Goal: Task Accomplishment & Management: Manage account settings

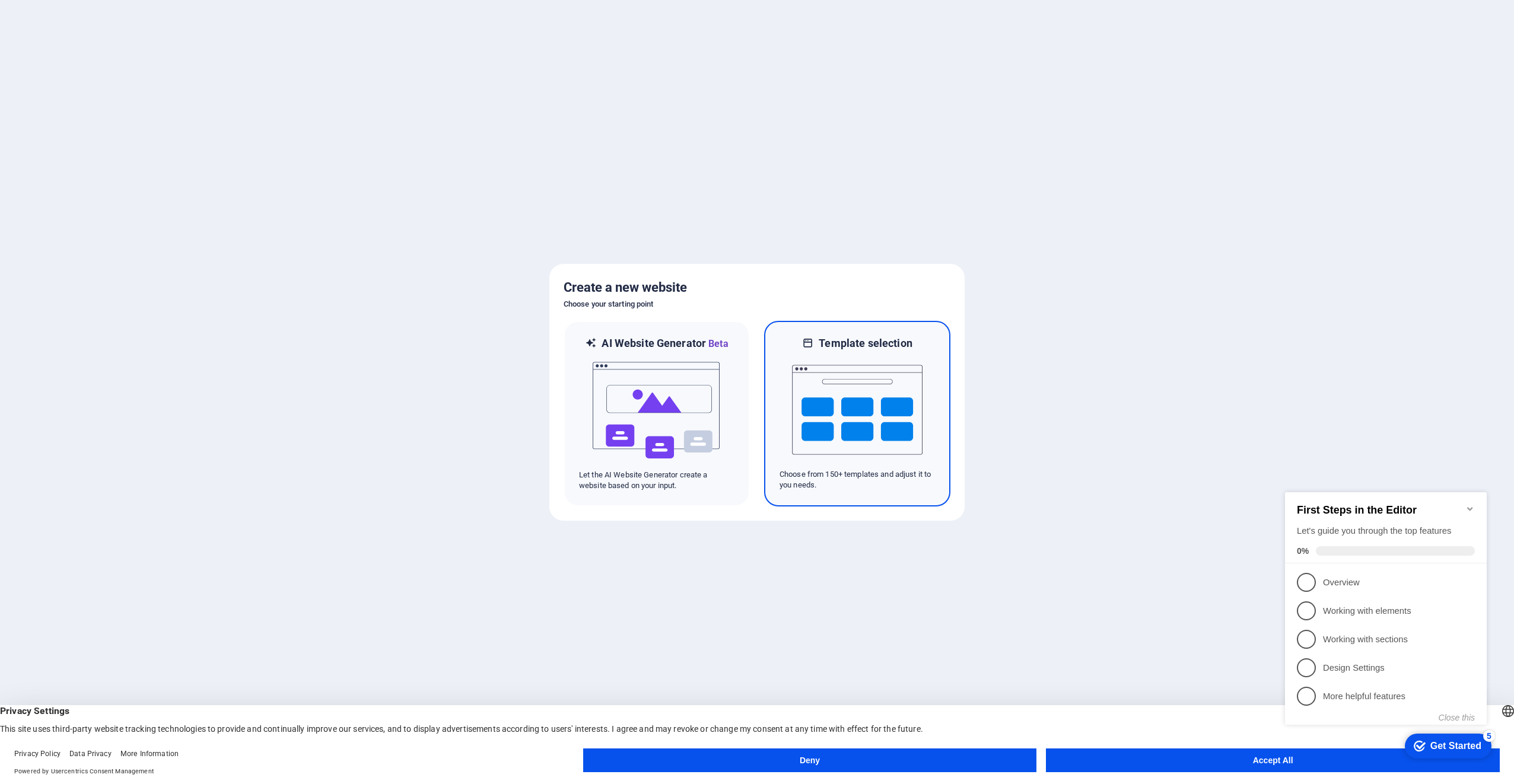
click at [861, 367] on img at bounding box center [857, 410] width 130 height 118
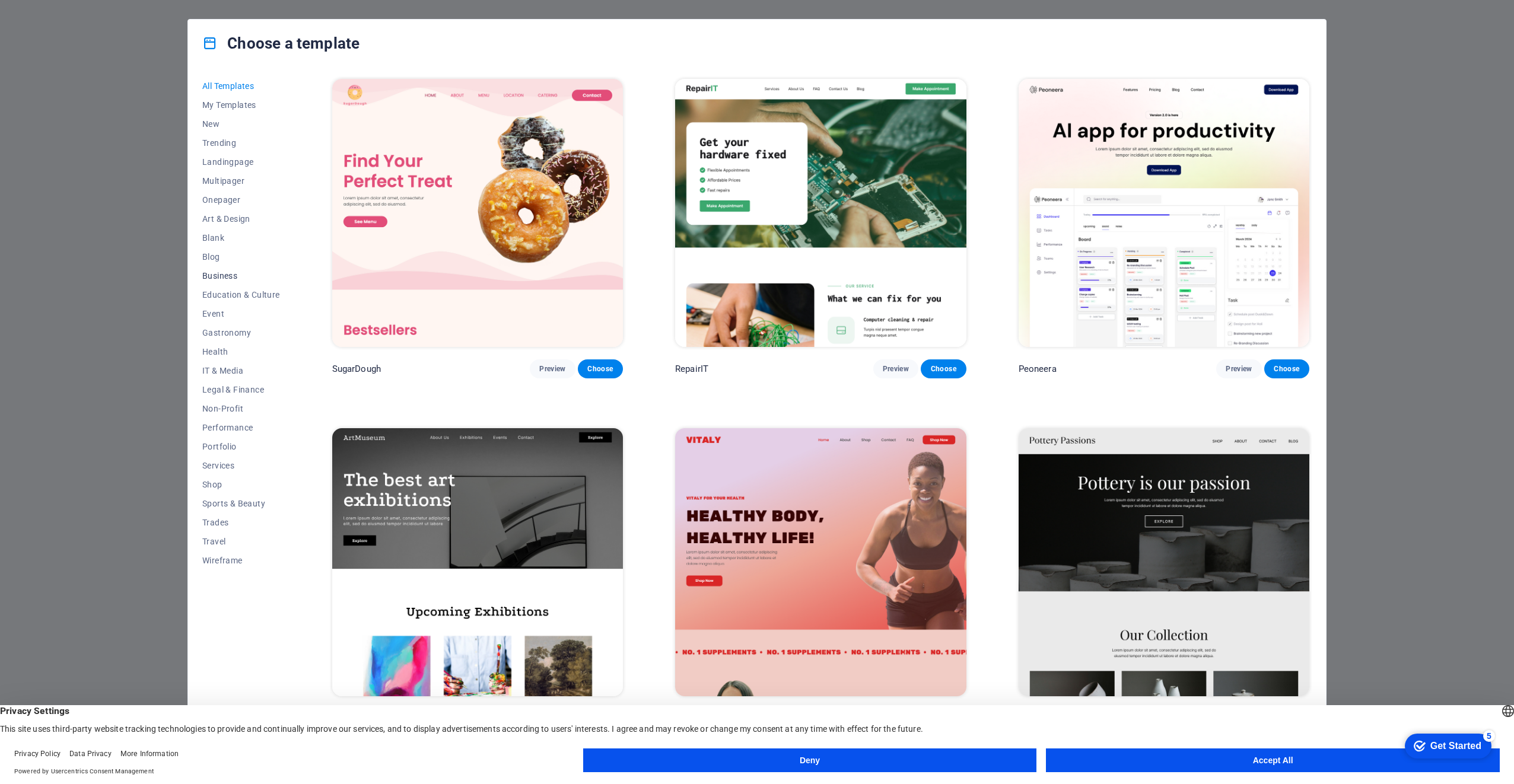
click at [226, 274] on span "Business" at bounding box center [241, 276] width 78 height 10
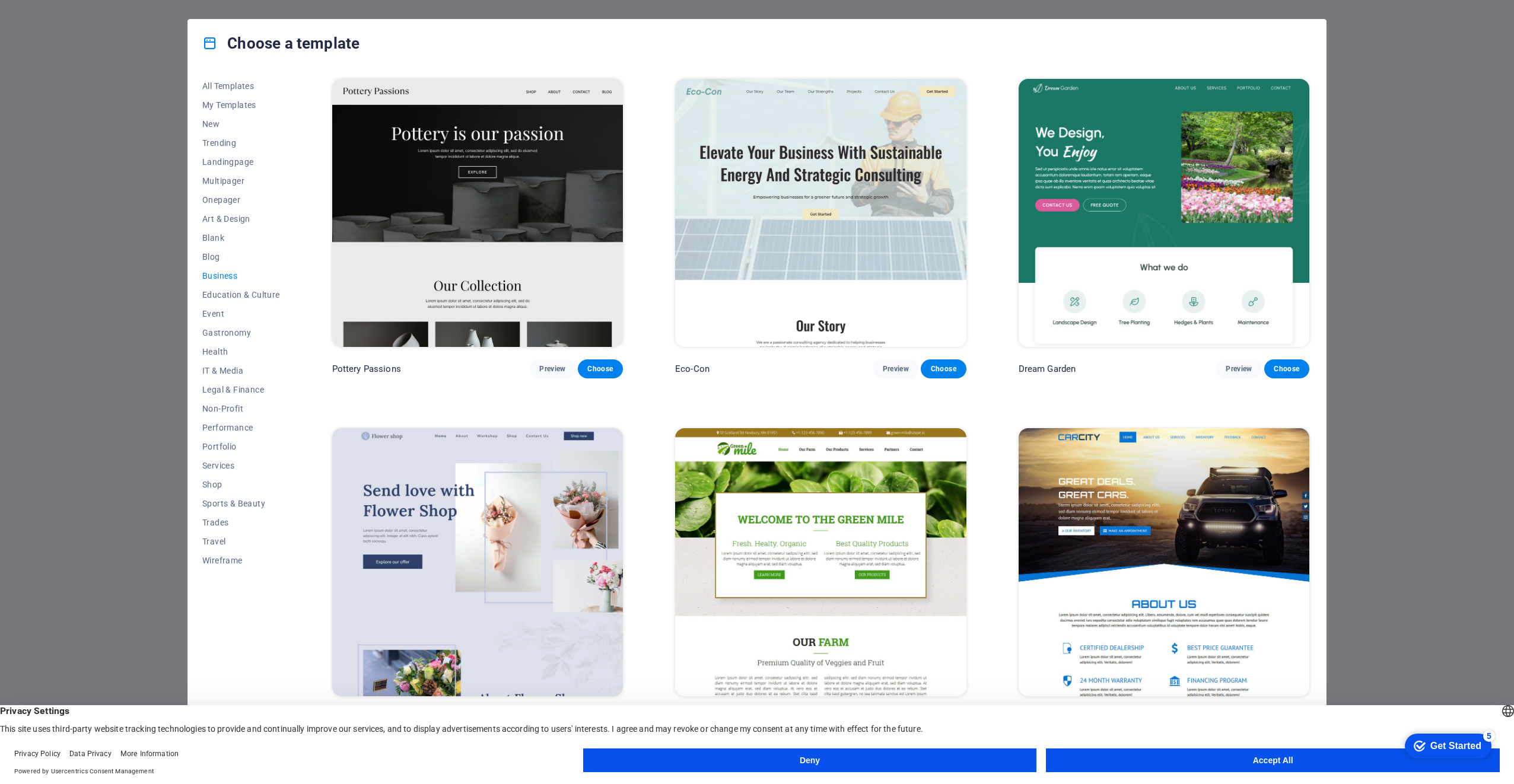
click at [492, 204] on img at bounding box center [477, 213] width 291 height 268
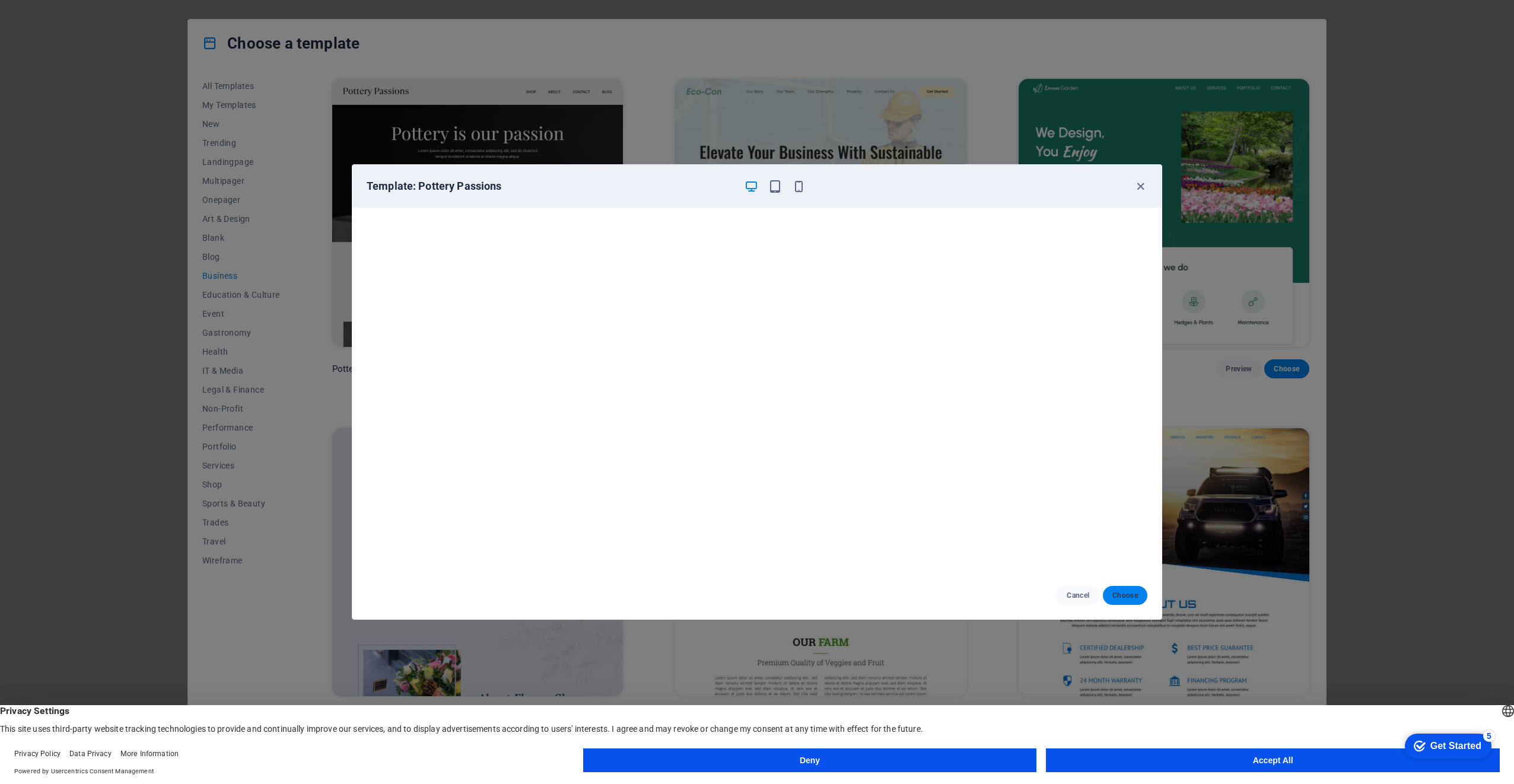
click at [1121, 599] on span "Choose" at bounding box center [1125, 595] width 26 height 10
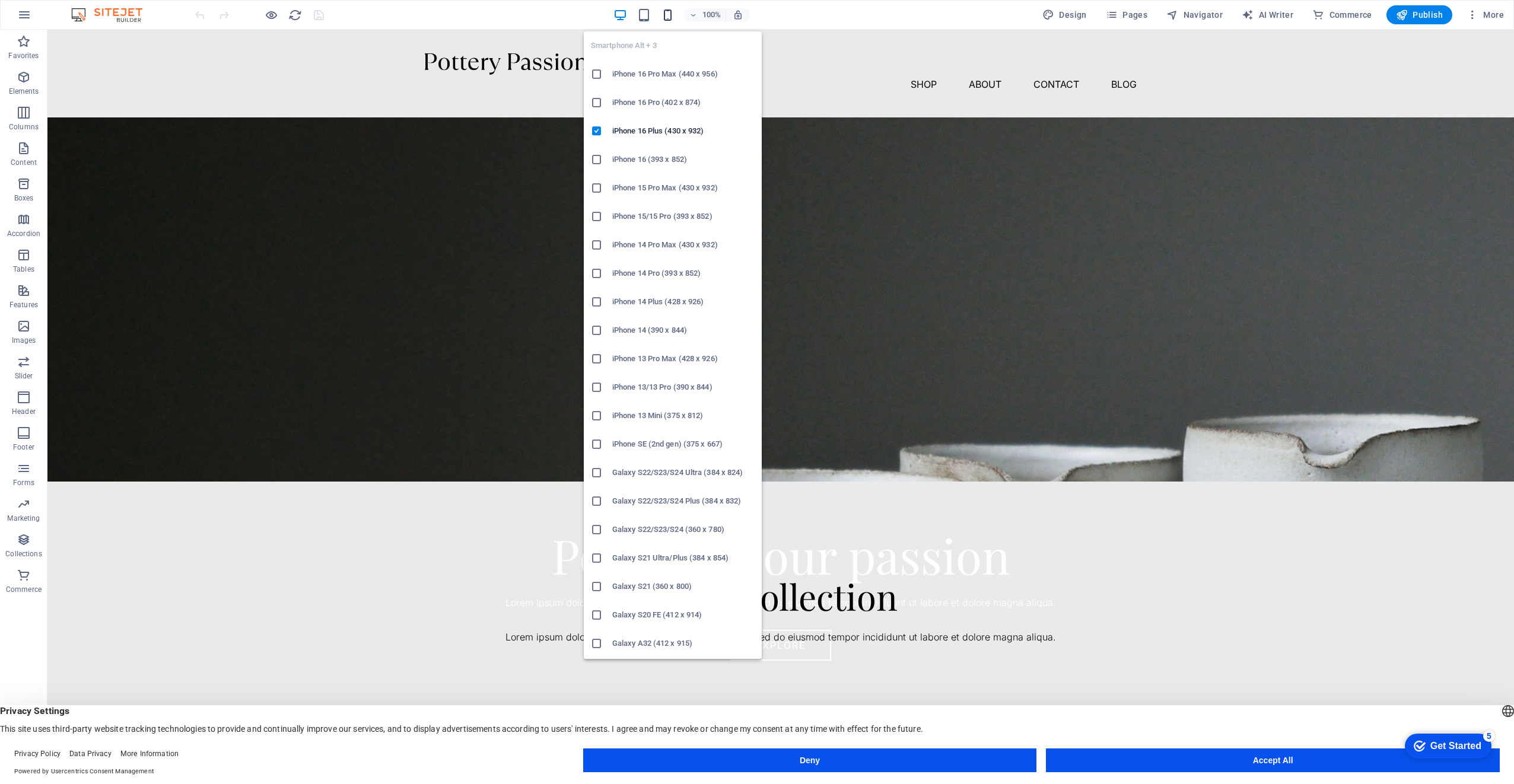
click at [669, 15] on icon "button" at bounding box center [667, 15] width 14 height 14
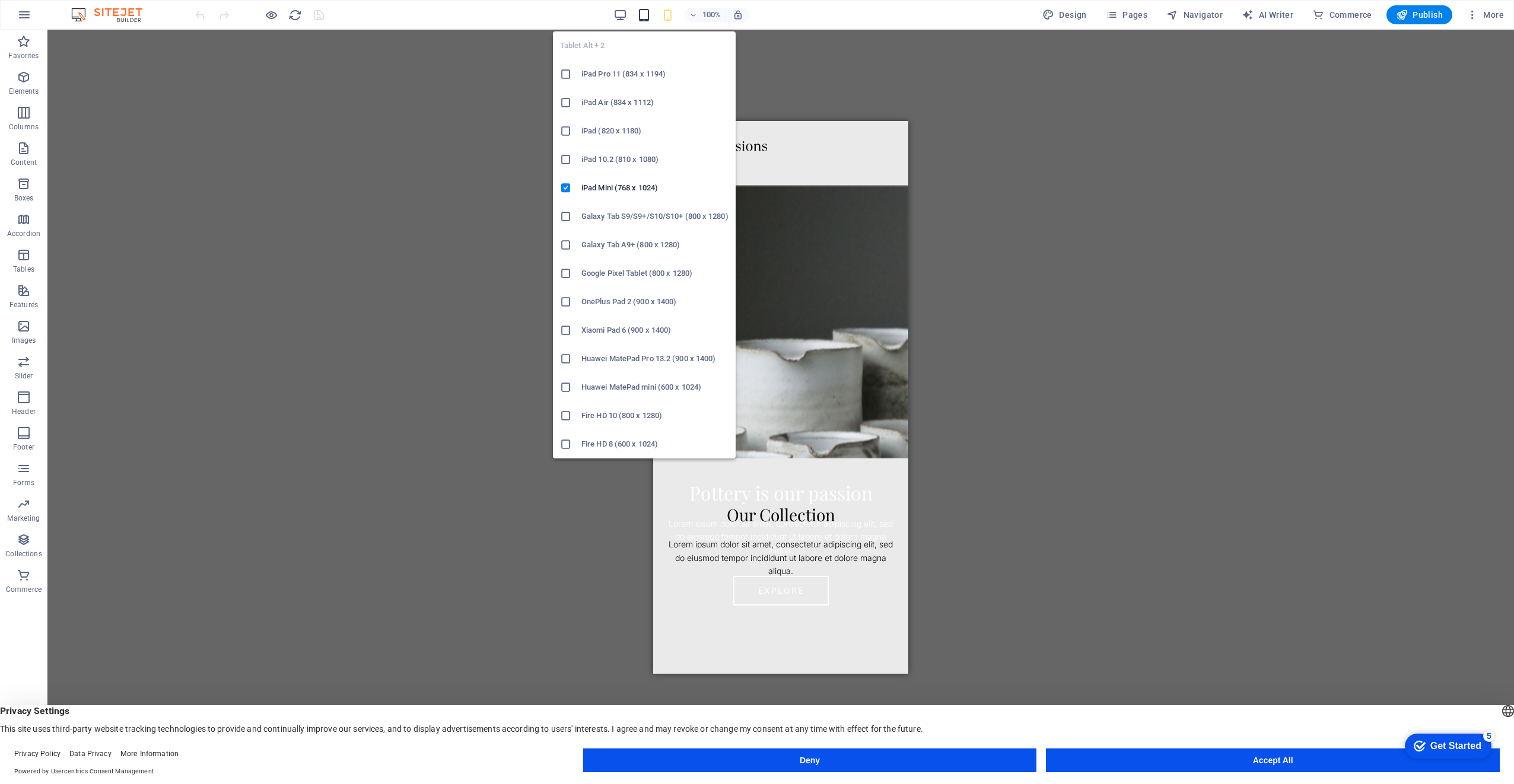
click at [645, 17] on icon "button" at bounding box center [644, 15] width 14 height 14
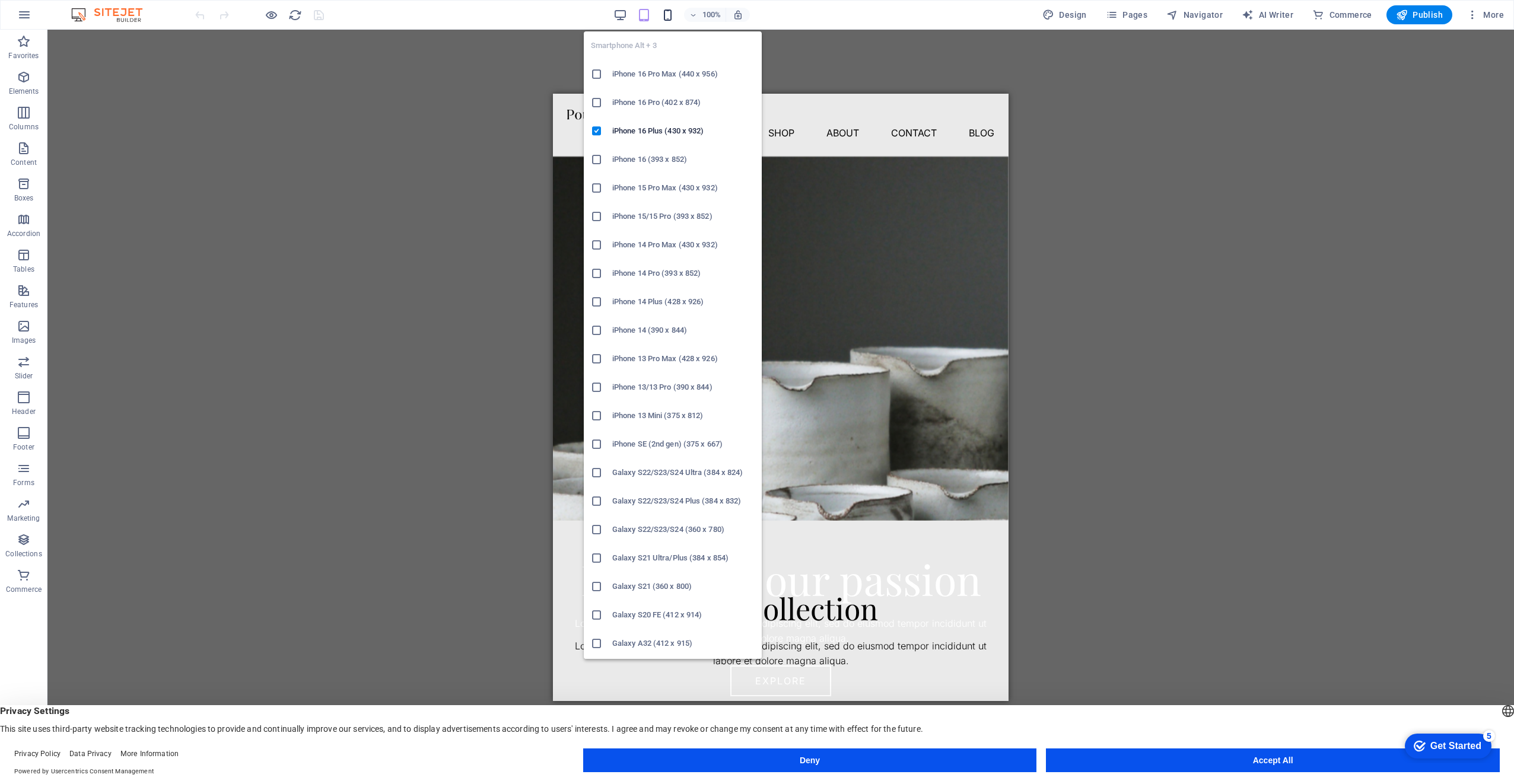
click at [671, 17] on icon "button" at bounding box center [667, 15] width 14 height 14
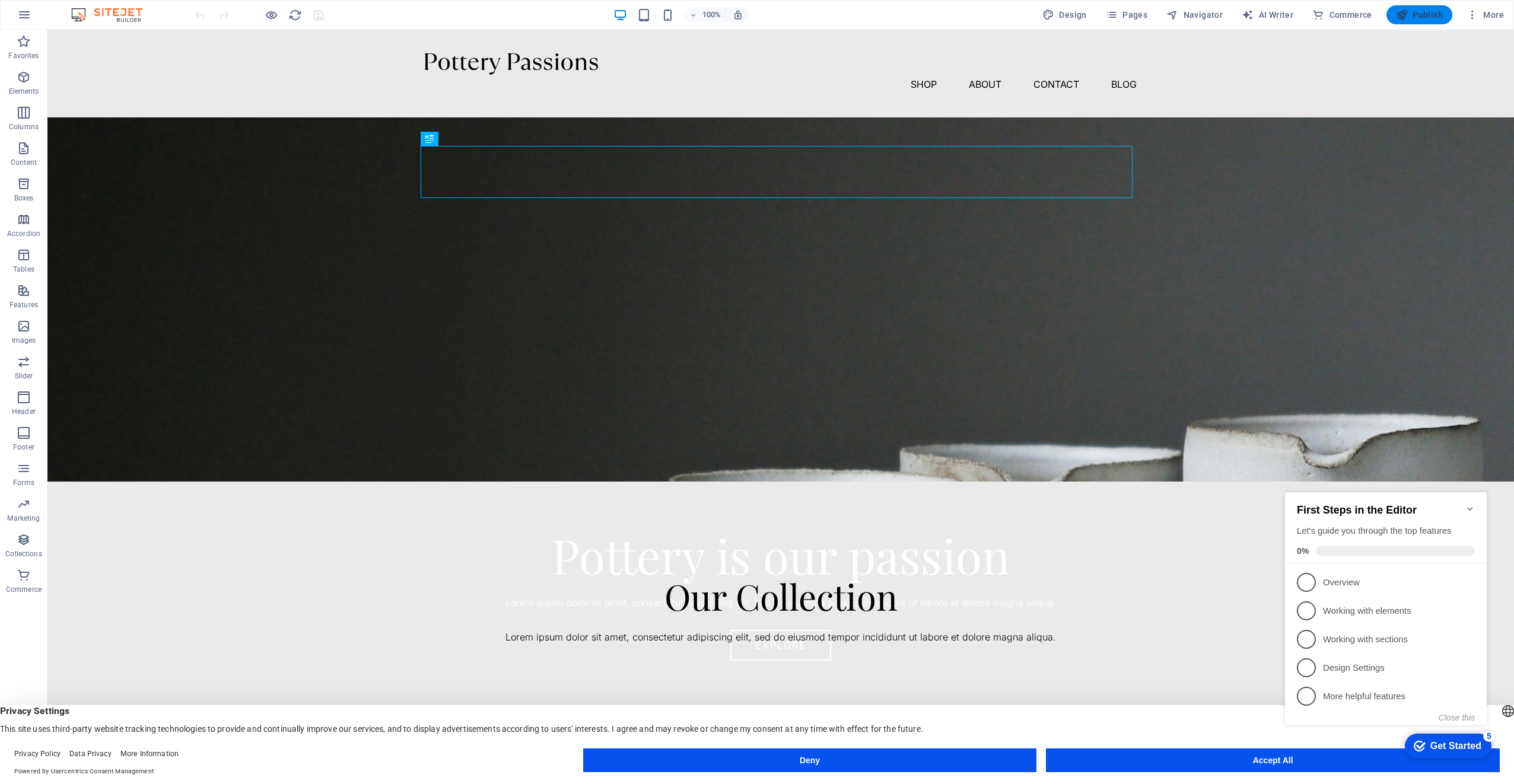
click at [1411, 15] on span "Publish" at bounding box center [1420, 15] width 47 height 12
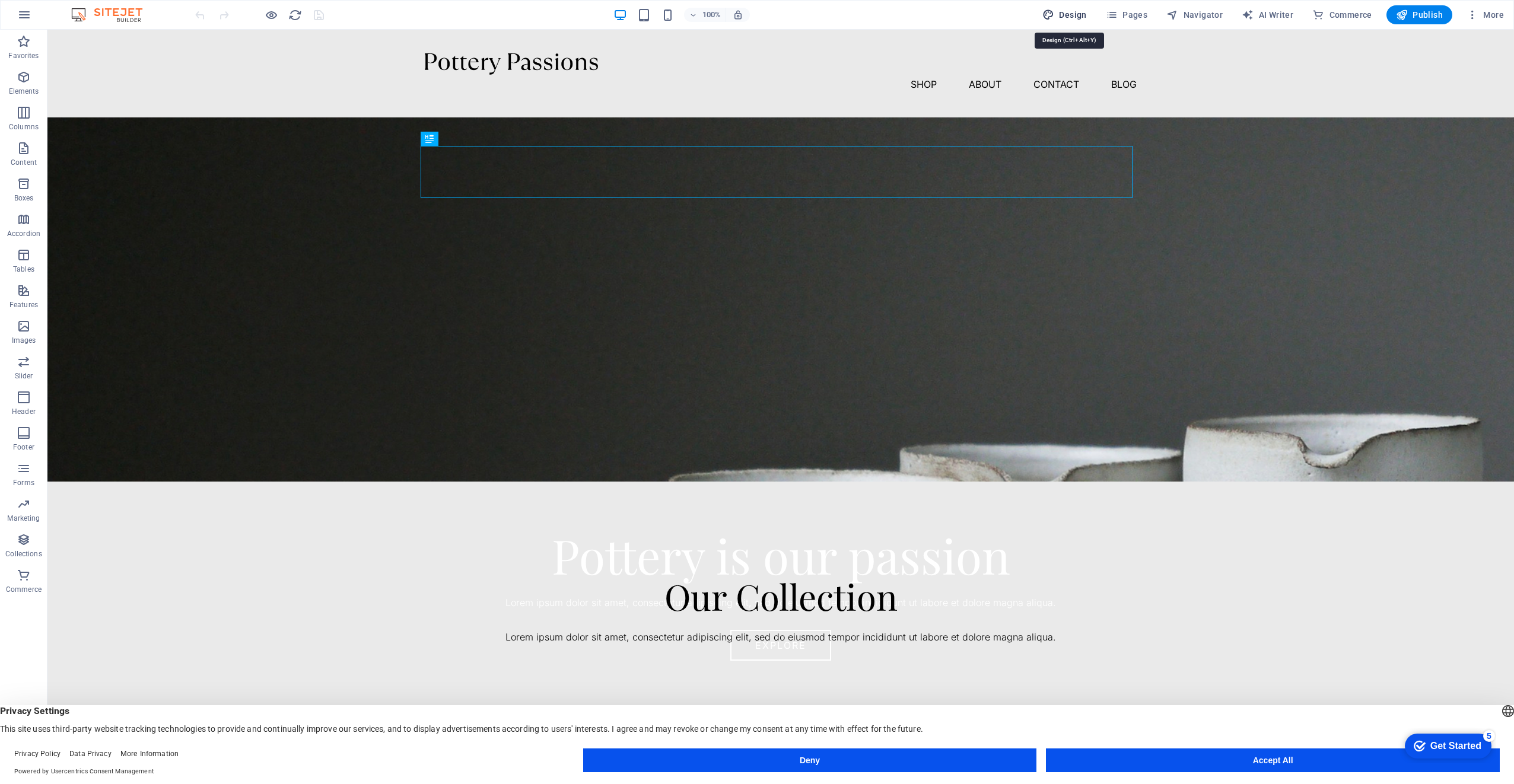
click at [1069, 15] on span "Design" at bounding box center [1065, 15] width 44 height 12
select select "px"
select select "300"
select select "px"
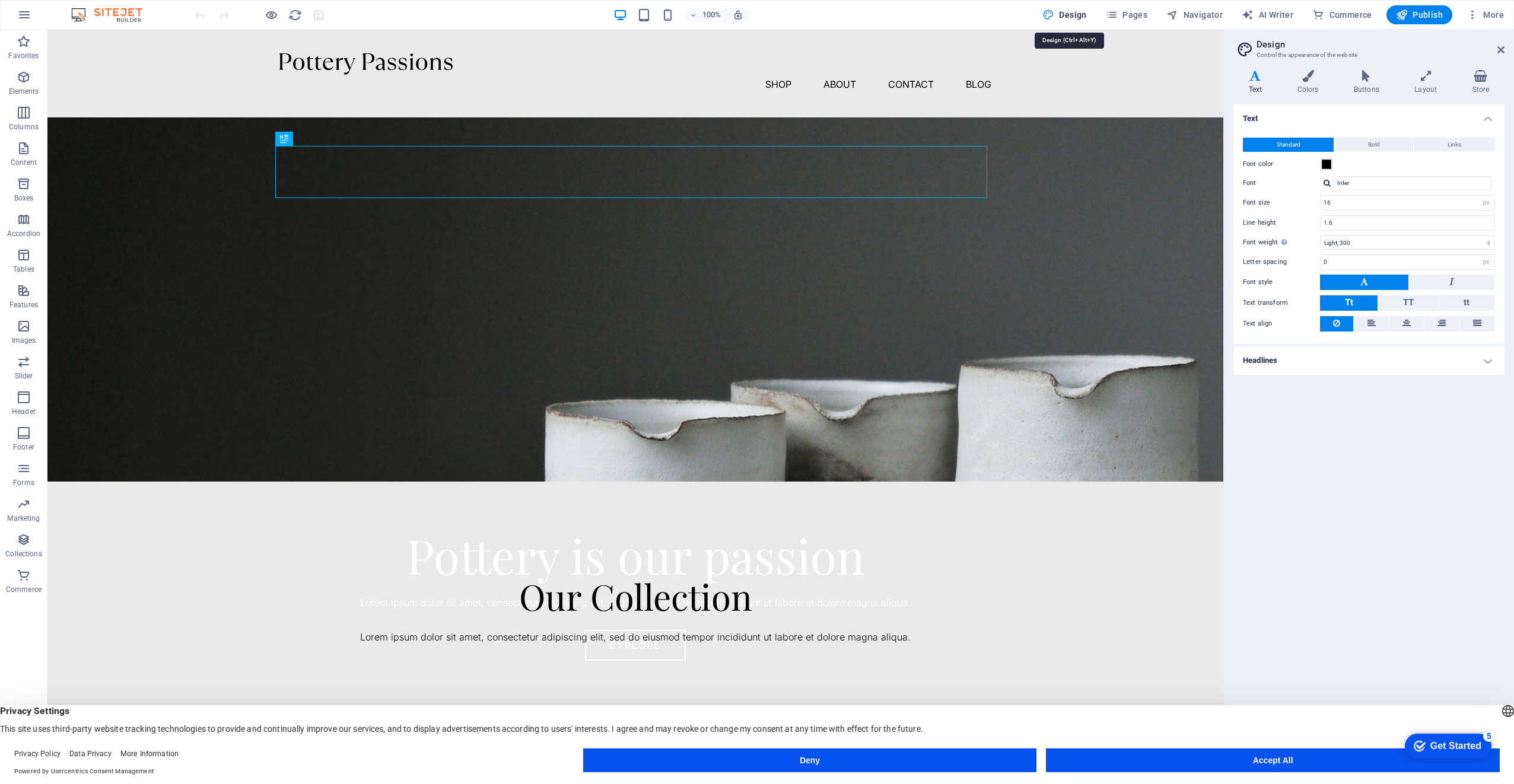
click at [1069, 15] on span "Design" at bounding box center [1065, 15] width 44 height 12
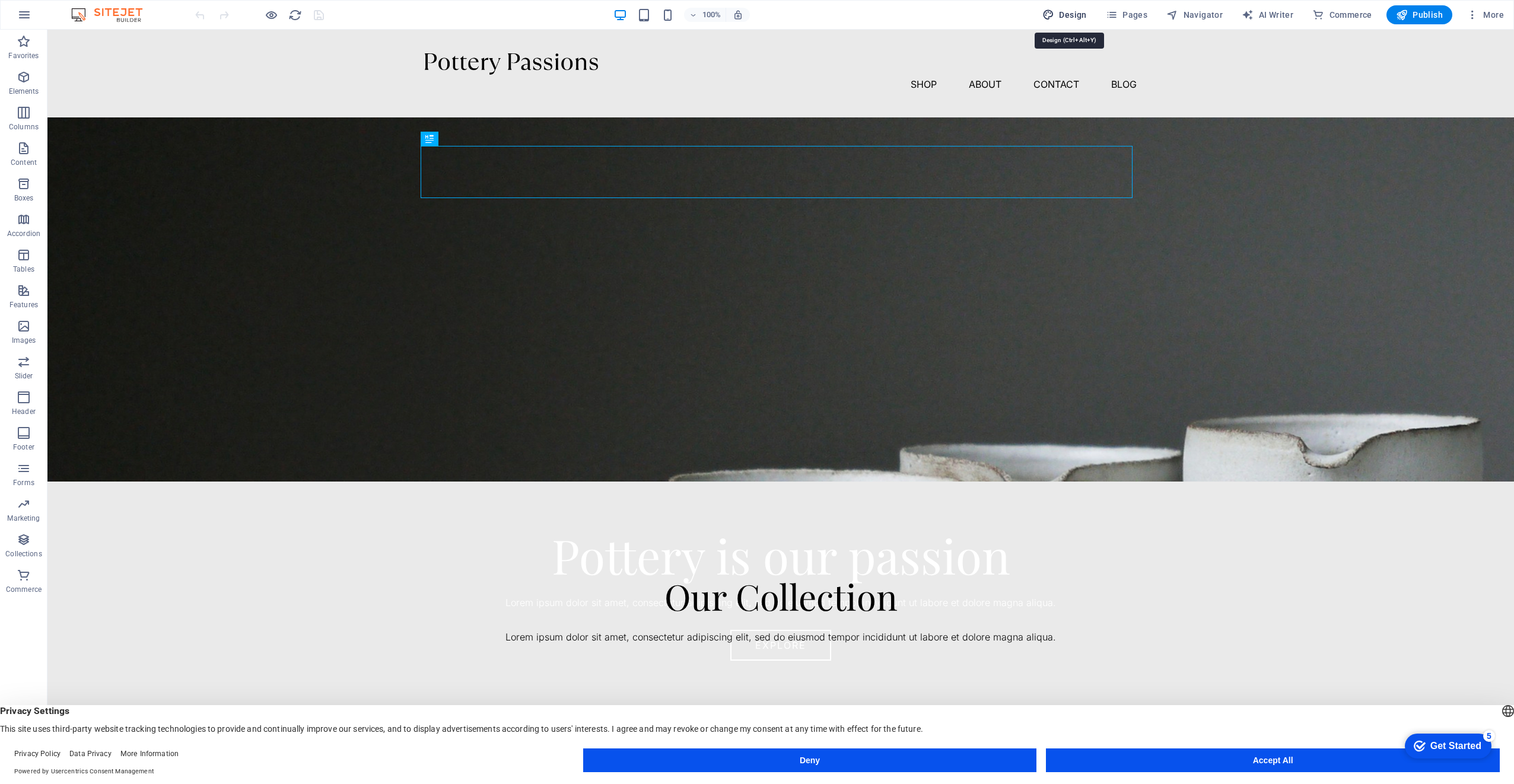
click at [1061, 11] on span "Design" at bounding box center [1065, 15] width 44 height 12
select select "px"
select select "300"
select select "px"
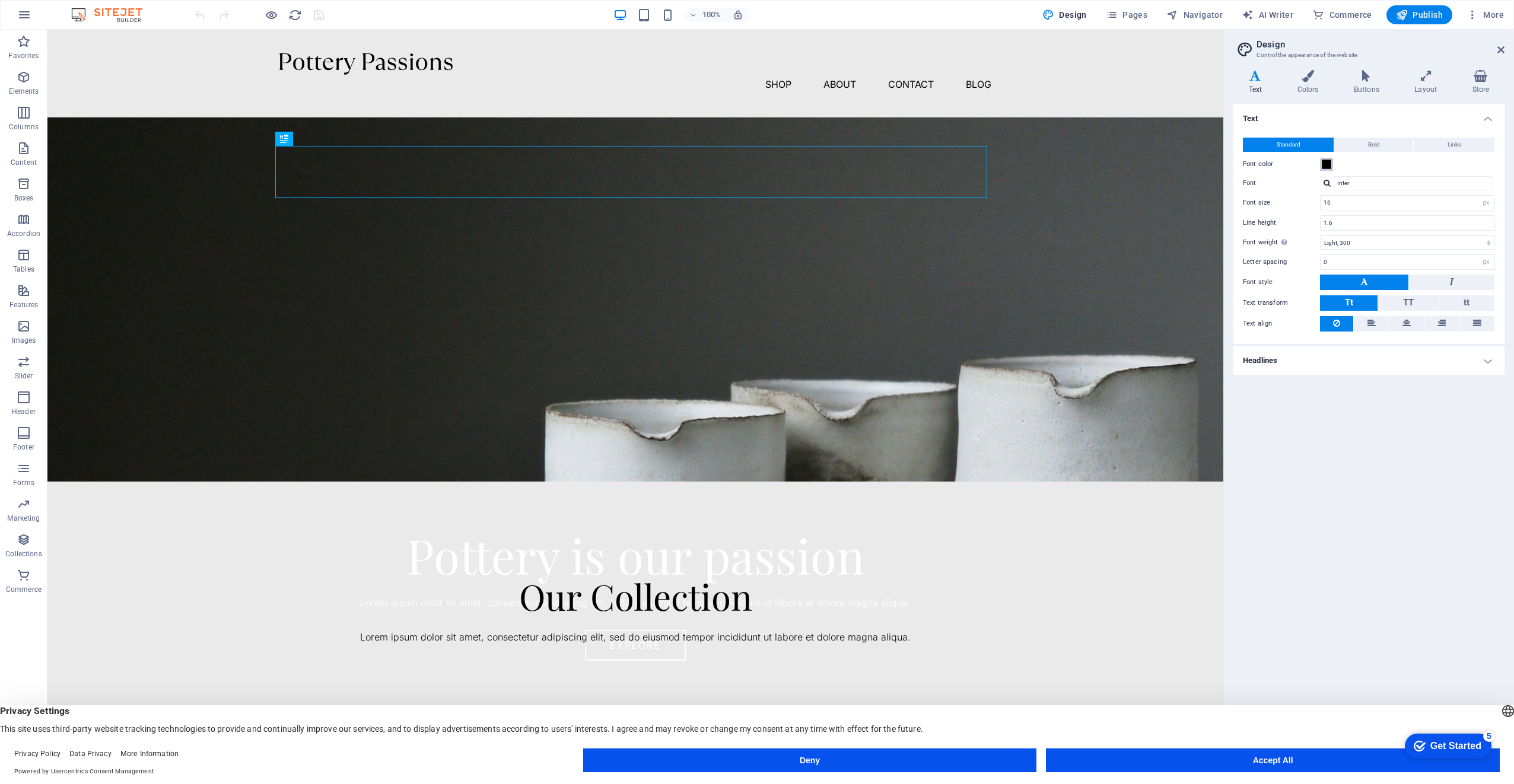
click at [1324, 165] on span at bounding box center [1326, 164] width 10 height 10
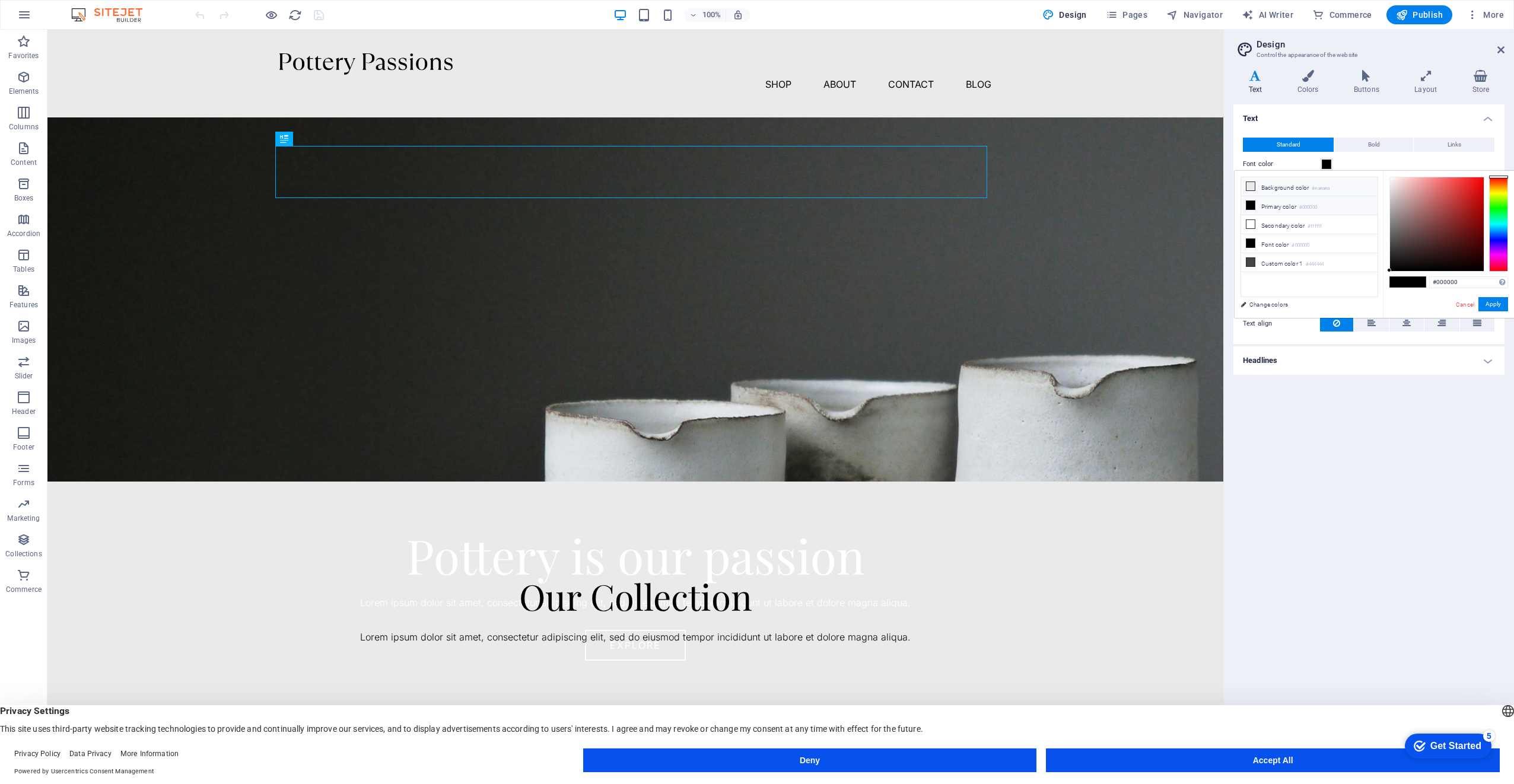
click at [1248, 189] on icon at bounding box center [1250, 186] width 8 height 8
click at [1251, 188] on icon at bounding box center [1250, 186] width 8 height 8
click at [1496, 305] on button "Apply" at bounding box center [1493, 304] width 29 height 14
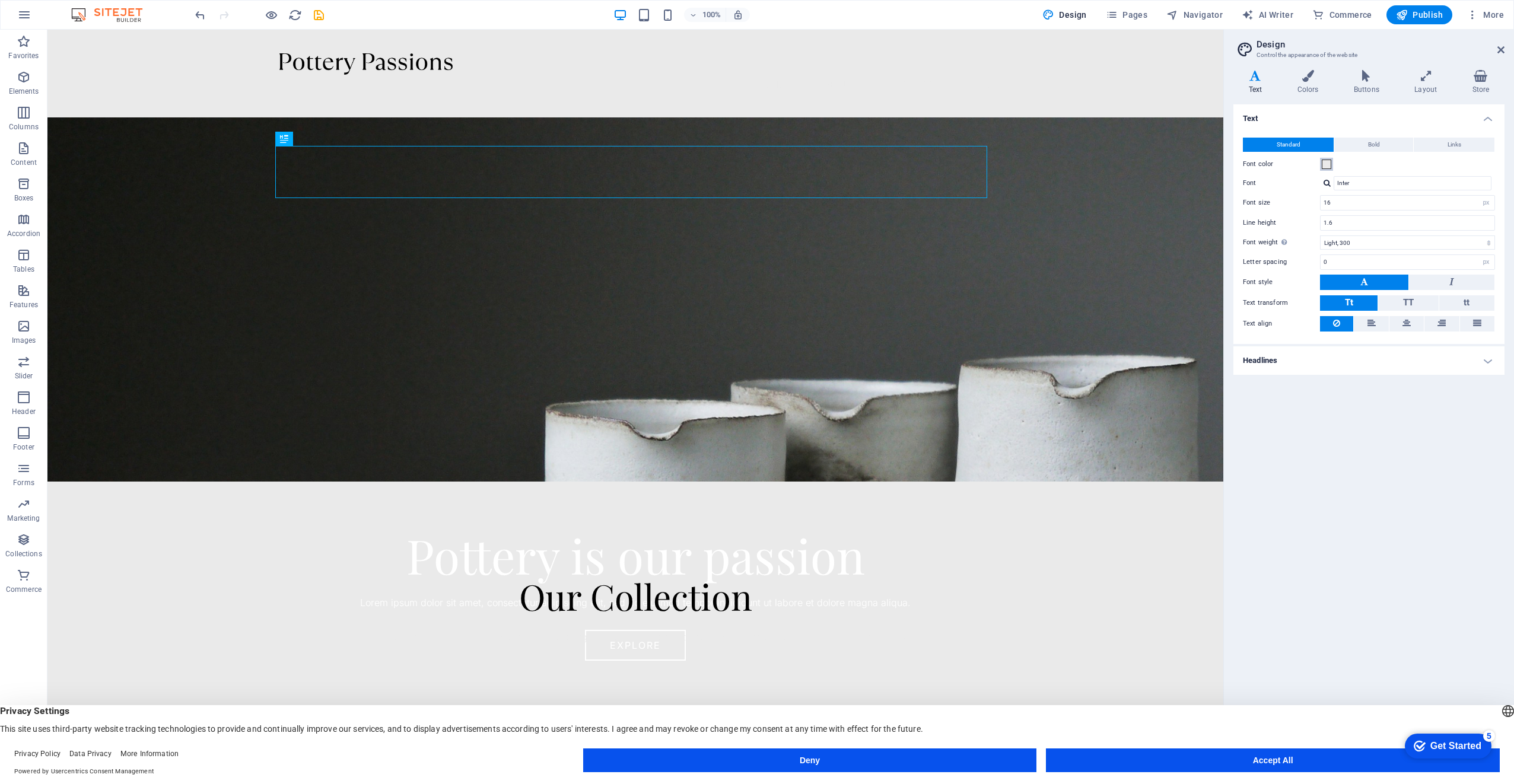
click at [1326, 165] on span at bounding box center [1326, 164] width 10 height 10
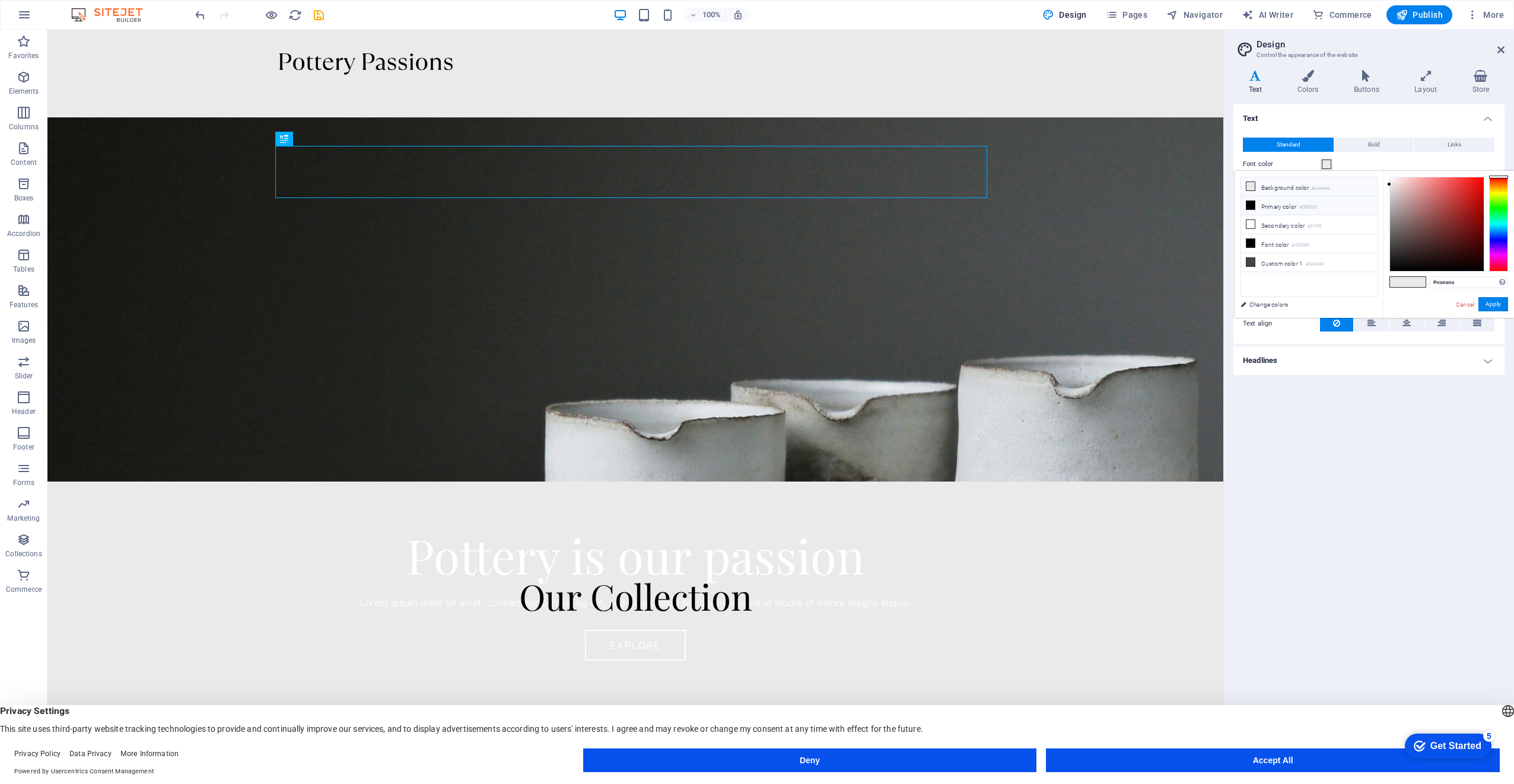
click at [1253, 203] on icon at bounding box center [1250, 204] width 8 height 8
type input "#000000"
drag, startPoint x: 1502, startPoint y: 304, endPoint x: 1506, endPoint y: 298, distance: 7.2
click at [1502, 302] on button "Apply" at bounding box center [1493, 304] width 29 height 14
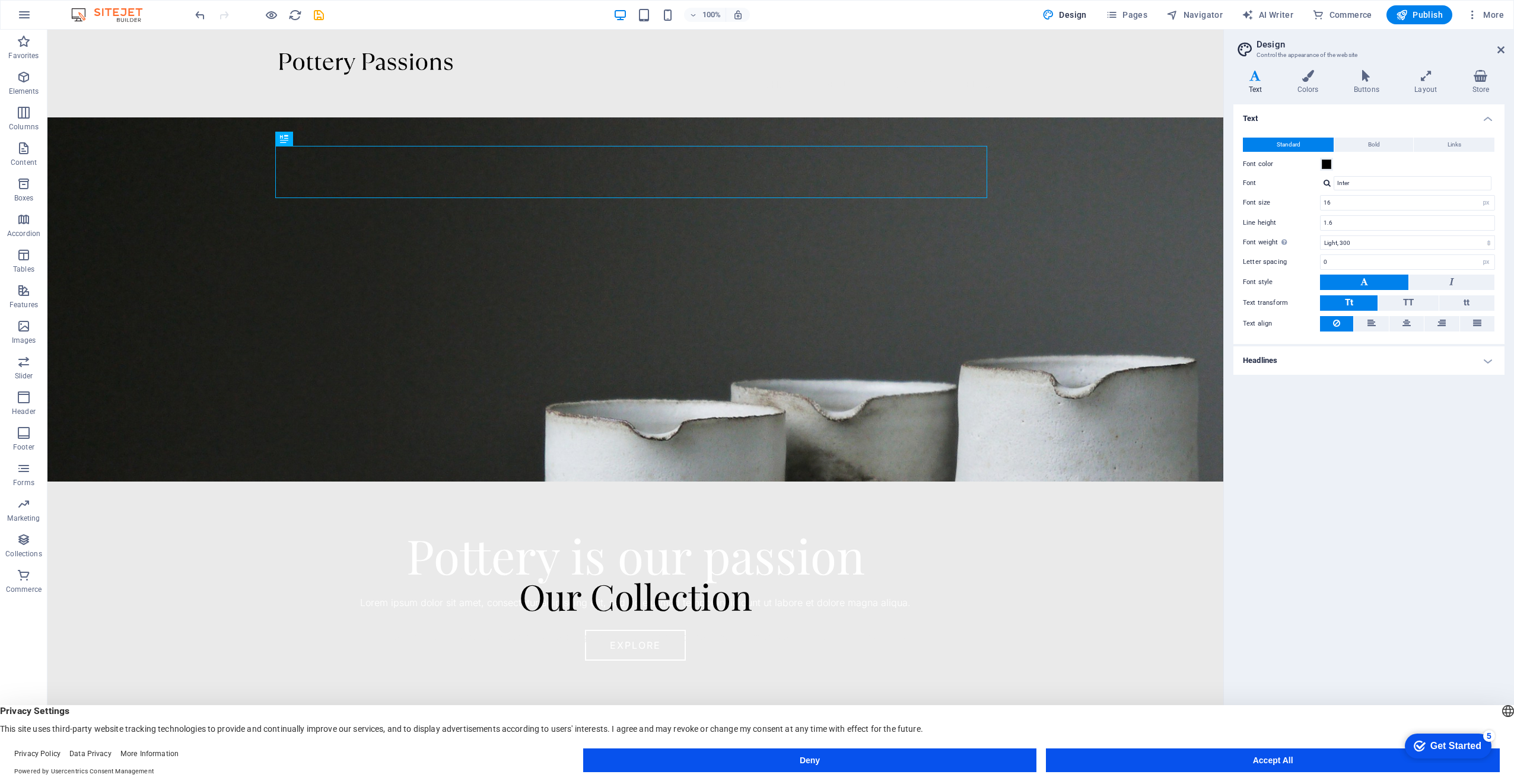
click at [1364, 413] on div "Text Standard Bold Links Font color Font Inter Font size 16 rem px Line height …" at bounding box center [1369, 406] width 271 height 604
click at [1136, 15] on span "Pages" at bounding box center [1126, 15] width 41 height 12
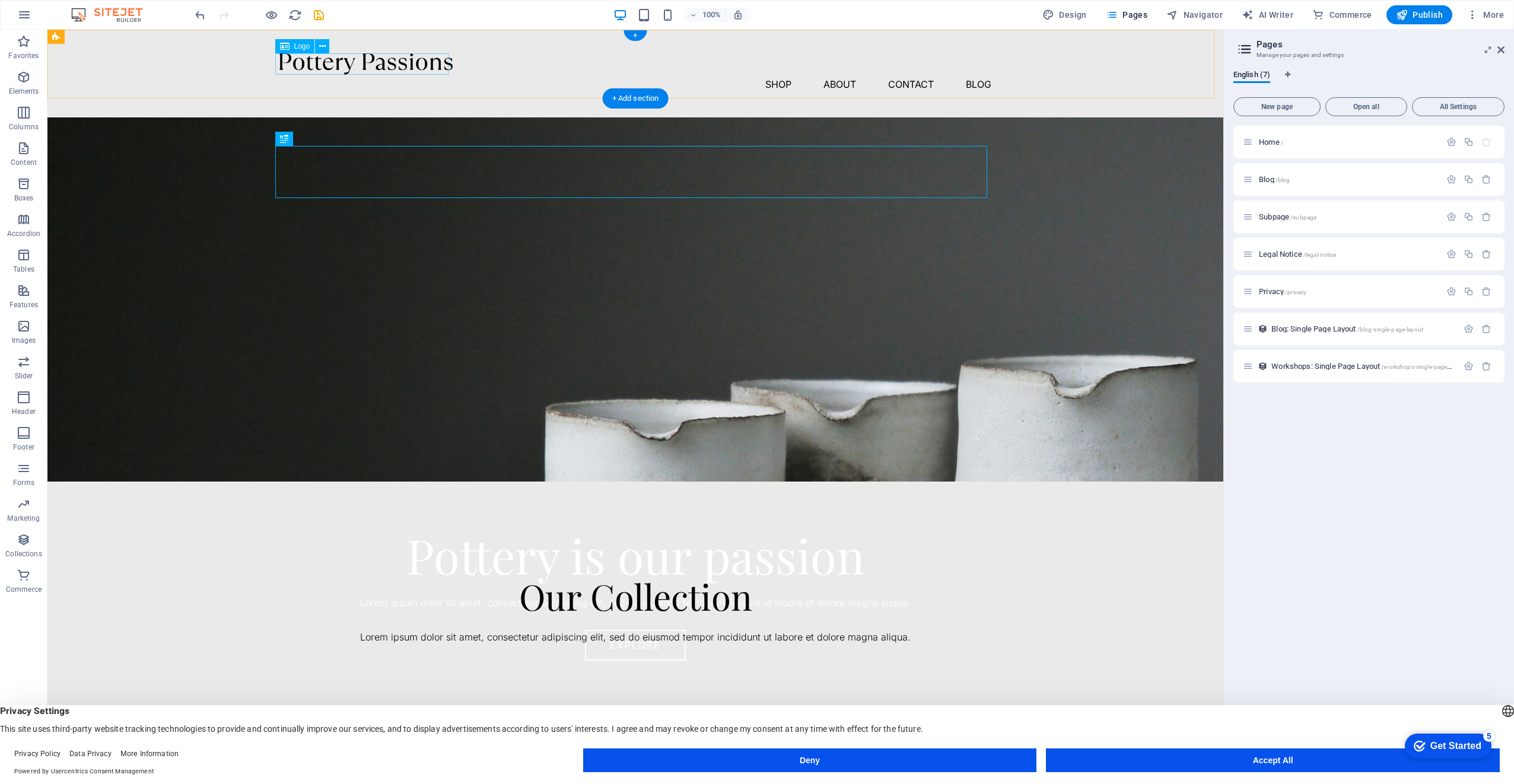
click at [375, 67] on div at bounding box center [636, 64] width 712 height 21
click at [321, 47] on icon at bounding box center [322, 46] width 7 height 13
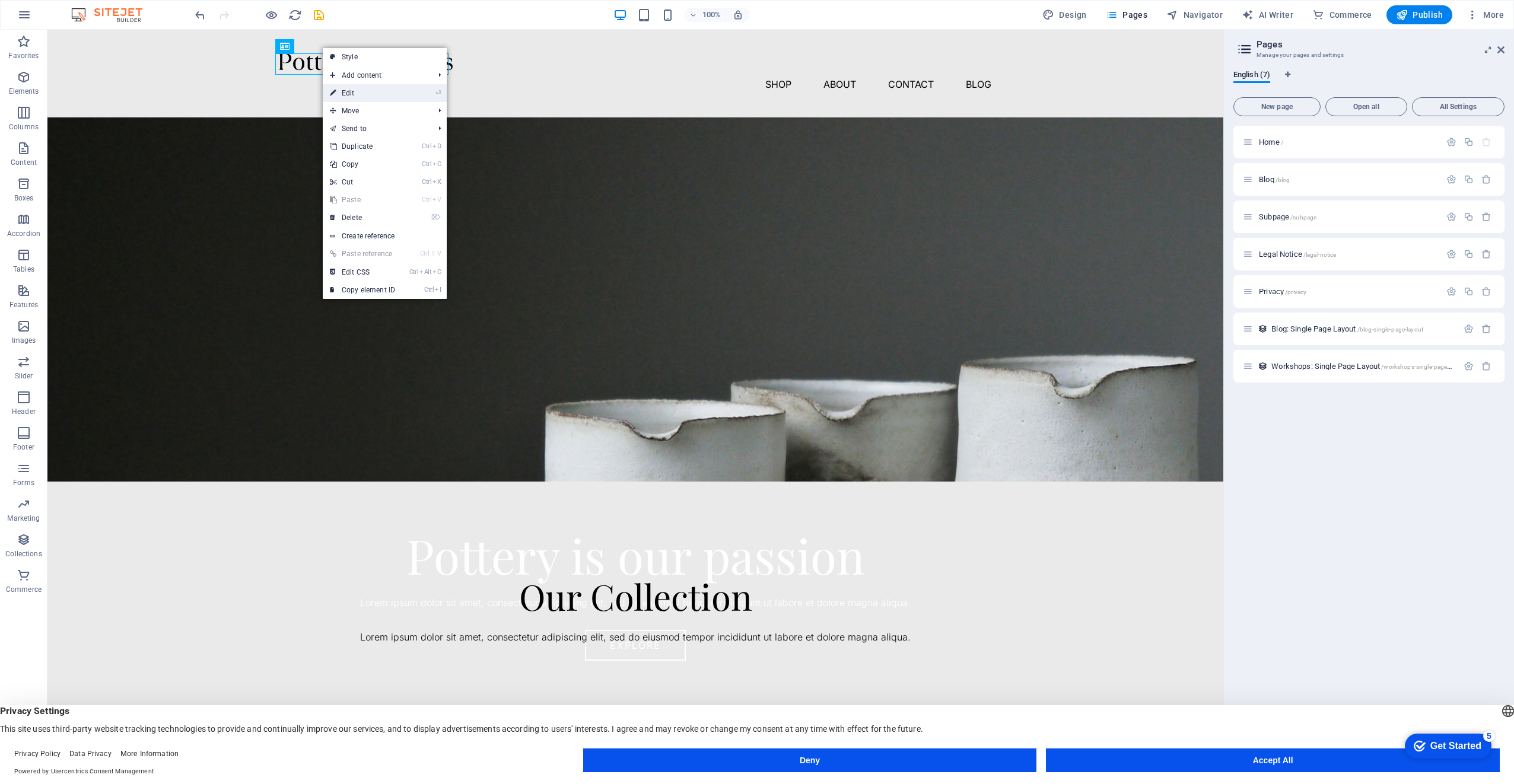
click at [364, 93] on link "⏎ Edit" at bounding box center [363, 93] width 79 height 18
select select "px"
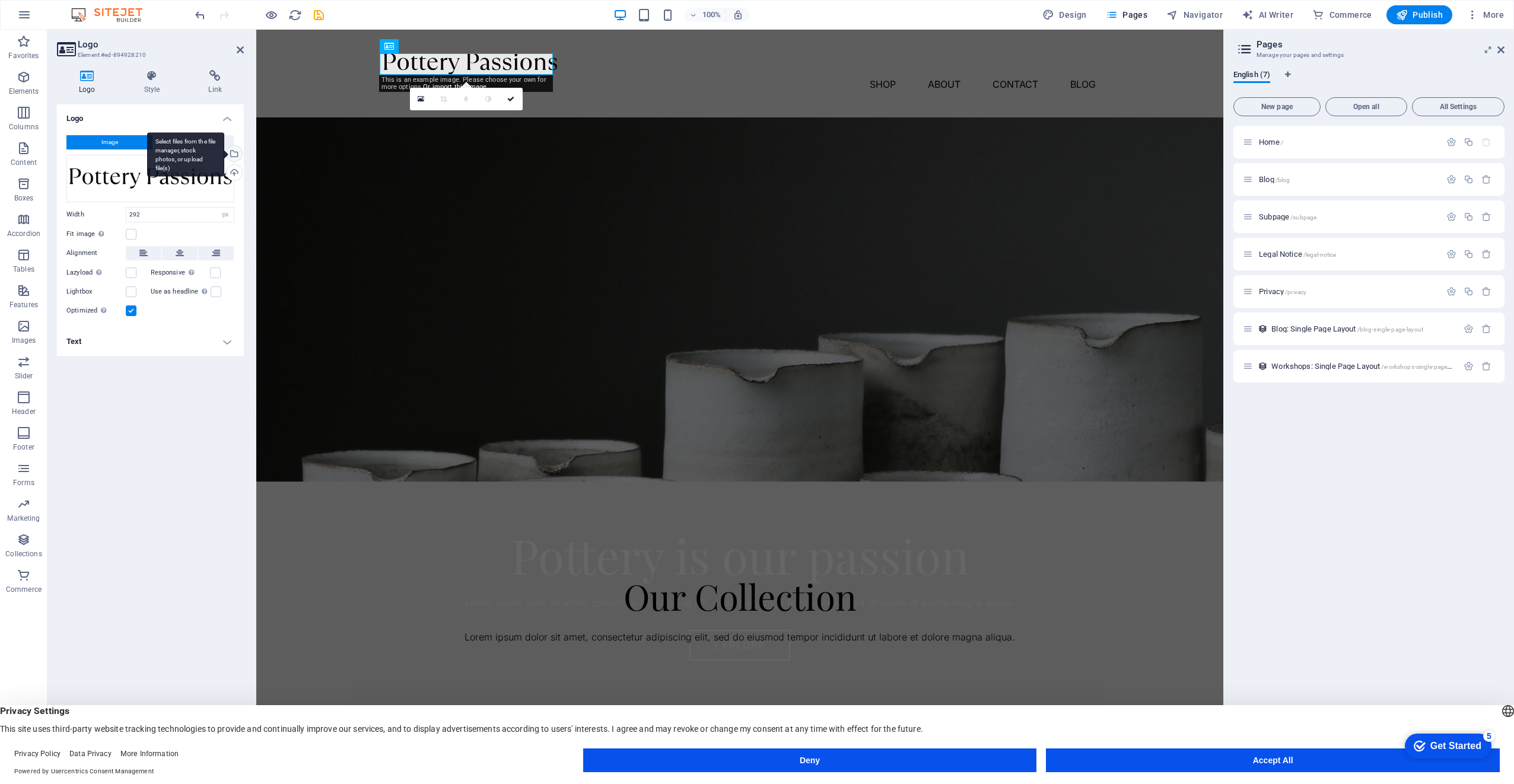
click at [224, 152] on div "Select files from the file manager, stock photos, or upload file(s)" at bounding box center [185, 154] width 77 height 44
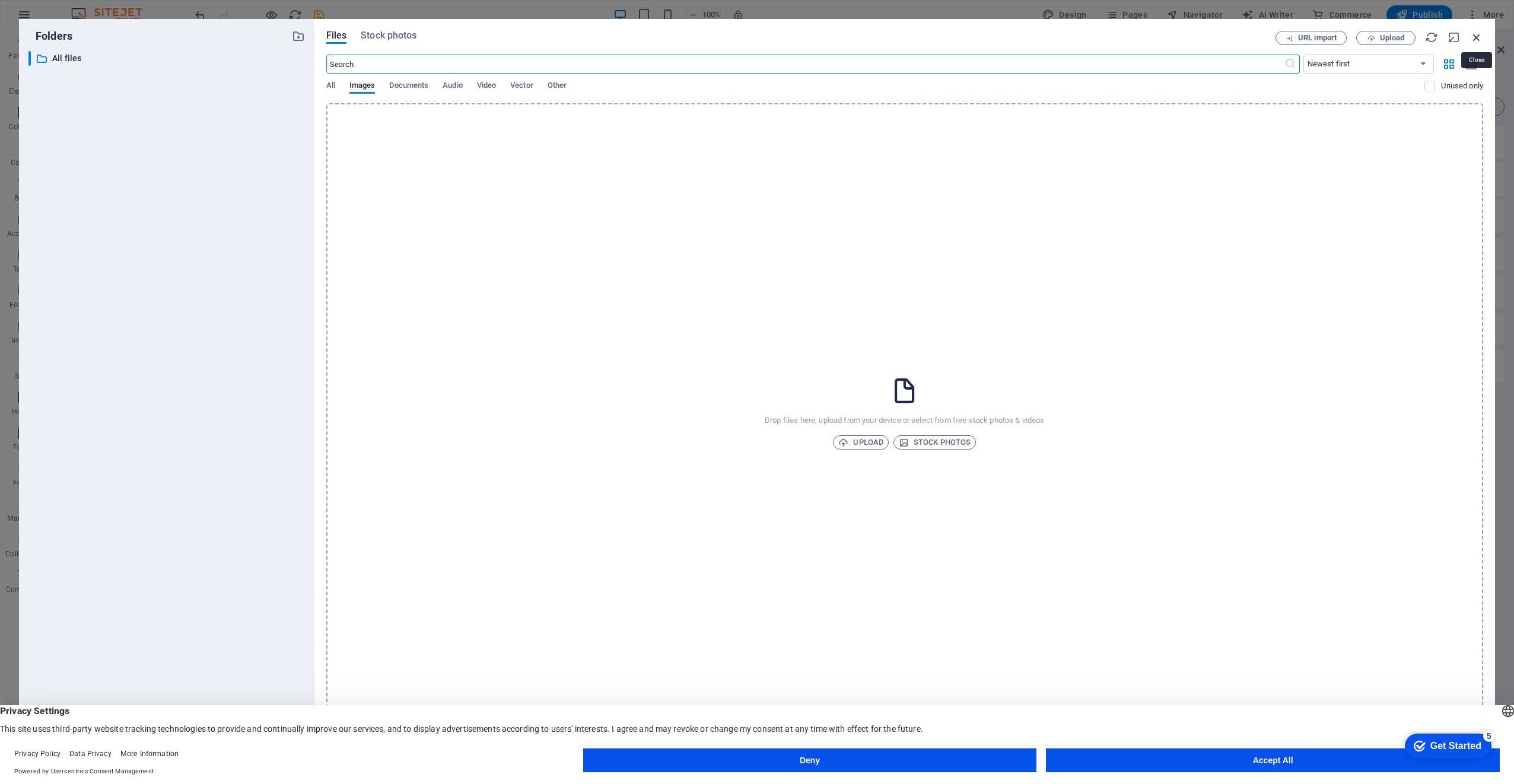
click at [1477, 34] on icon "button" at bounding box center [1477, 38] width 13 height 13
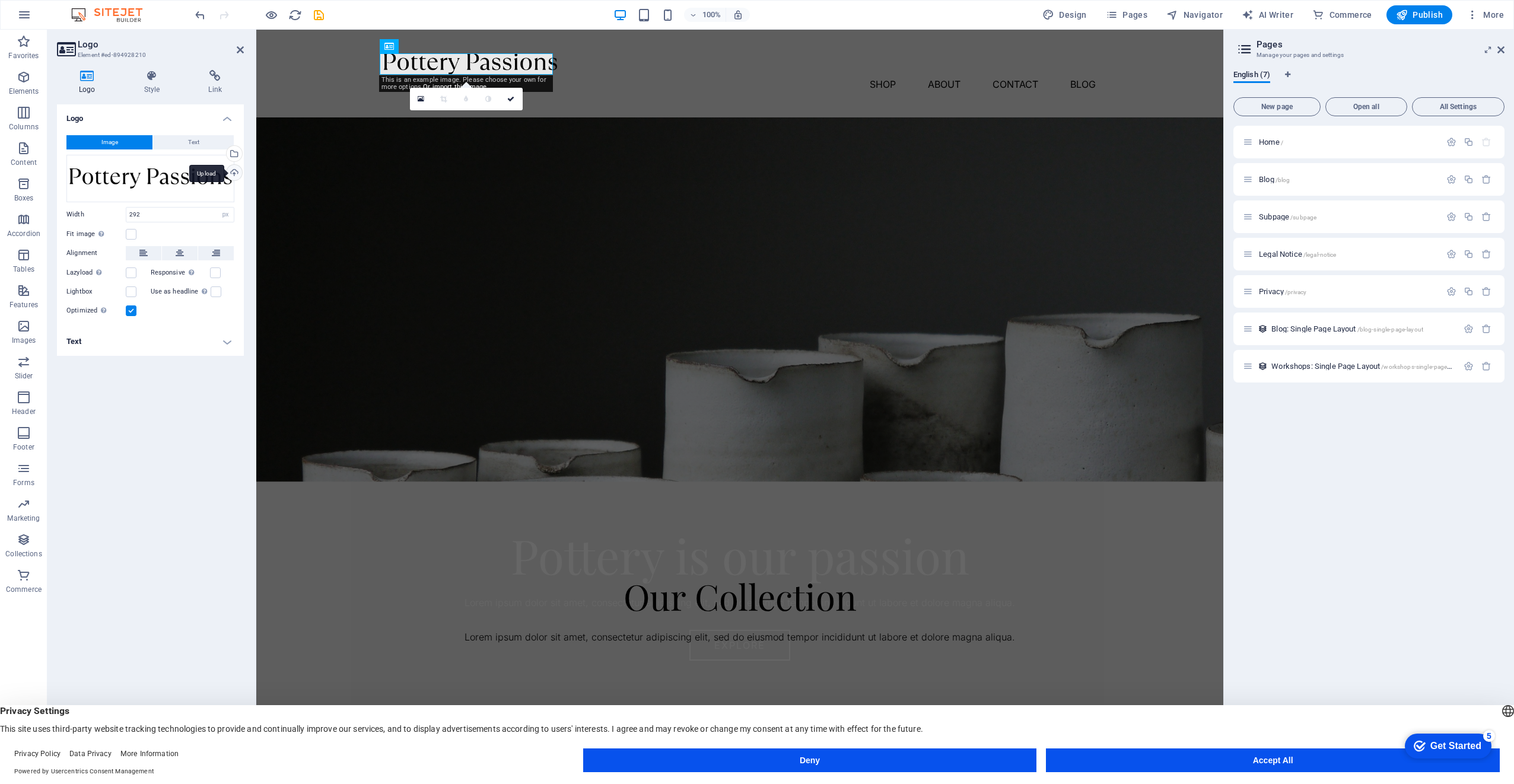
click at [235, 174] on div "Upload" at bounding box center [233, 174] width 18 height 18
click at [236, 171] on div "Upload" at bounding box center [233, 174] width 18 height 18
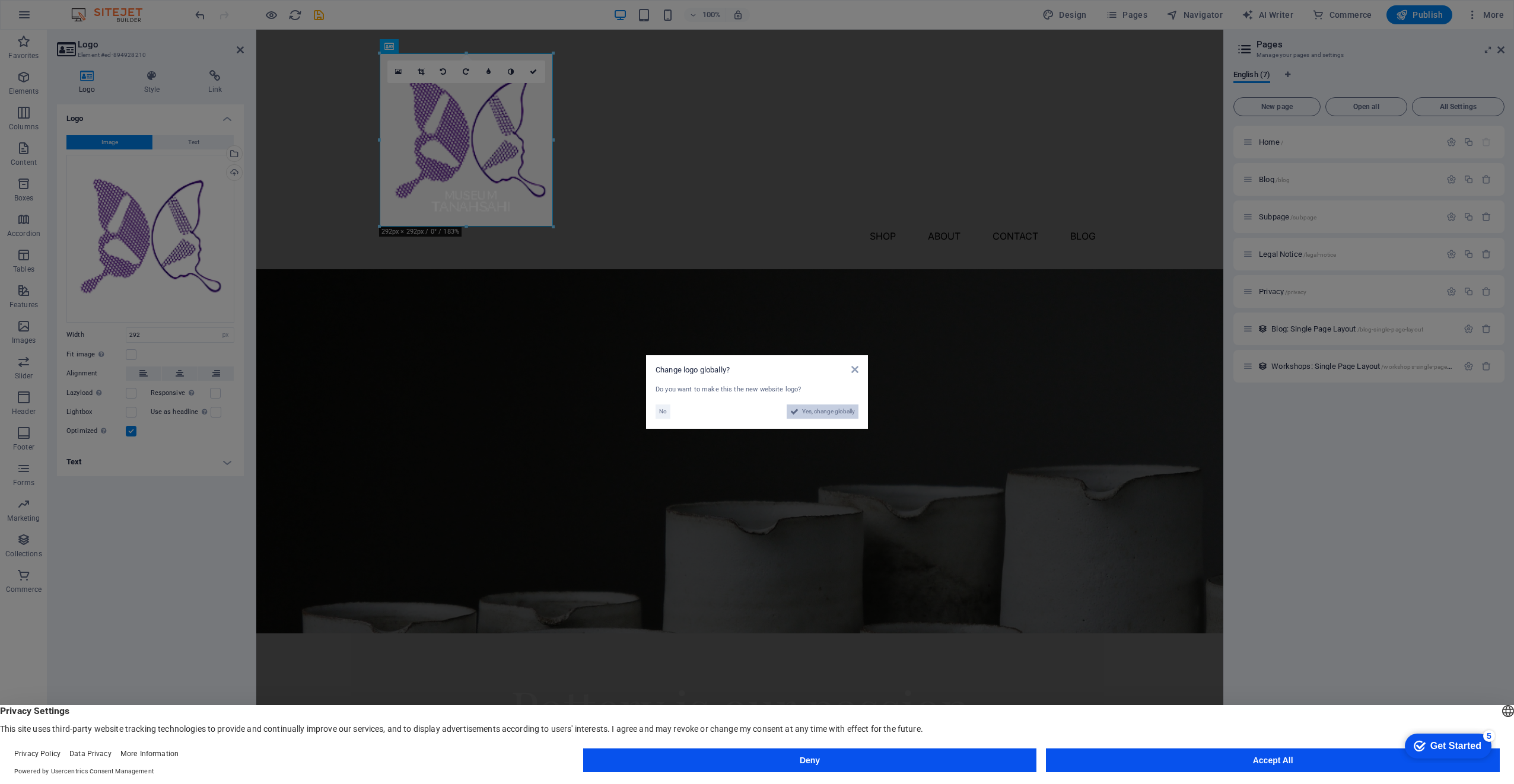
click at [821, 413] on span "Yes, change globally" at bounding box center [828, 411] width 53 height 14
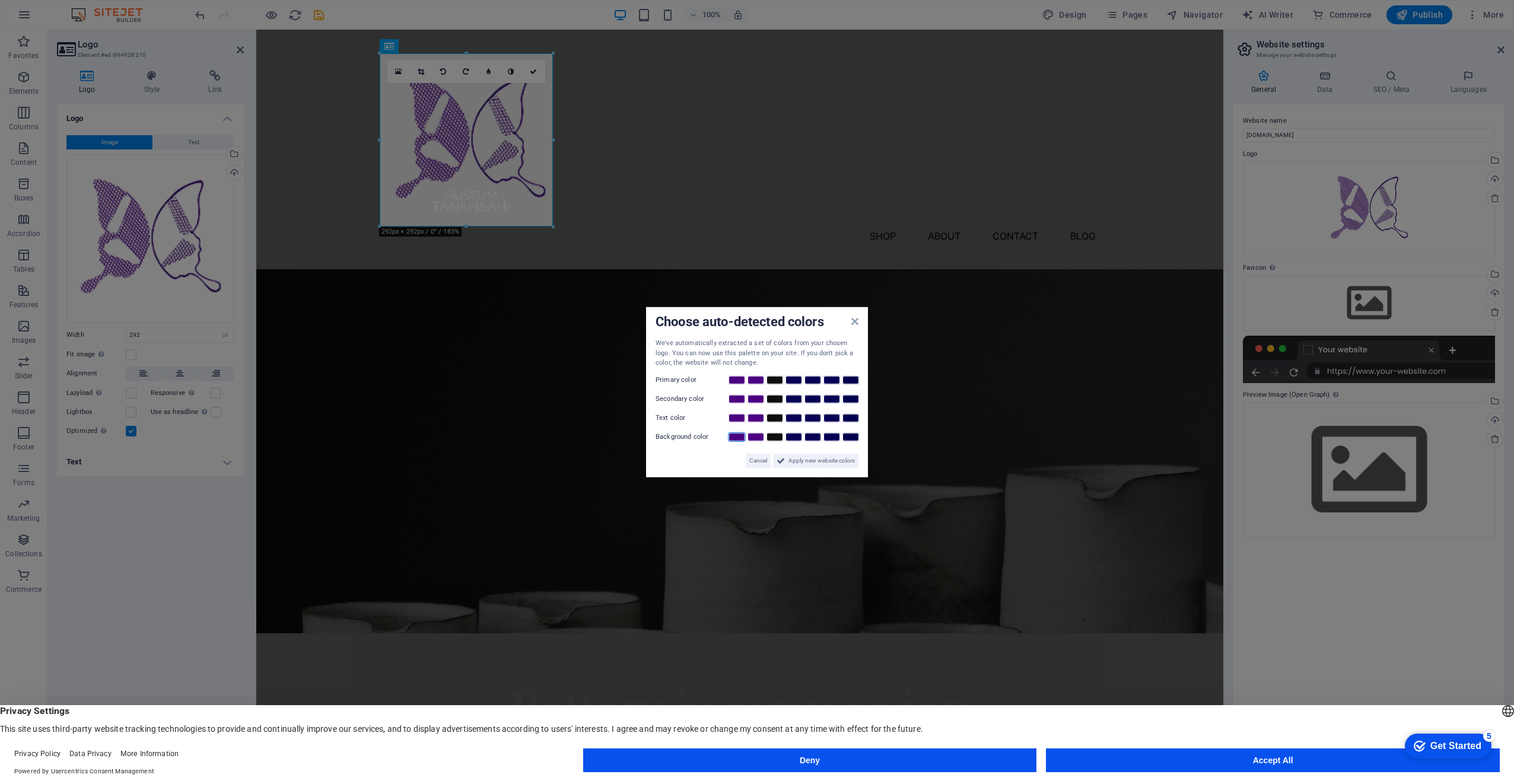
click at [738, 437] on link at bounding box center [737, 436] width 18 height 10
click at [751, 437] on link at bounding box center [756, 436] width 18 height 10
click at [839, 458] on span "Apply new website colors" at bounding box center [822, 460] width 66 height 14
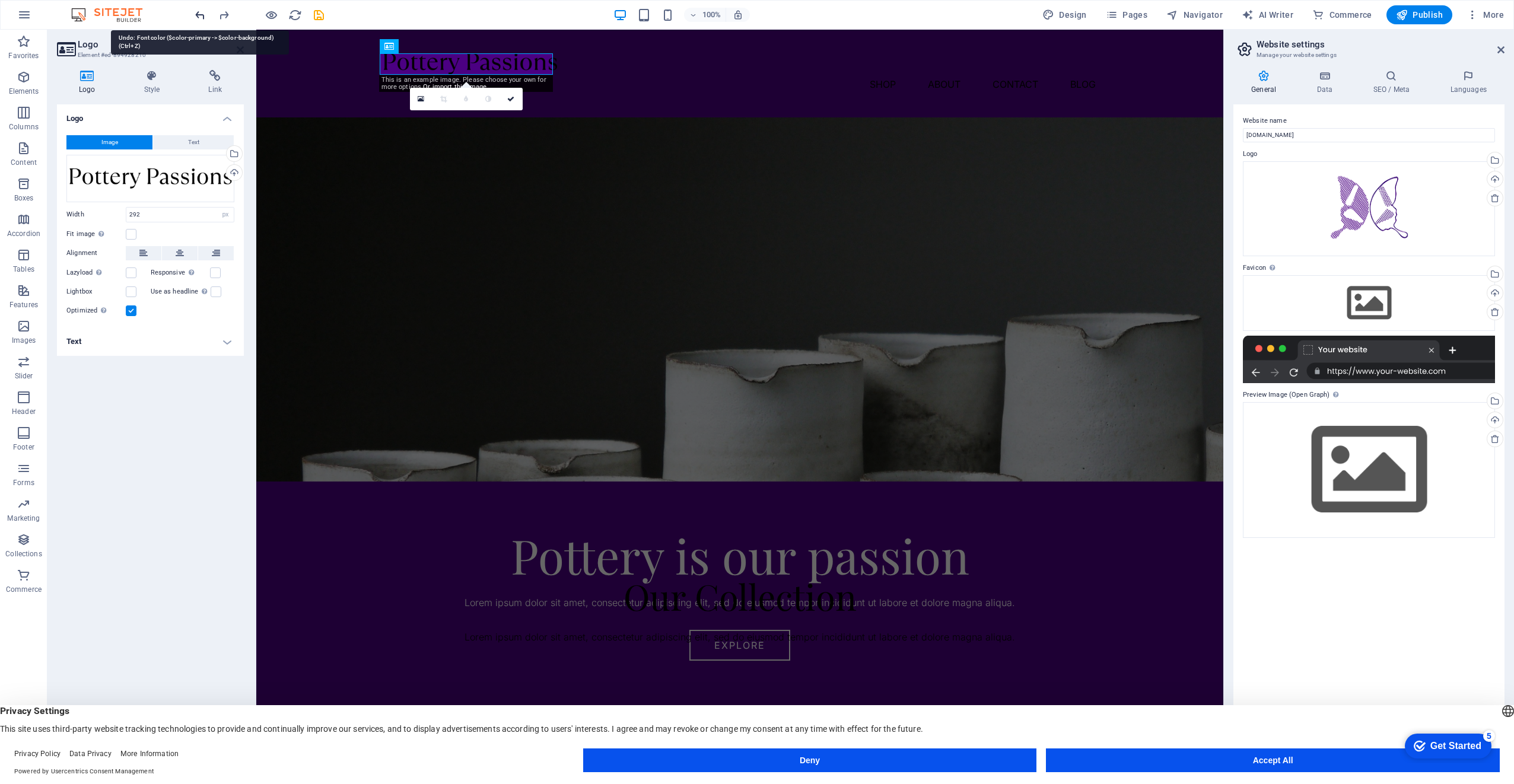
click at [198, 14] on icon "undo" at bounding box center [200, 15] width 14 height 14
click at [199, 23] on div at bounding box center [259, 15] width 133 height 19
click at [169, 449] on div "Logo Image Text Drag files here, click to choose files or select files from Fil…" at bounding box center [150, 430] width 187 height 652
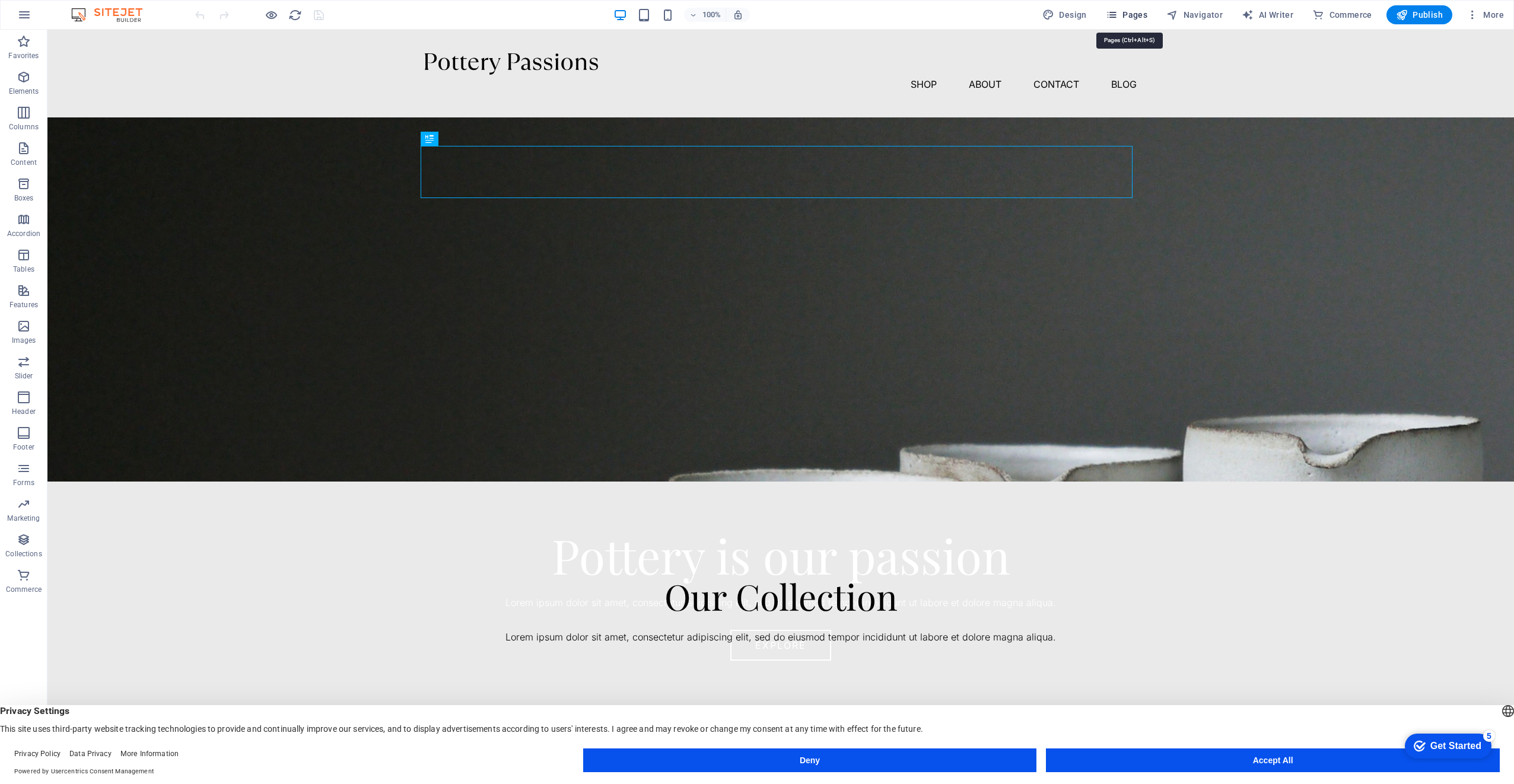
click at [1145, 15] on span "Pages" at bounding box center [1126, 15] width 41 height 12
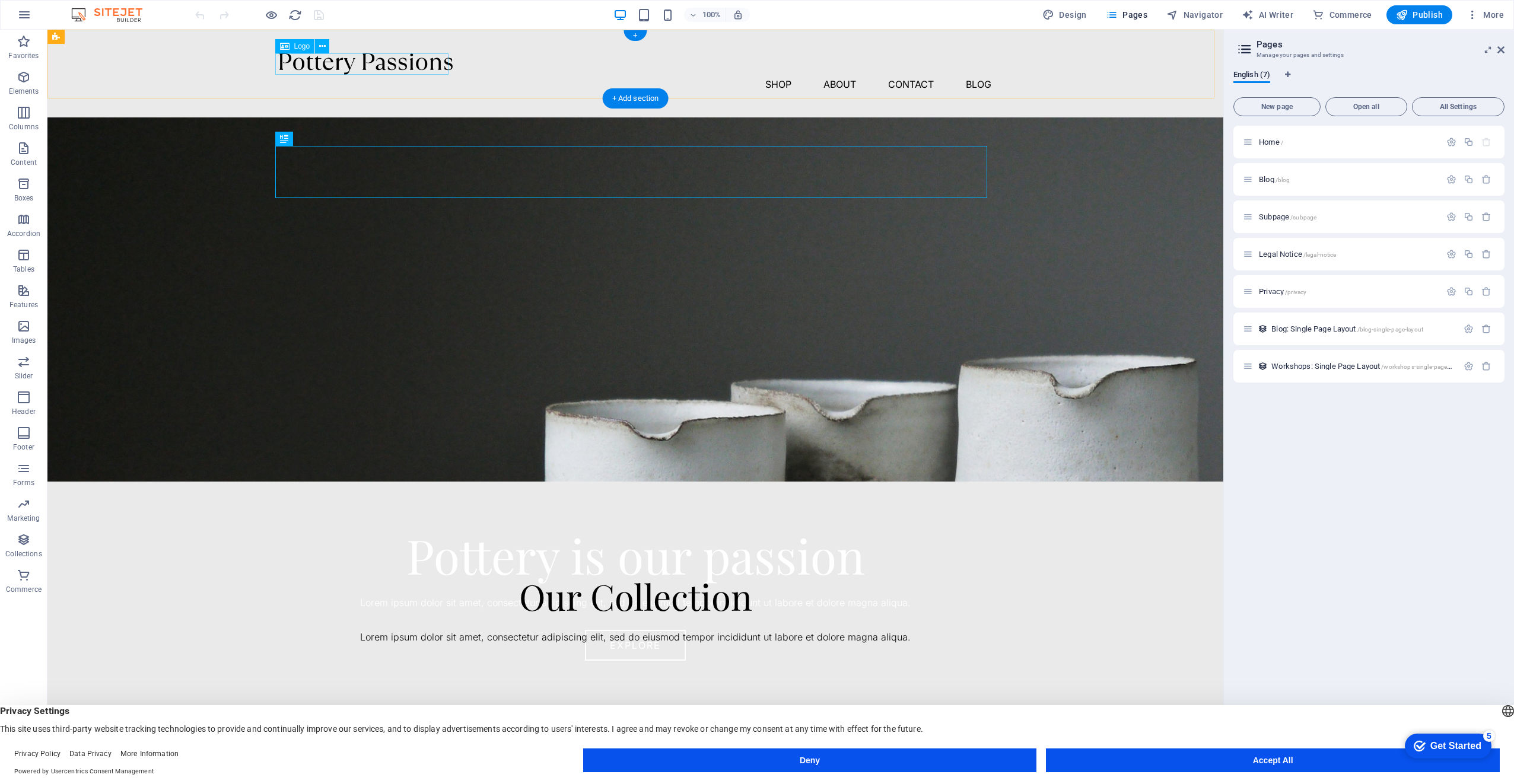
click at [400, 60] on div at bounding box center [636, 64] width 712 height 21
click at [323, 48] on icon at bounding box center [322, 46] width 7 height 13
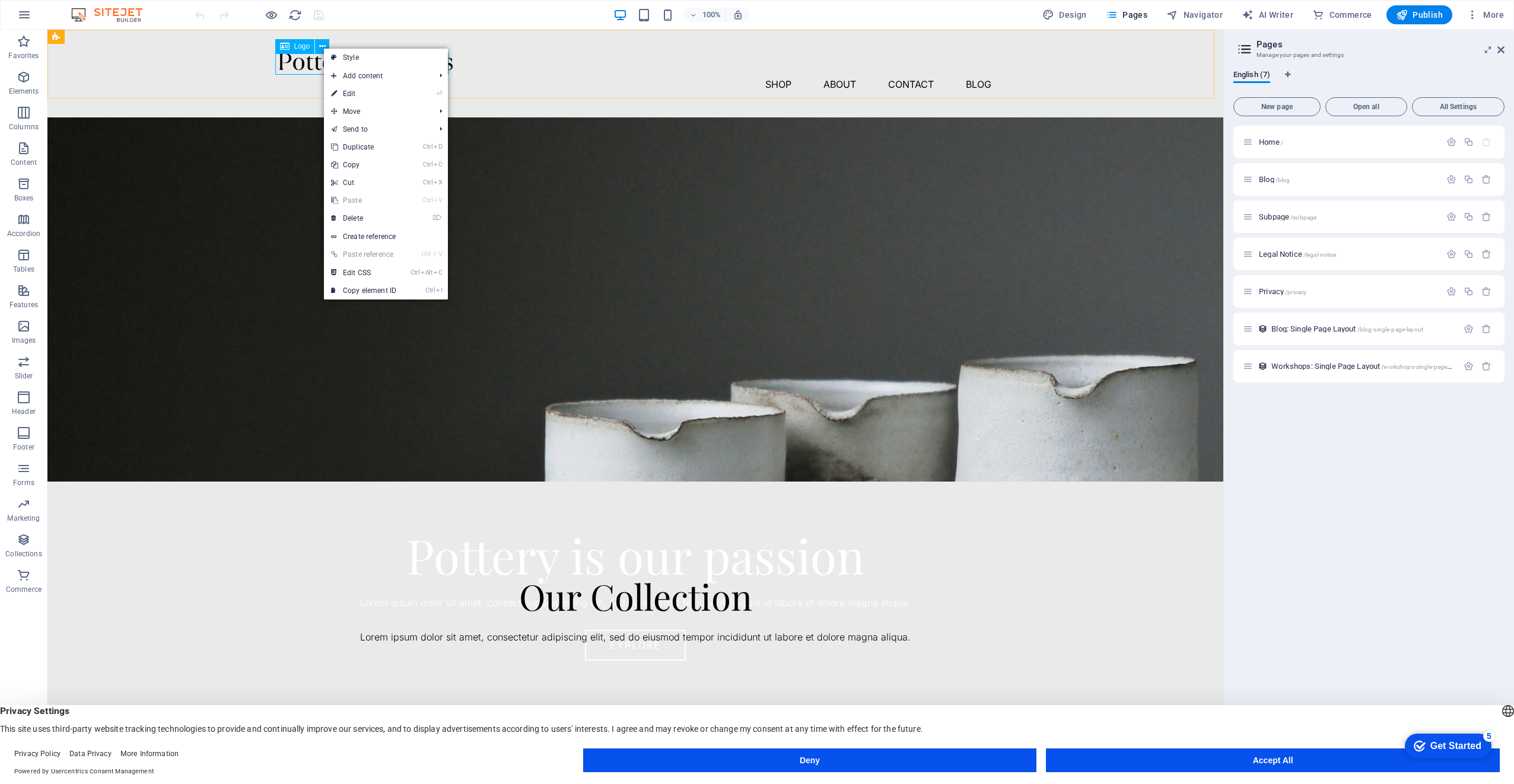
click at [297, 47] on span "Logo" at bounding box center [302, 46] width 16 height 7
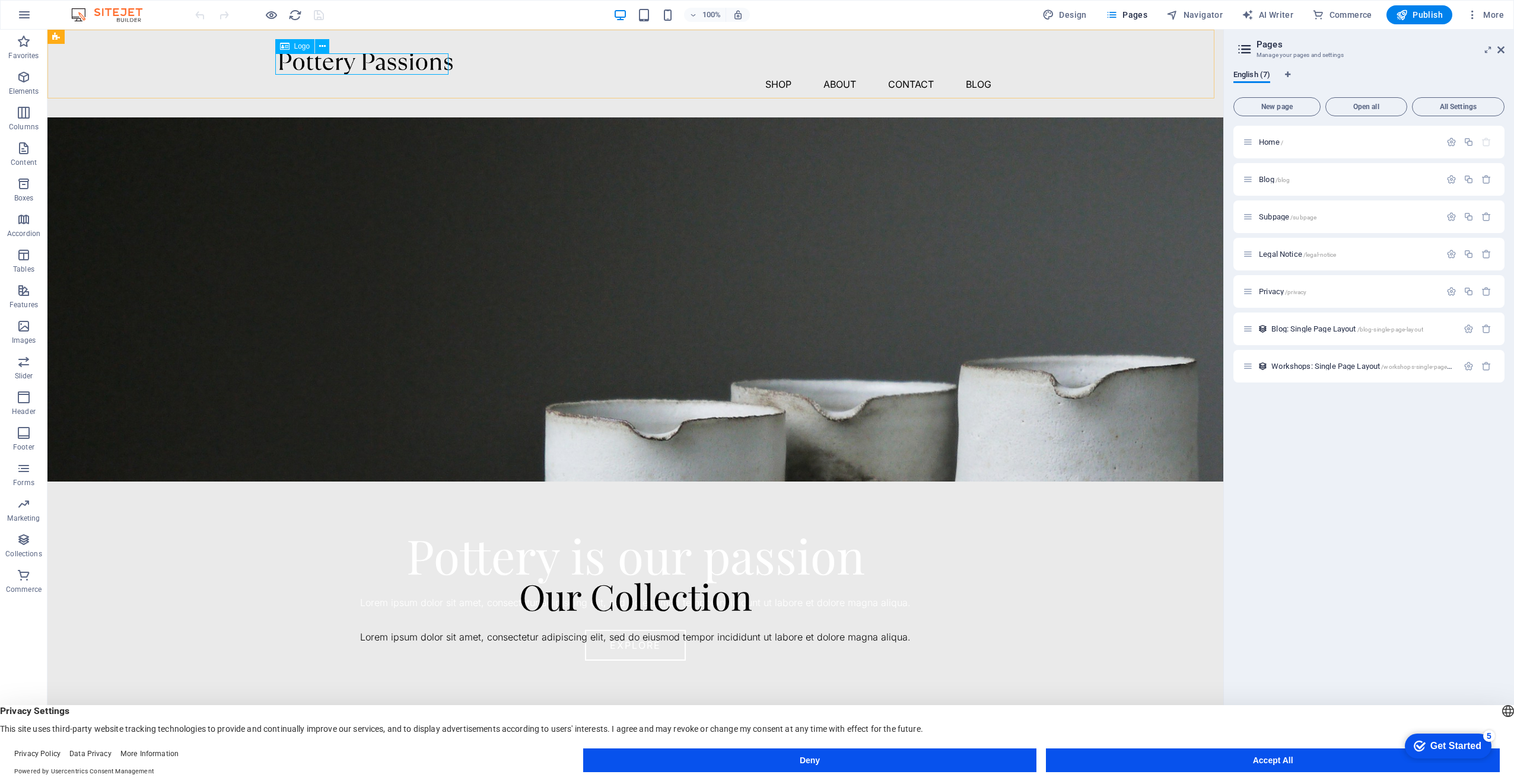
click at [297, 47] on span "Logo" at bounding box center [302, 46] width 16 height 7
click at [305, 63] on div at bounding box center [636, 64] width 712 height 21
click at [302, 44] on span "Logo" at bounding box center [302, 46] width 16 height 7
click at [302, 48] on span "Logo" at bounding box center [302, 46] width 16 height 7
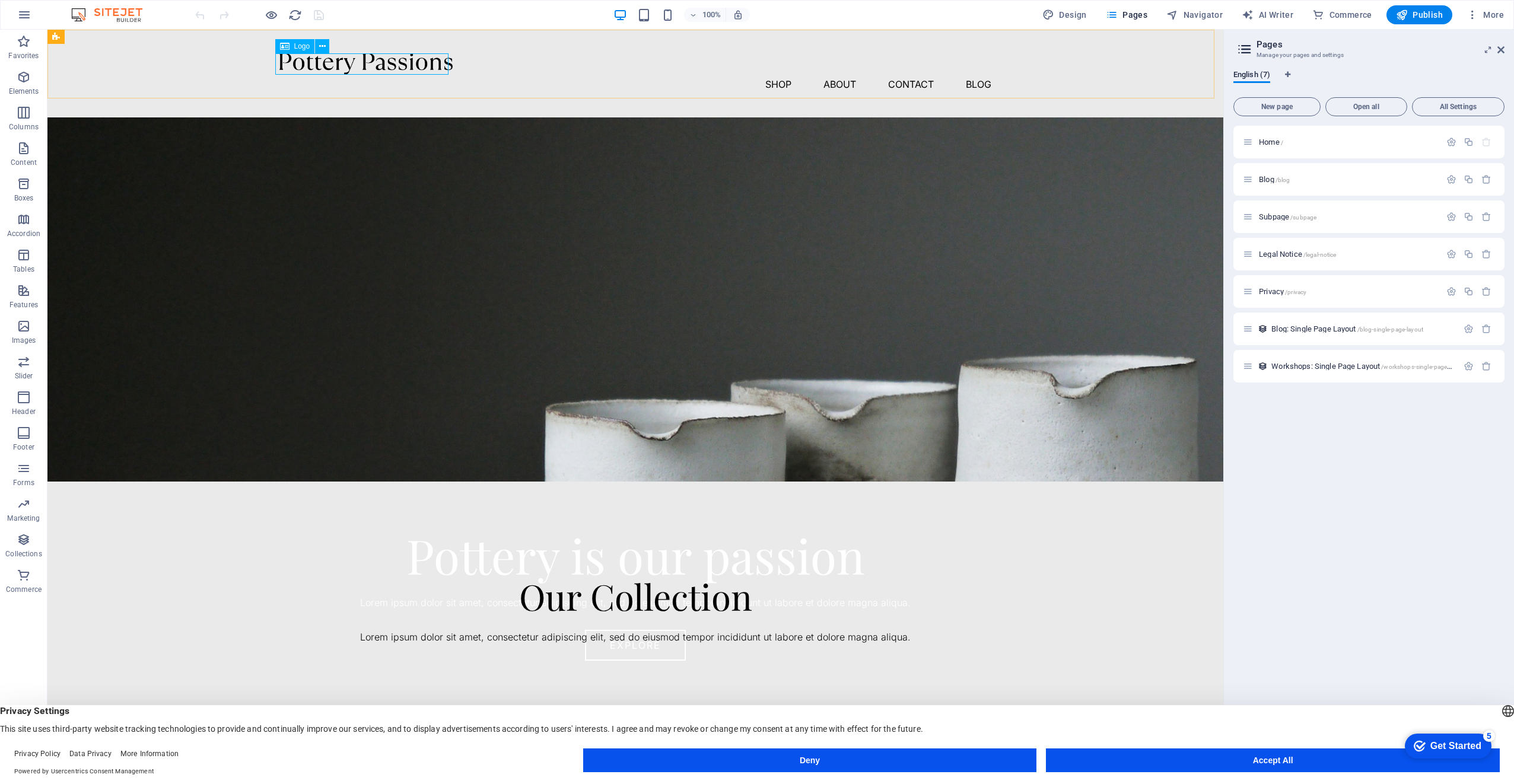
select select "px"
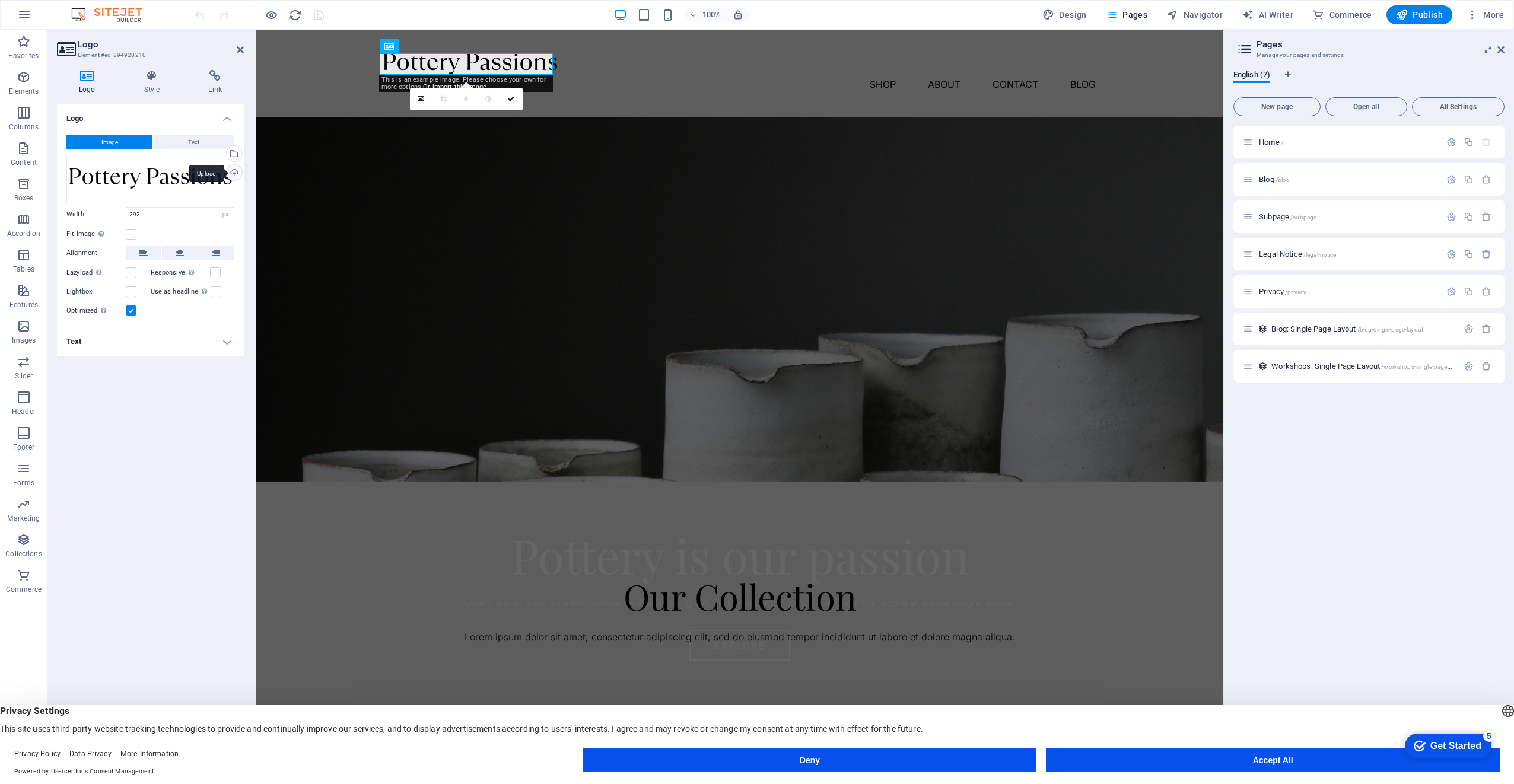
click at [232, 174] on div "Upload" at bounding box center [233, 174] width 18 height 18
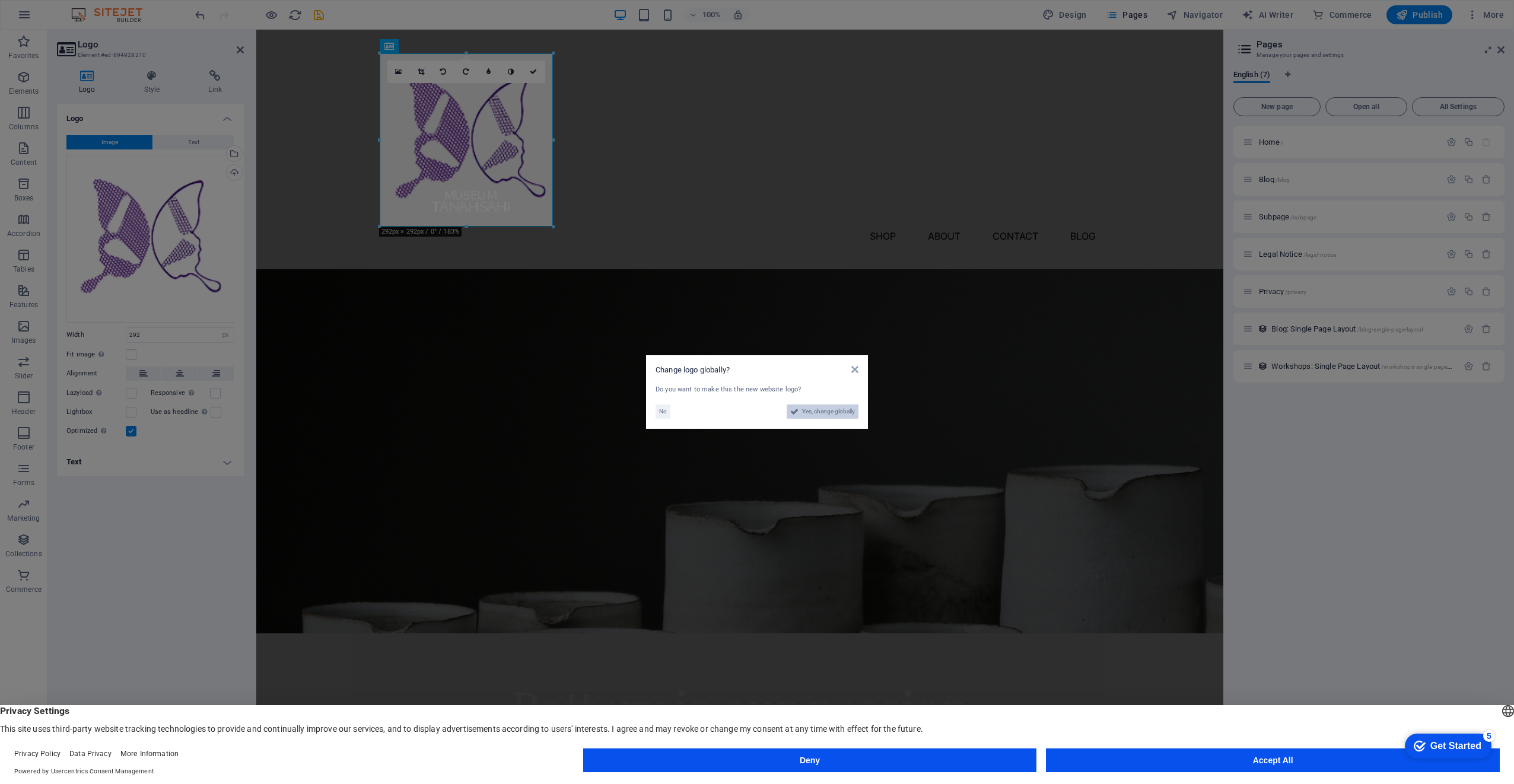
click at [811, 408] on span "Yes, change globally" at bounding box center [828, 411] width 53 height 14
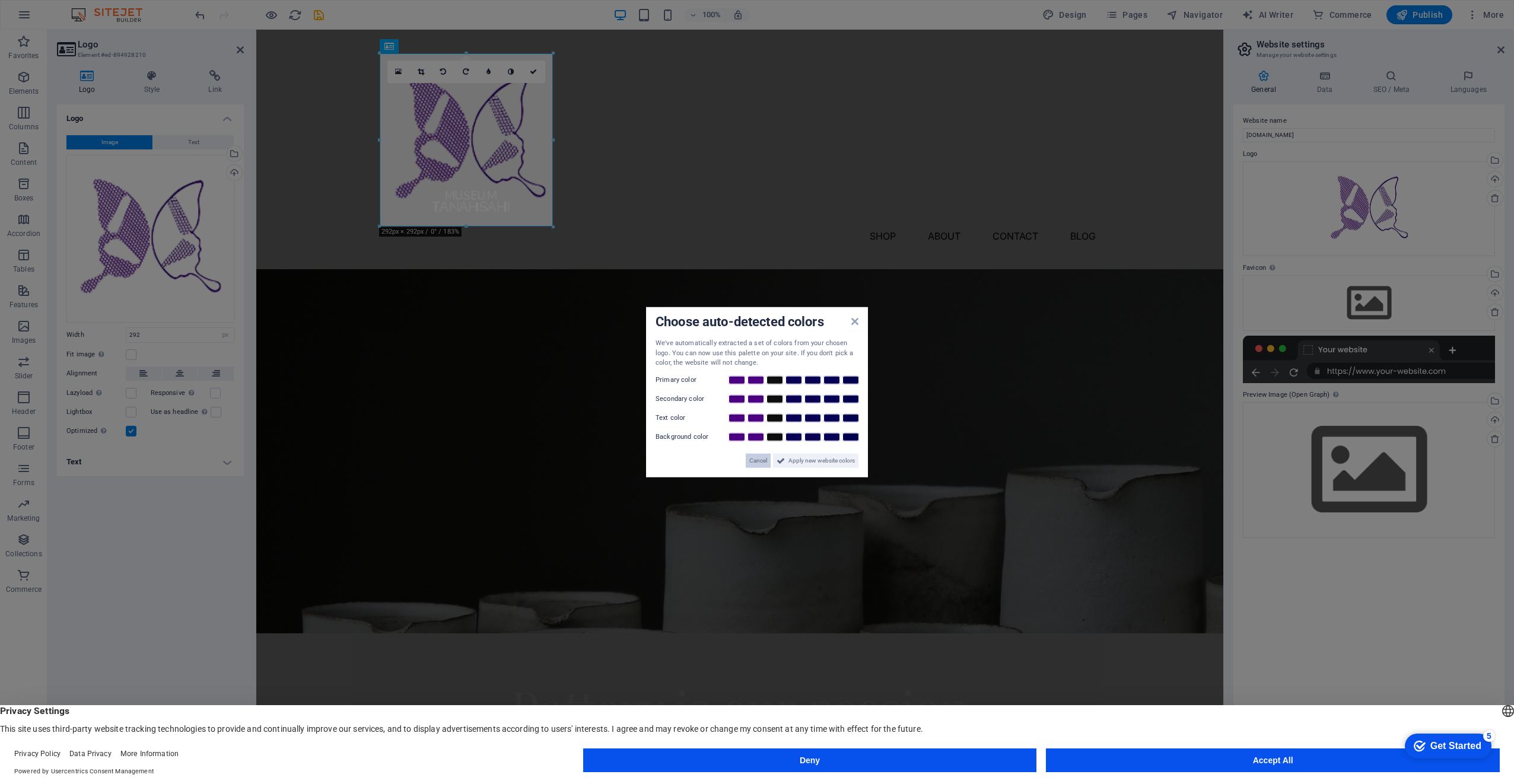
click at [753, 463] on span "Cancel" at bounding box center [758, 460] width 18 height 14
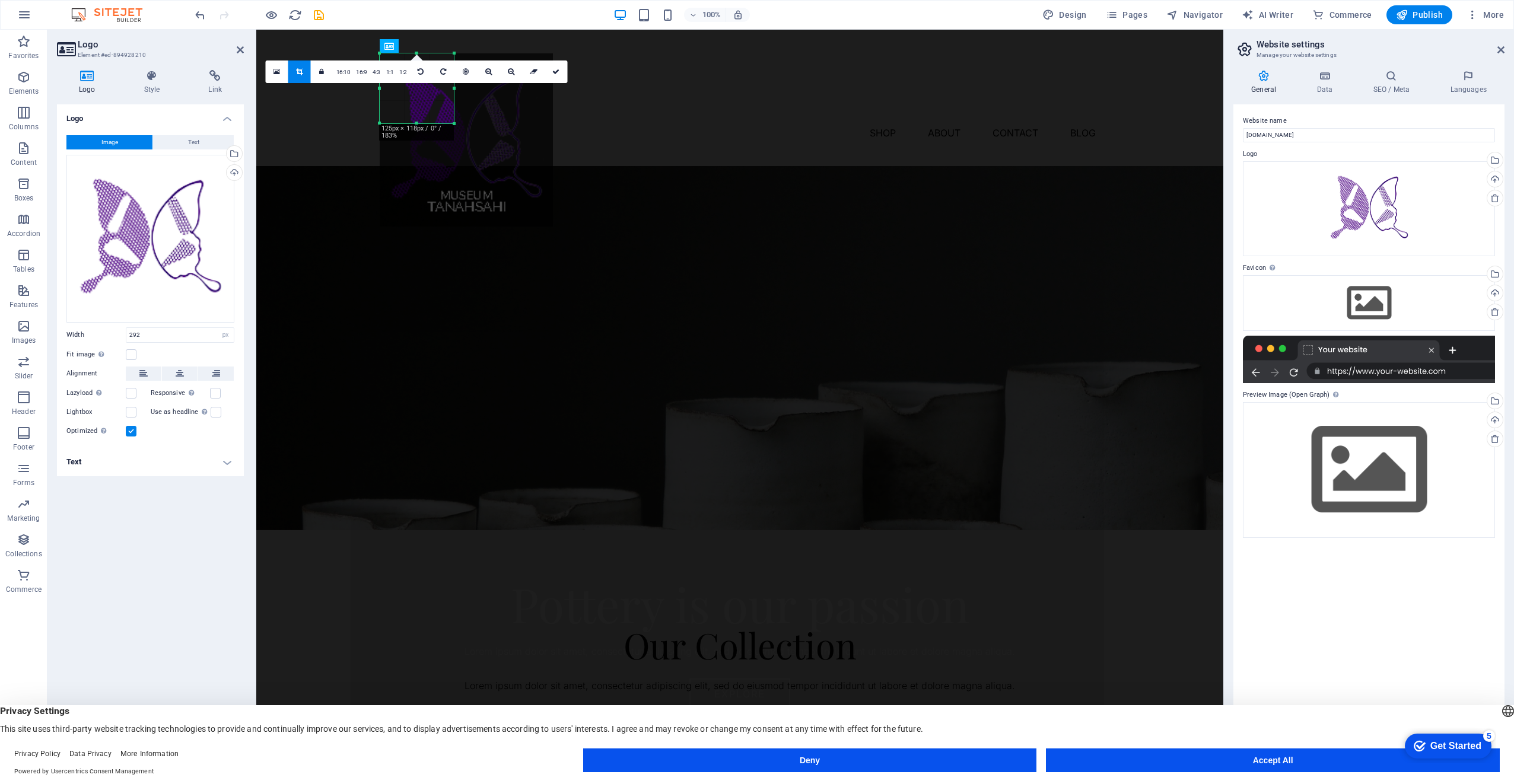
drag, startPoint x: 553, startPoint y: 226, endPoint x: 454, endPoint y: 123, distance: 142.9
click at [454, 123] on div at bounding box center [455, 124] width 7 height 7
type input "125"
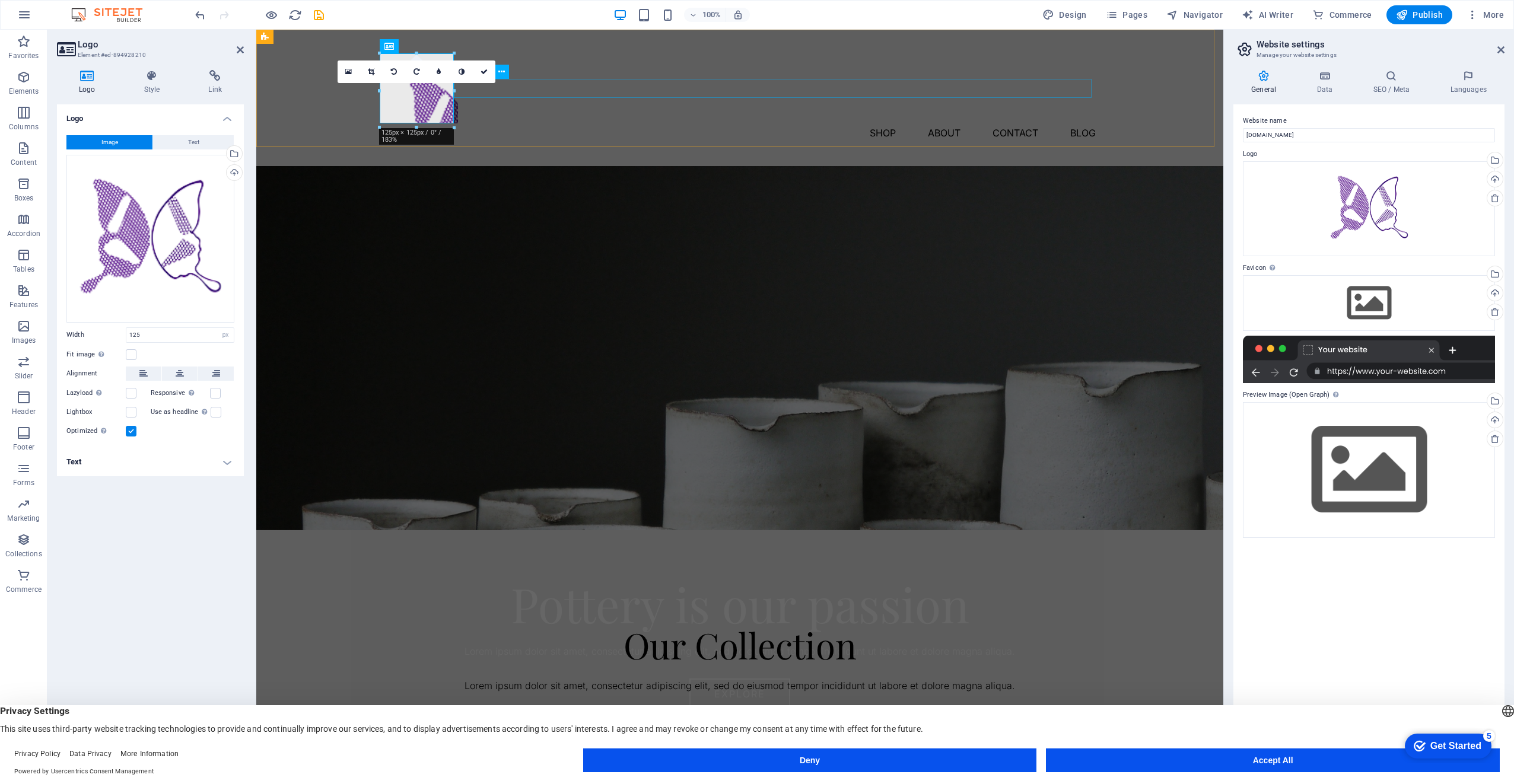
click at [597, 124] on nav "Shop About Contact Blog" at bounding box center [740, 133] width 712 height 19
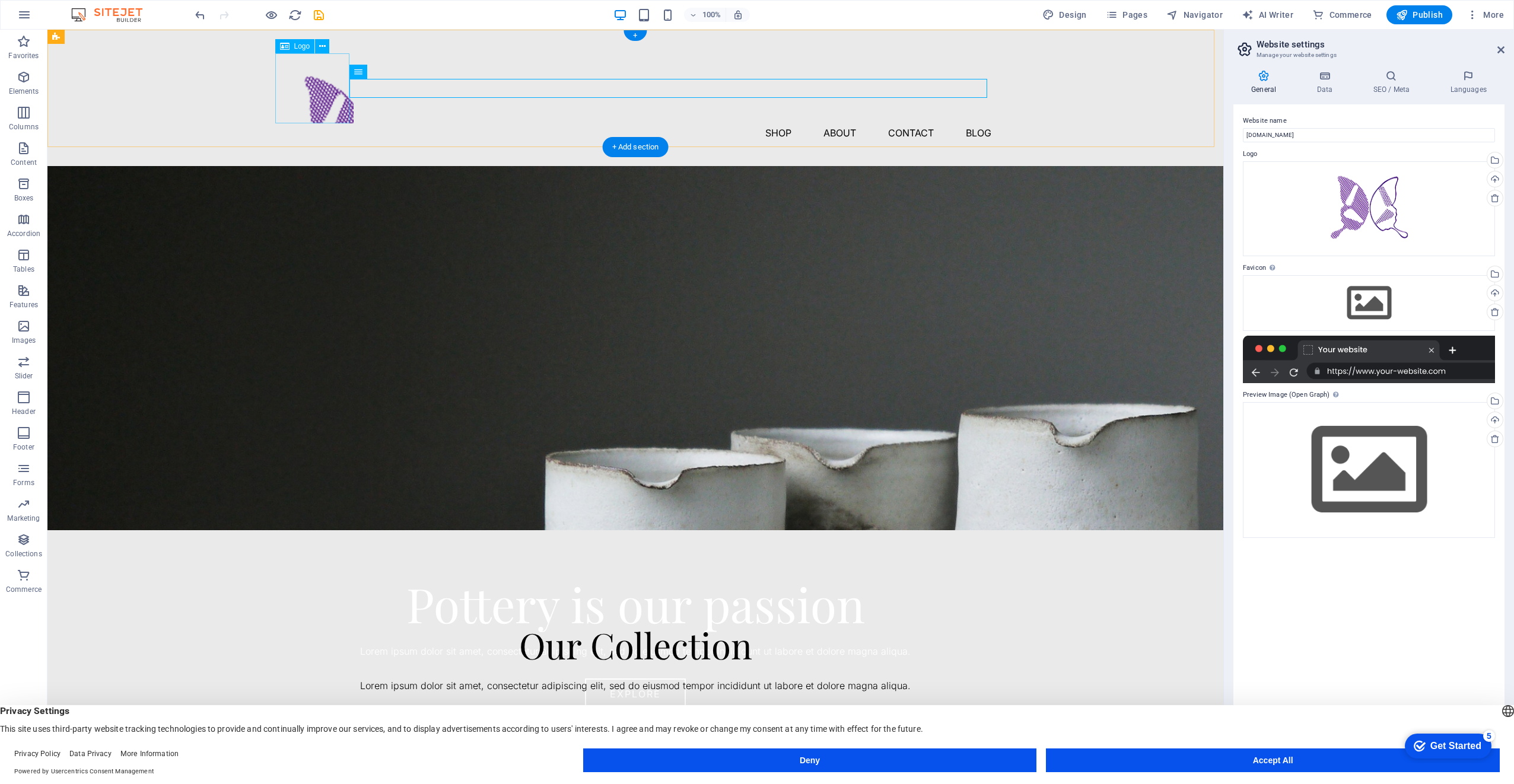
click at [331, 108] on div at bounding box center [636, 88] width 712 height 70
click at [340, 109] on div at bounding box center [636, 88] width 712 height 70
click at [314, 95] on div at bounding box center [636, 88] width 712 height 70
select select "px"
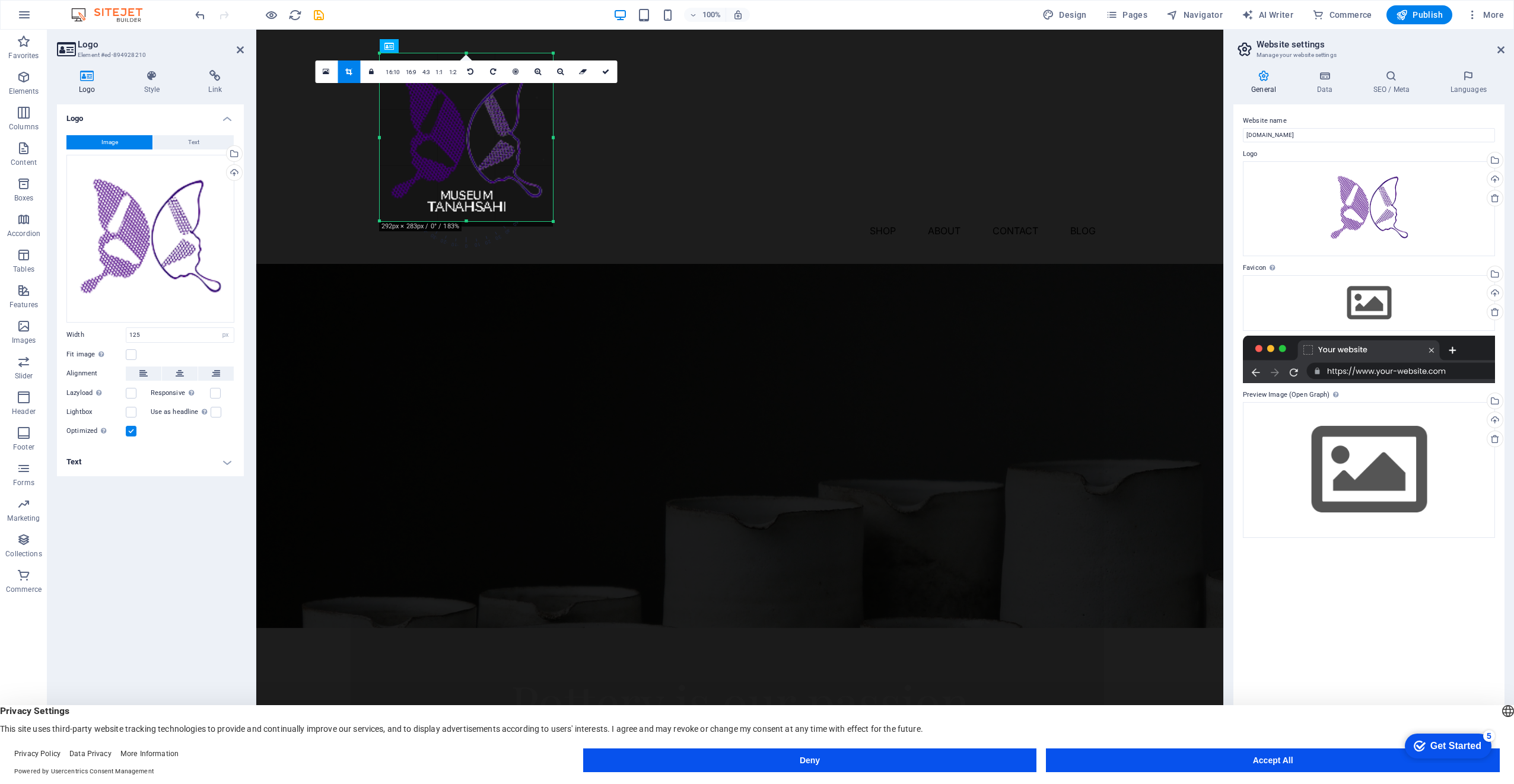
drag, startPoint x: 454, startPoint y: 124, endPoint x: 552, endPoint y: 221, distance: 137.9
click at [552, 221] on div at bounding box center [554, 222] width 7 height 7
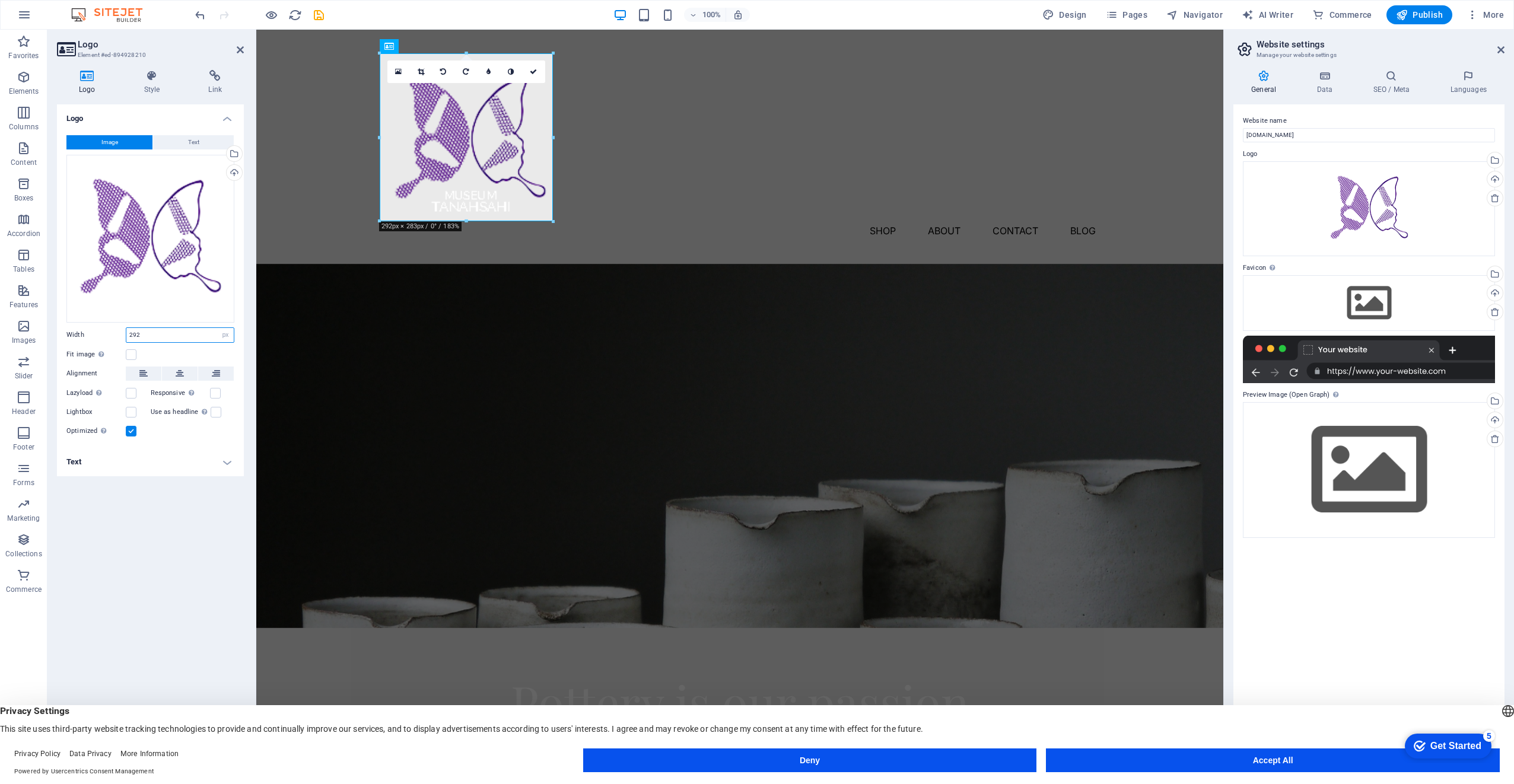
drag, startPoint x: 175, startPoint y: 335, endPoint x: 104, endPoint y: 334, distance: 71.0
click at [104, 334] on div "Width 292 Default auto px rem % em vh vw" at bounding box center [150, 335] width 168 height 15
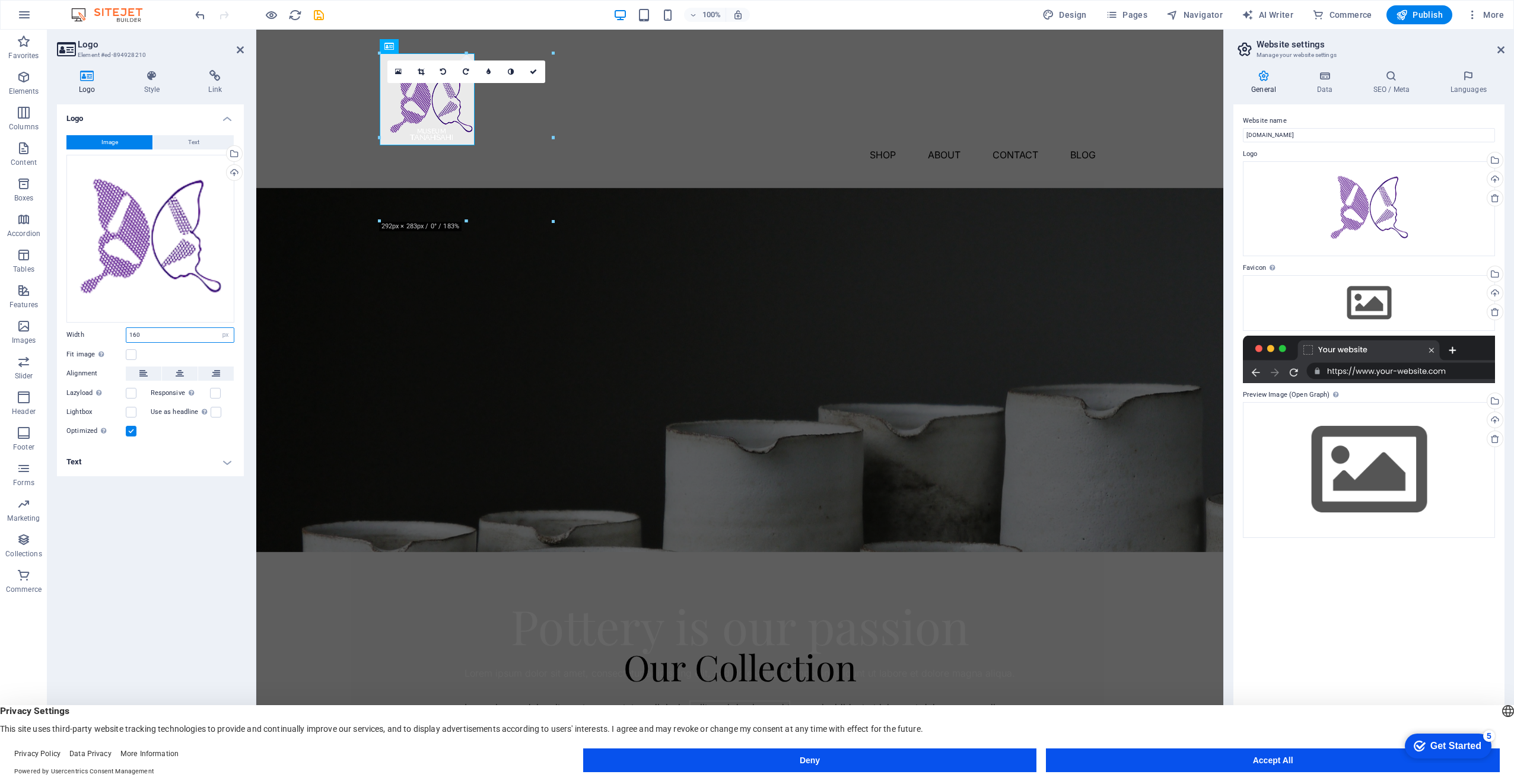
drag, startPoint x: 157, startPoint y: 335, endPoint x: 112, endPoint y: 334, distance: 45.0
click at [112, 334] on div "Width 160 Default auto px rem % em vh vw" at bounding box center [150, 335] width 168 height 15
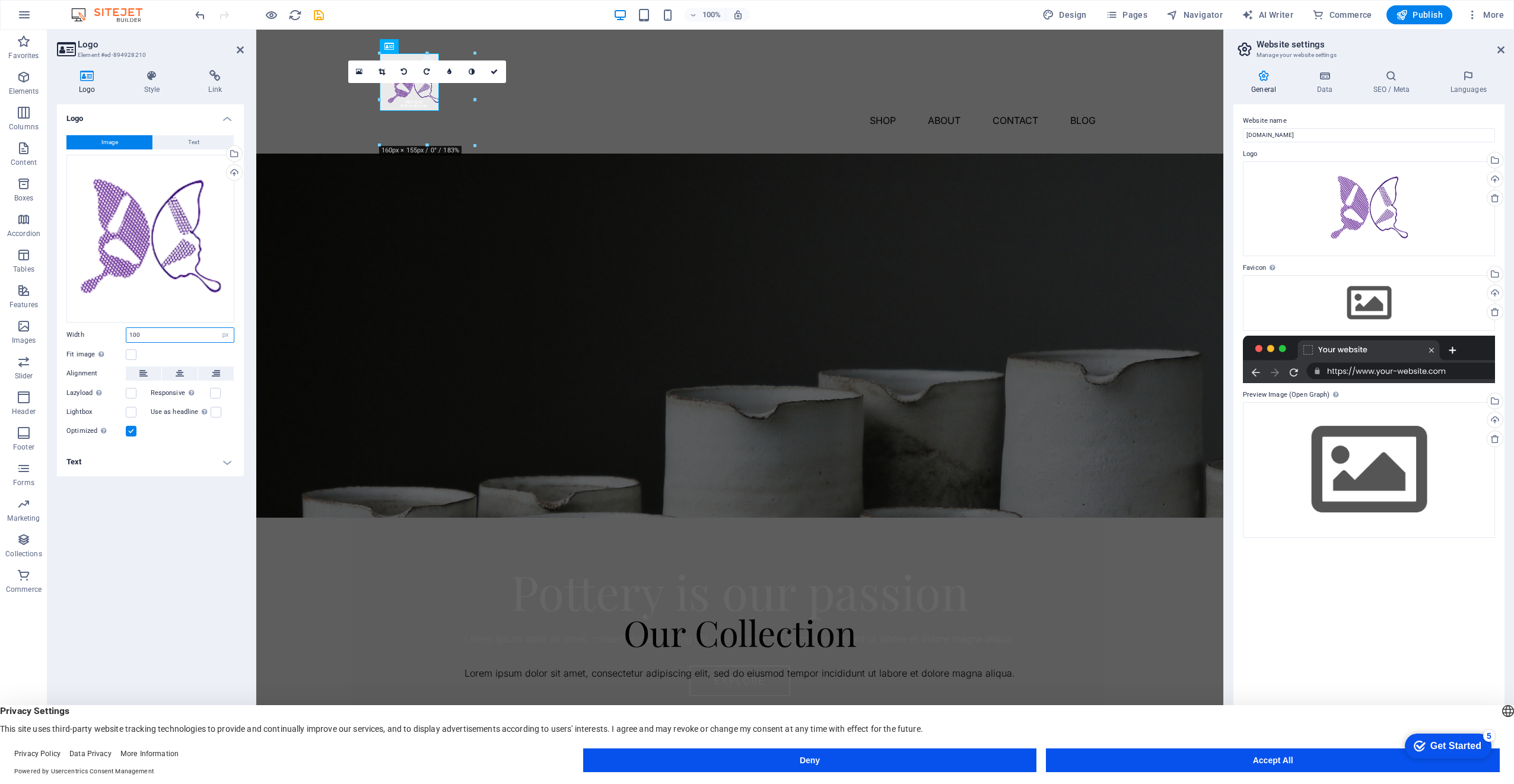
drag, startPoint x: 152, startPoint y: 332, endPoint x: 96, endPoint y: 331, distance: 56.0
click at [96, 331] on div "Width 100 Default auto px rem % em vh vw" at bounding box center [150, 335] width 168 height 15
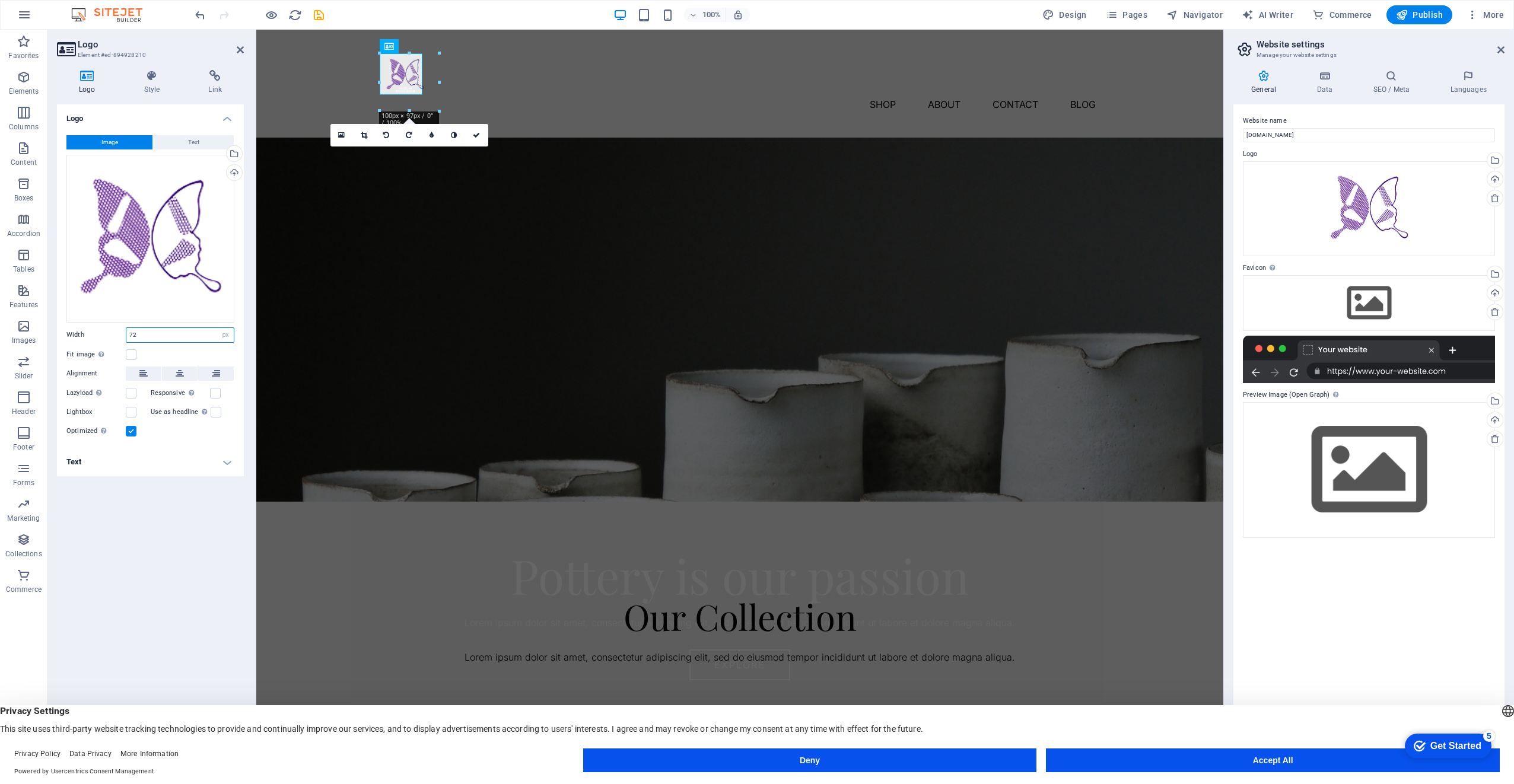
drag, startPoint x: 158, startPoint y: 331, endPoint x: 125, endPoint y: 335, distance: 33.2
click at [125, 335] on div "Width 72 Default auto px rem % em vh vw" at bounding box center [150, 335] width 168 height 15
type input "88"
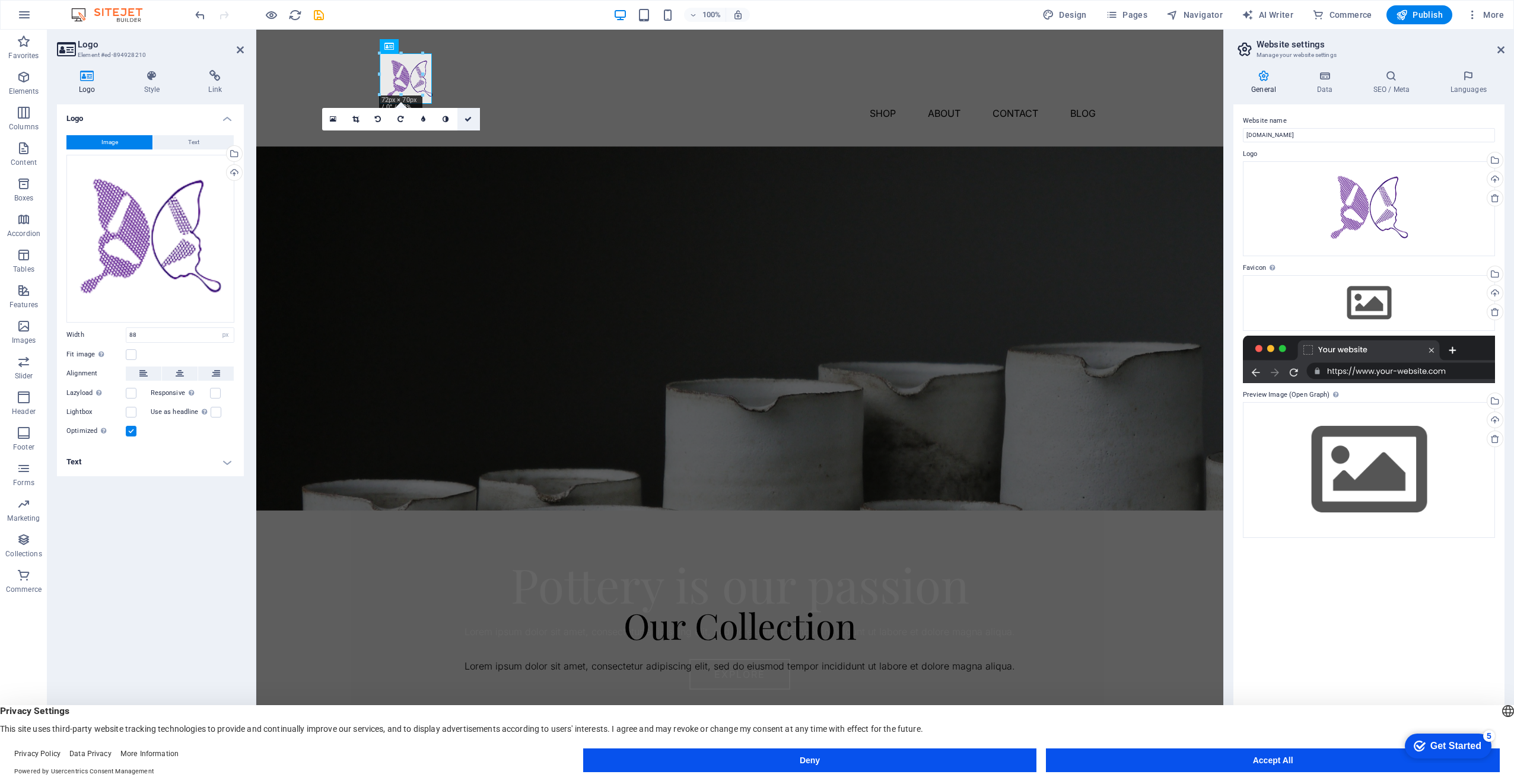
click at [468, 117] on icon at bounding box center [469, 119] width 7 height 7
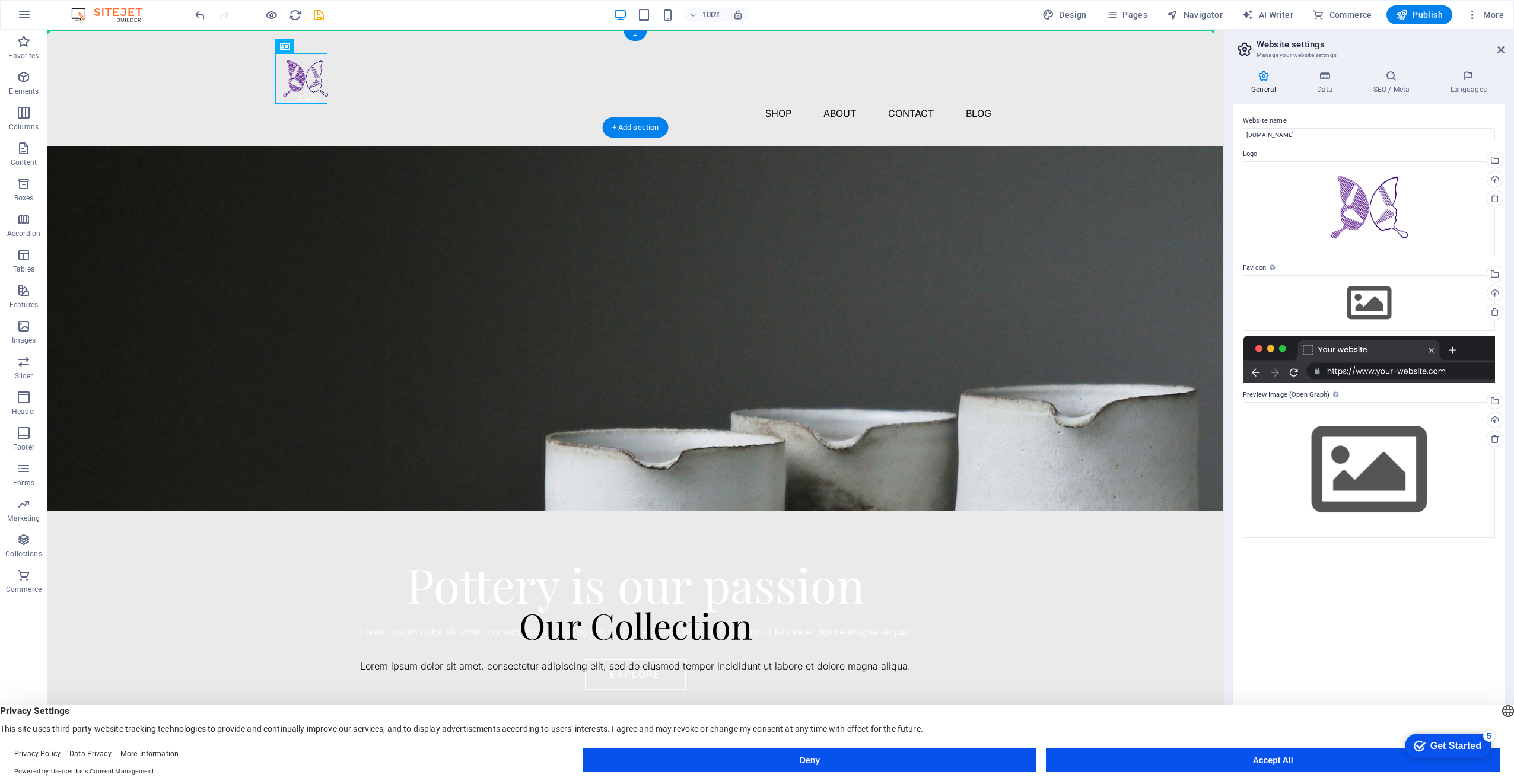
drag, startPoint x: 334, startPoint y: 78, endPoint x: 115, endPoint y: 60, distance: 219.7
click at [82, 62] on div at bounding box center [636, 54] width 1176 height 51
click at [72, 63] on div at bounding box center [636, 54] width 1176 height 51
select select "px"
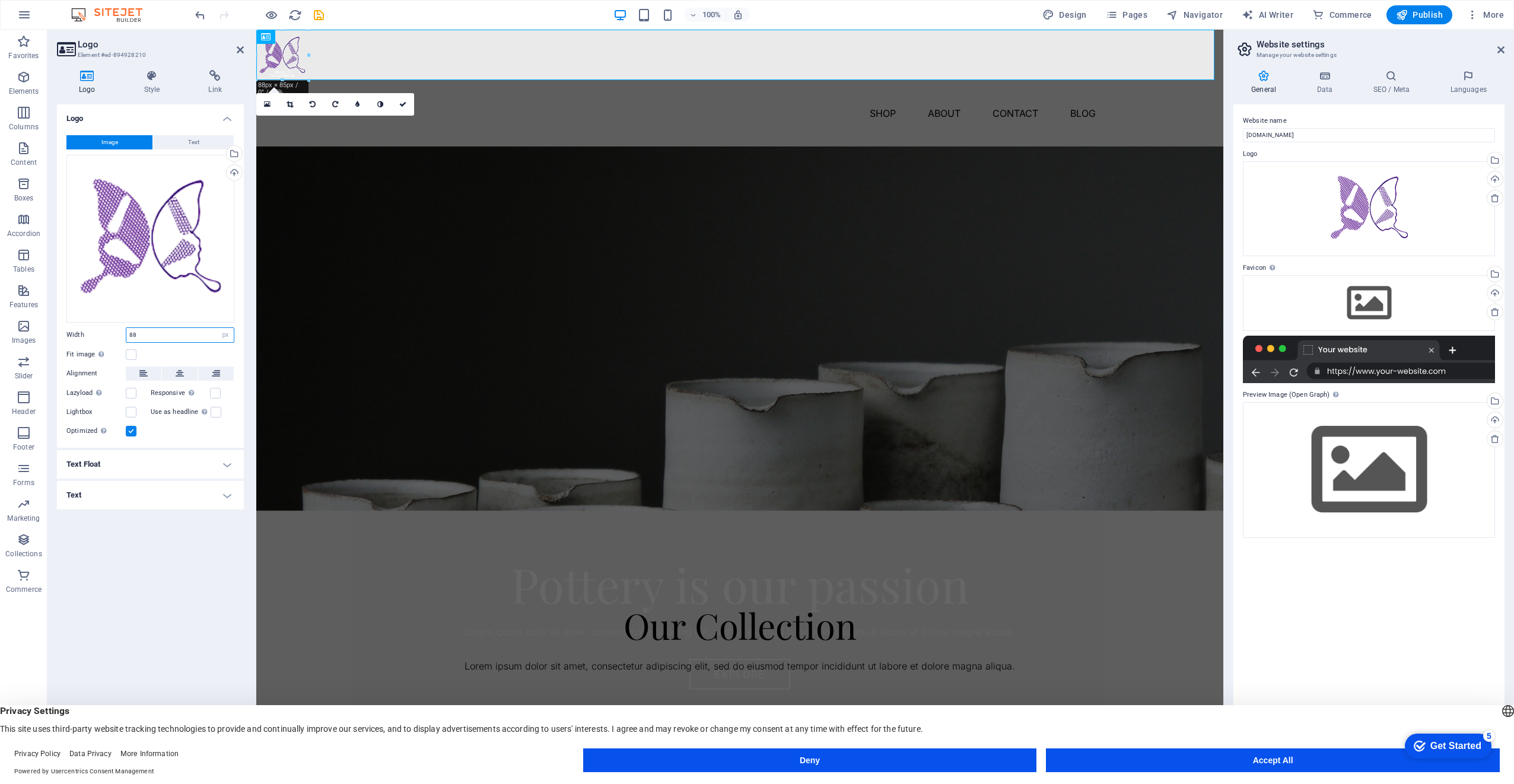
drag, startPoint x: 143, startPoint y: 335, endPoint x: 107, endPoint y: 335, distance: 36.0
click at [107, 335] on div "Width 88 Default auto px rem % em vh vw" at bounding box center [150, 335] width 168 height 15
type input "160"
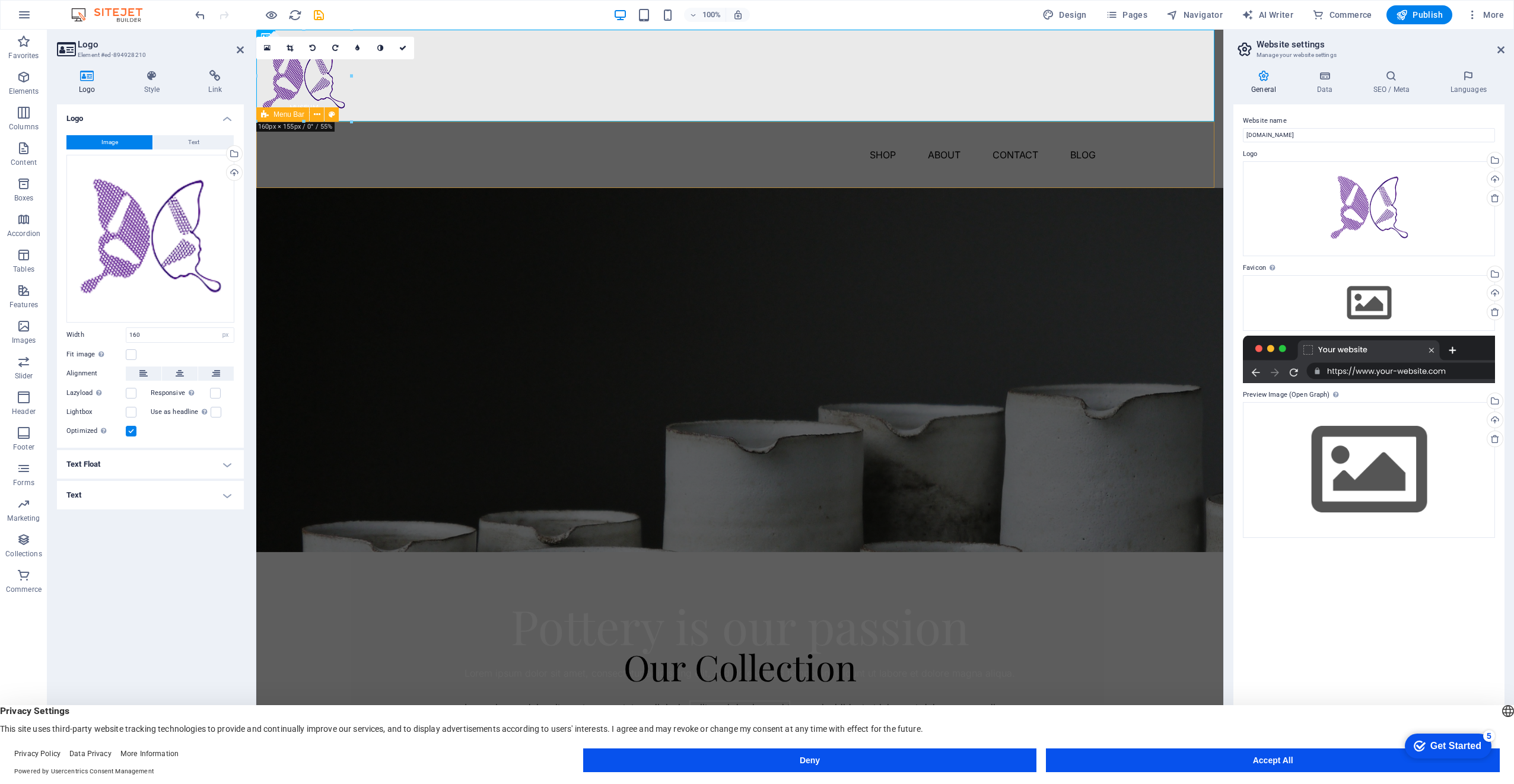
click at [375, 146] on div "Shop About Contact Blog" at bounding box center [739, 154] width 967 height 66
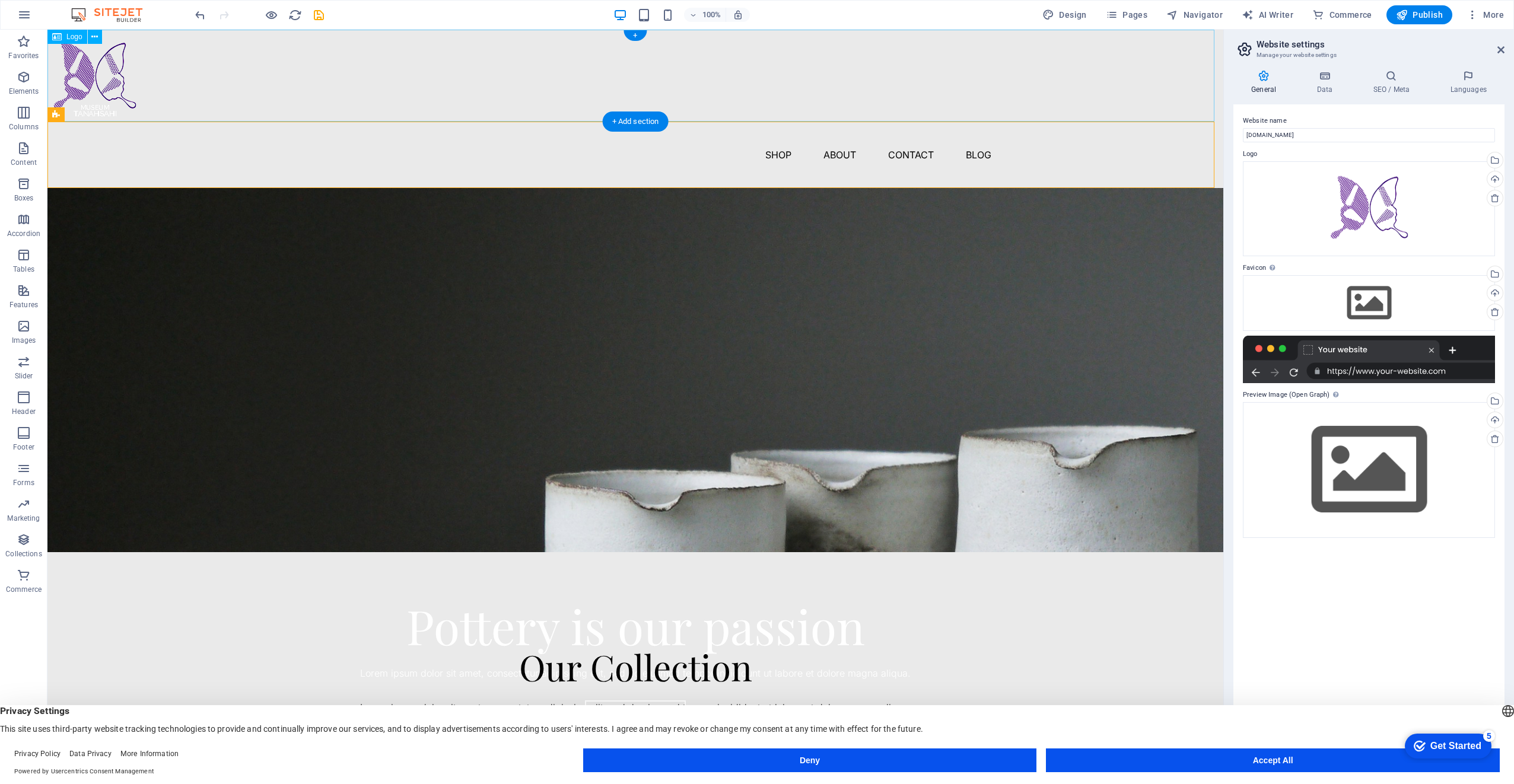
click at [90, 69] on div at bounding box center [636, 75] width 1176 height 92
select select "px"
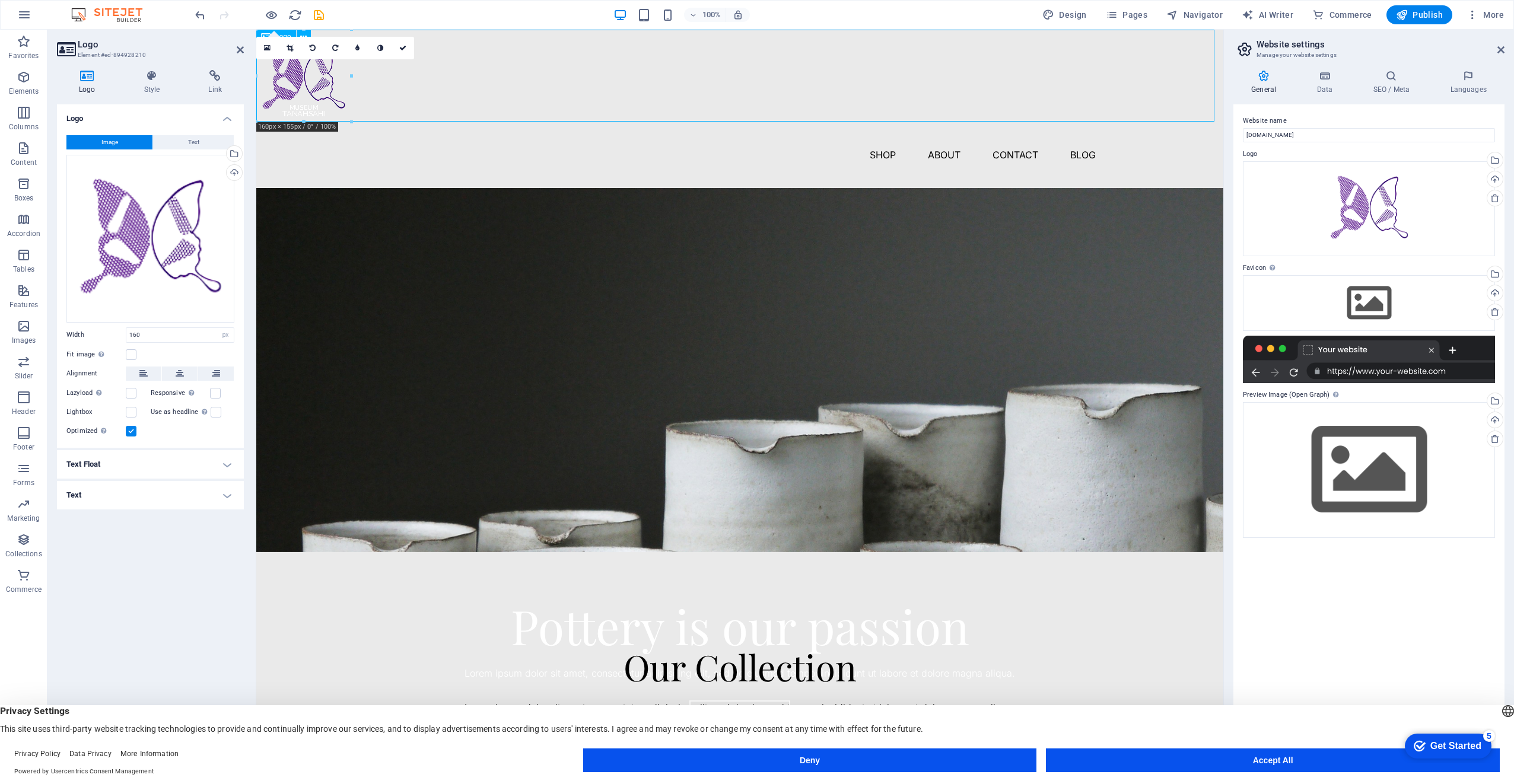
drag, startPoint x: 306, startPoint y: 74, endPoint x: 418, endPoint y: 101, distance: 115.2
click at [418, 101] on div at bounding box center [739, 75] width 967 height 92
click at [406, 44] on icon at bounding box center [403, 48] width 7 height 7
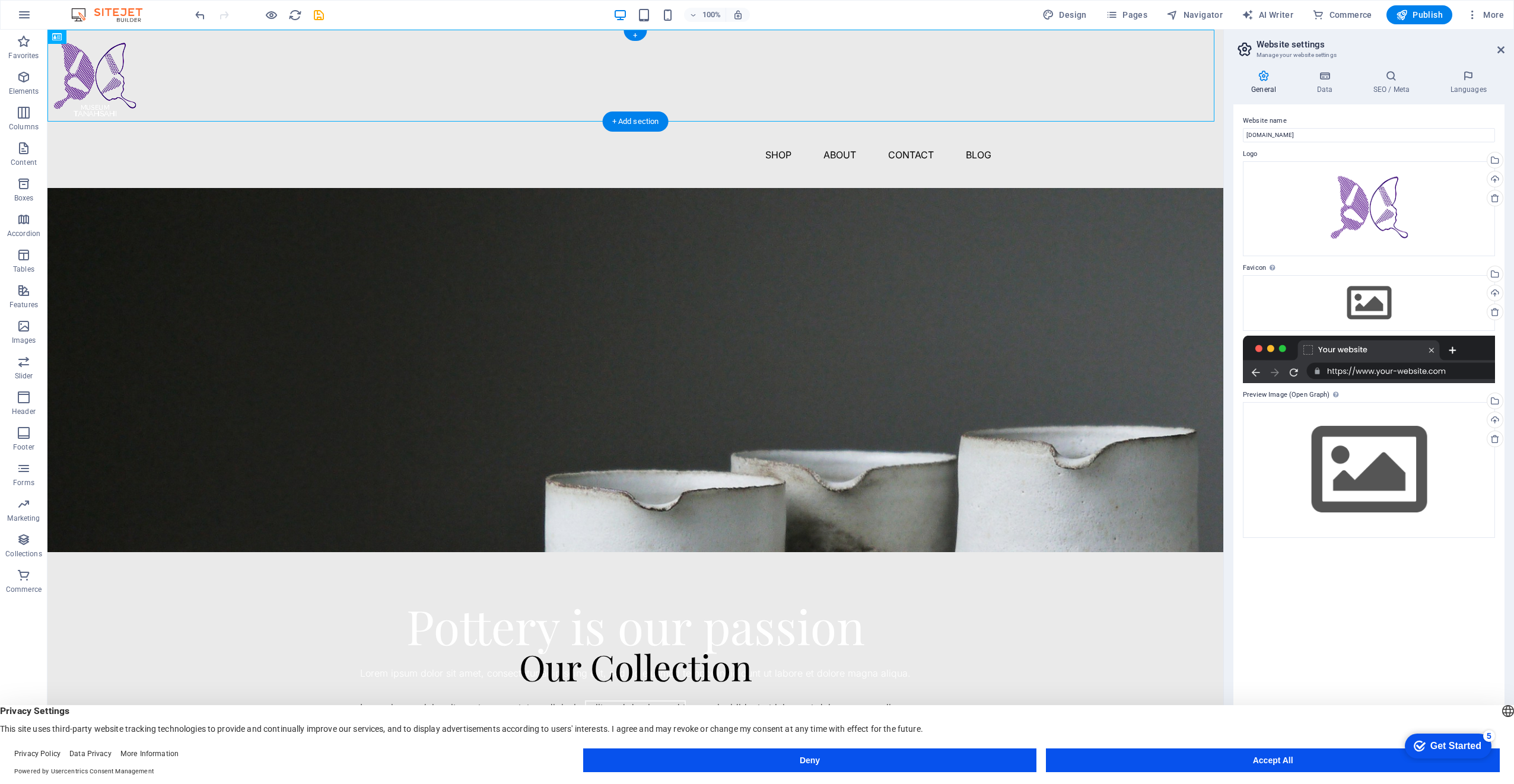
drag, startPoint x: 109, startPoint y: 67, endPoint x: 227, endPoint y: 79, distance: 118.6
click at [95, 38] on icon at bounding box center [94, 37] width 7 height 13
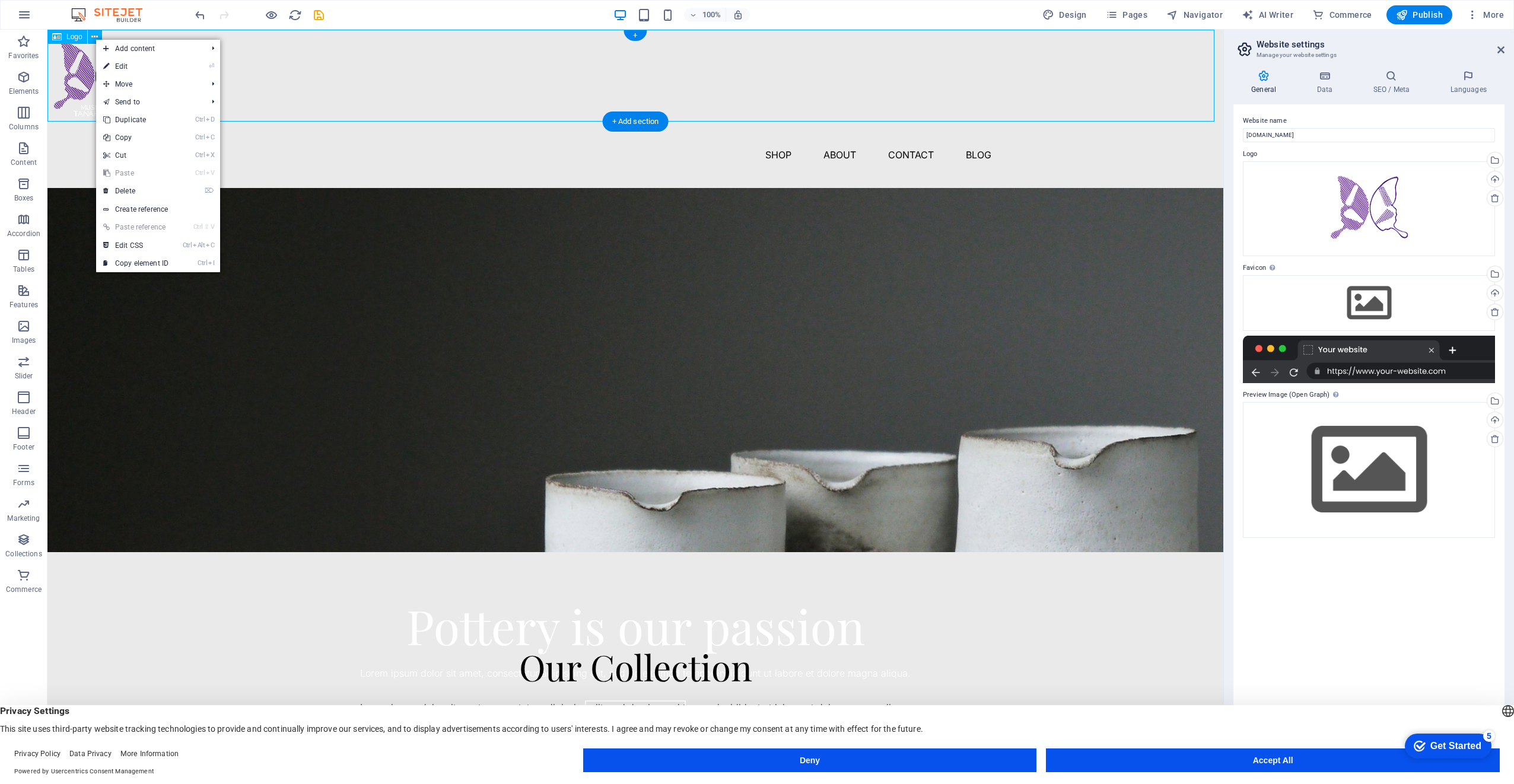
click at [68, 71] on div at bounding box center [636, 75] width 1176 height 92
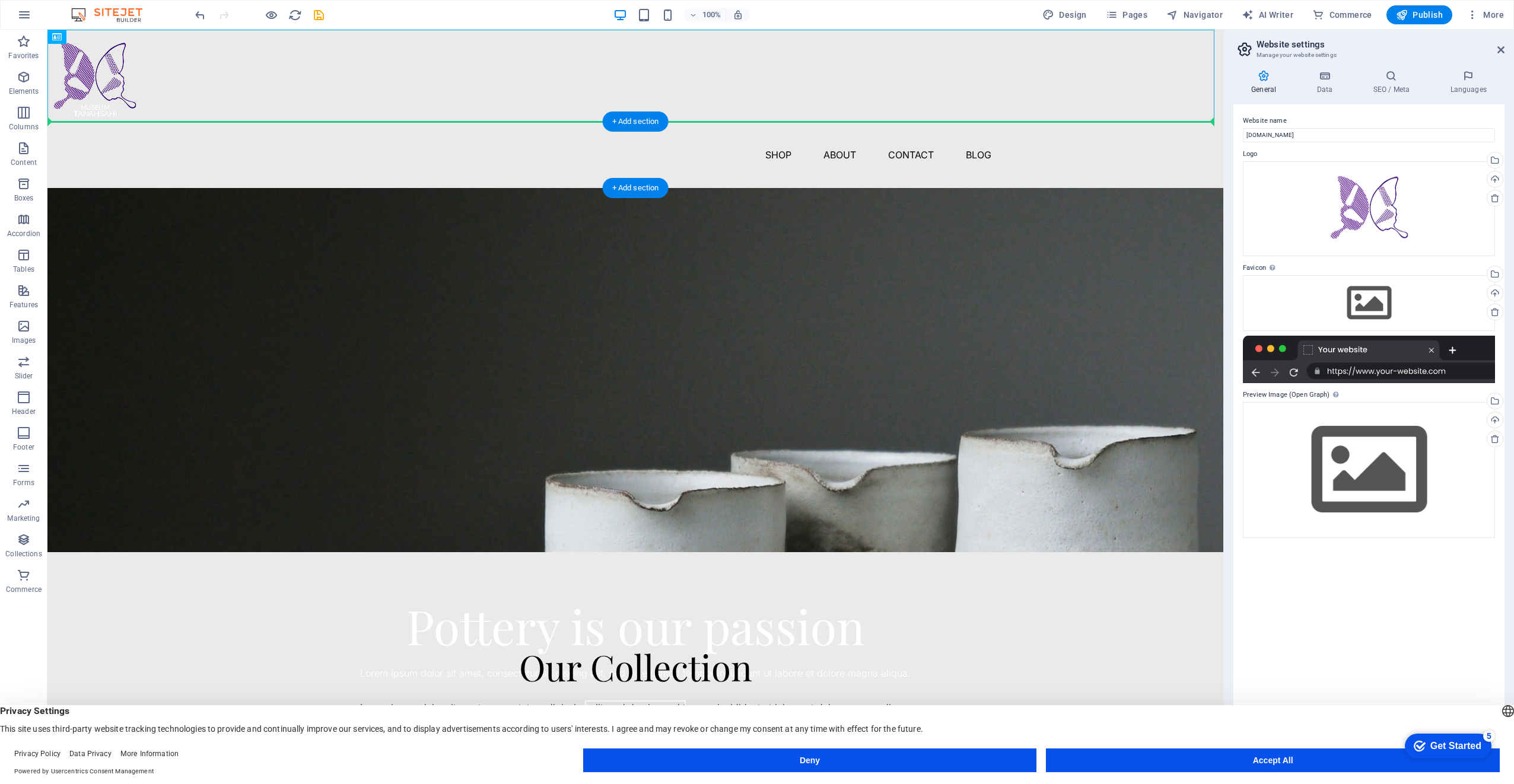
drag, startPoint x: 106, startPoint y: 68, endPoint x: 271, endPoint y: 143, distance: 181.2
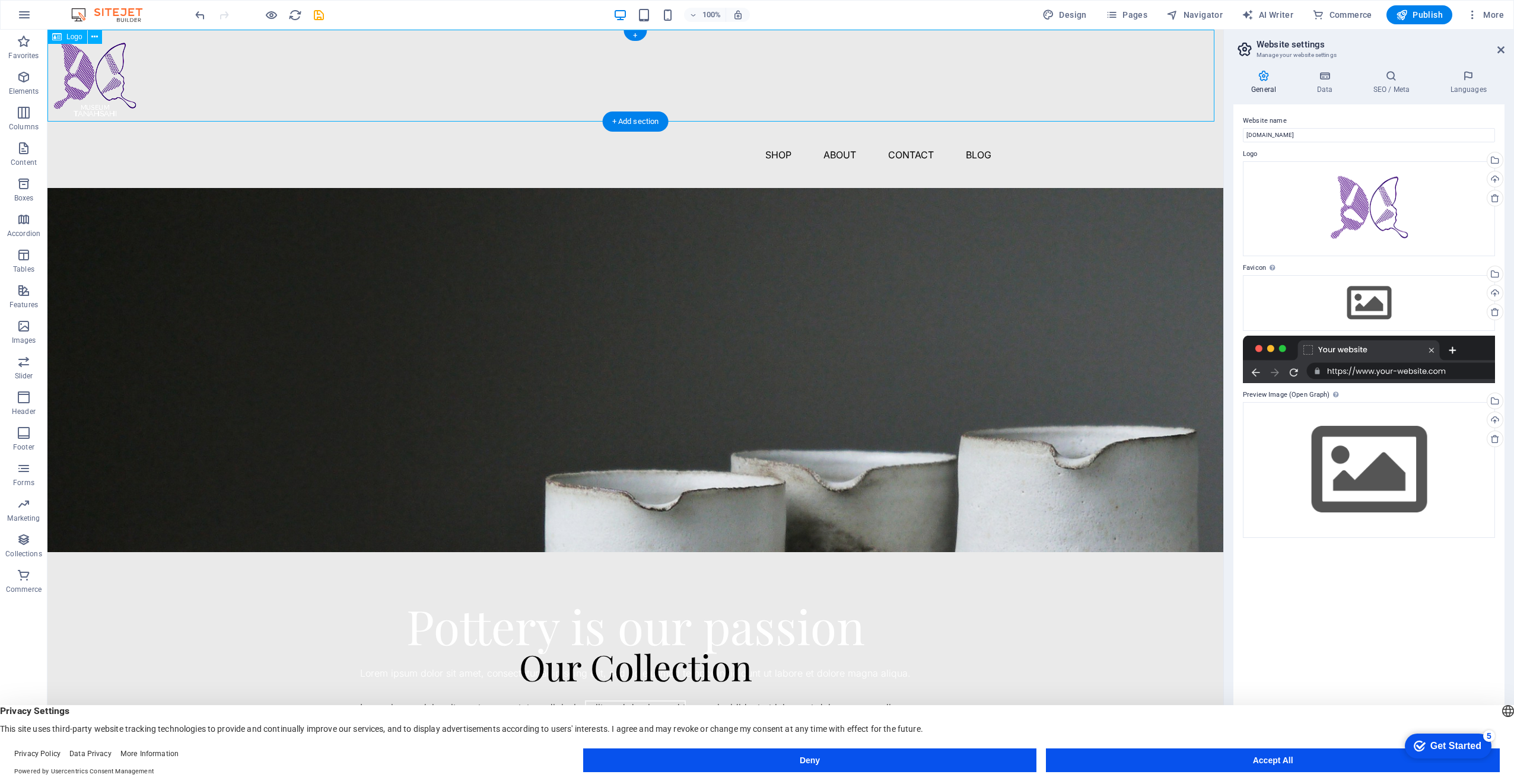
drag, startPoint x: 85, startPoint y: 68, endPoint x: 627, endPoint y: 74, distance: 542.0
click at [627, 74] on div at bounding box center [636, 75] width 1176 height 92
click at [246, 75] on div at bounding box center [636, 75] width 1176 height 92
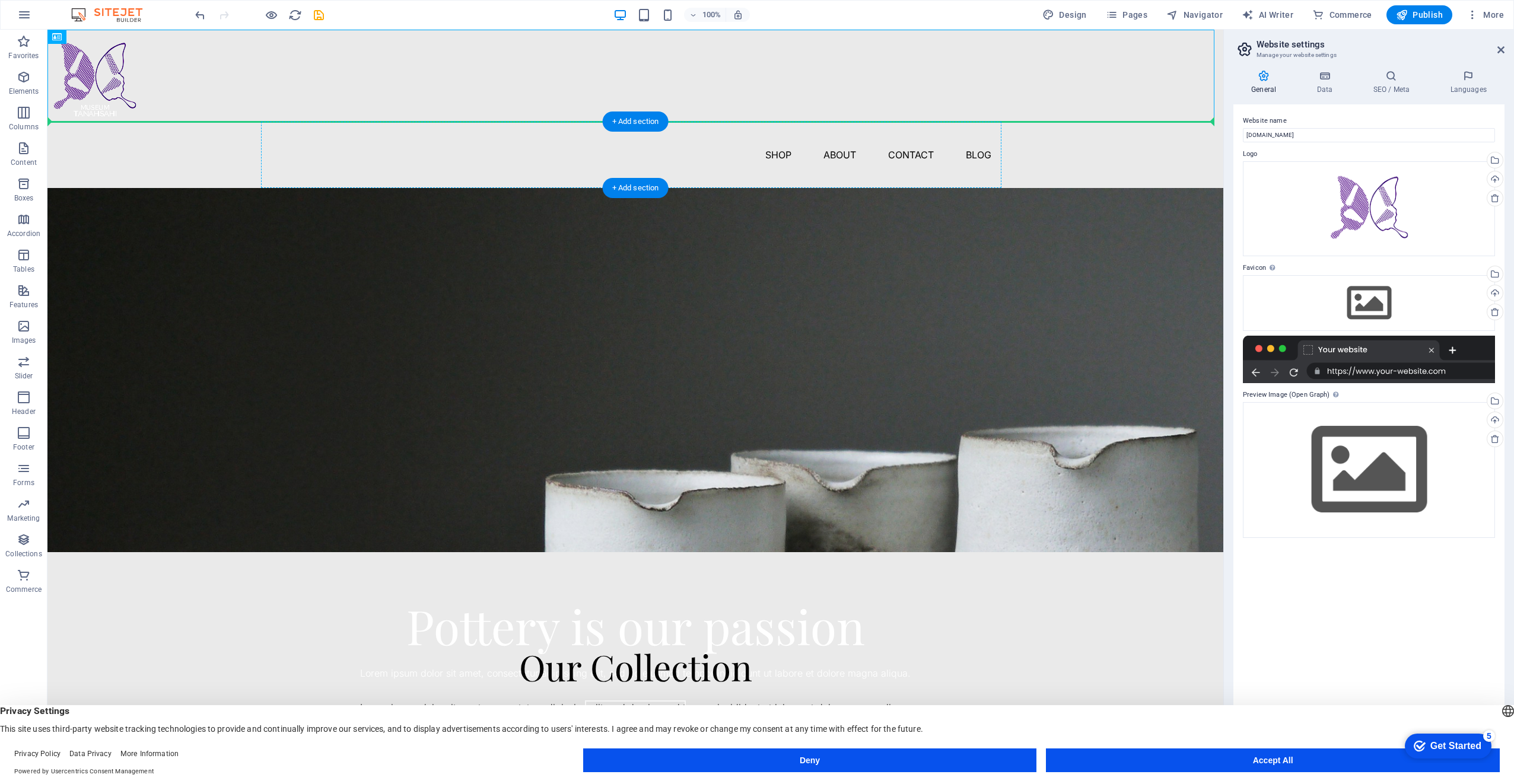
drag, startPoint x: 112, startPoint y: 67, endPoint x: 353, endPoint y: 149, distance: 254.6
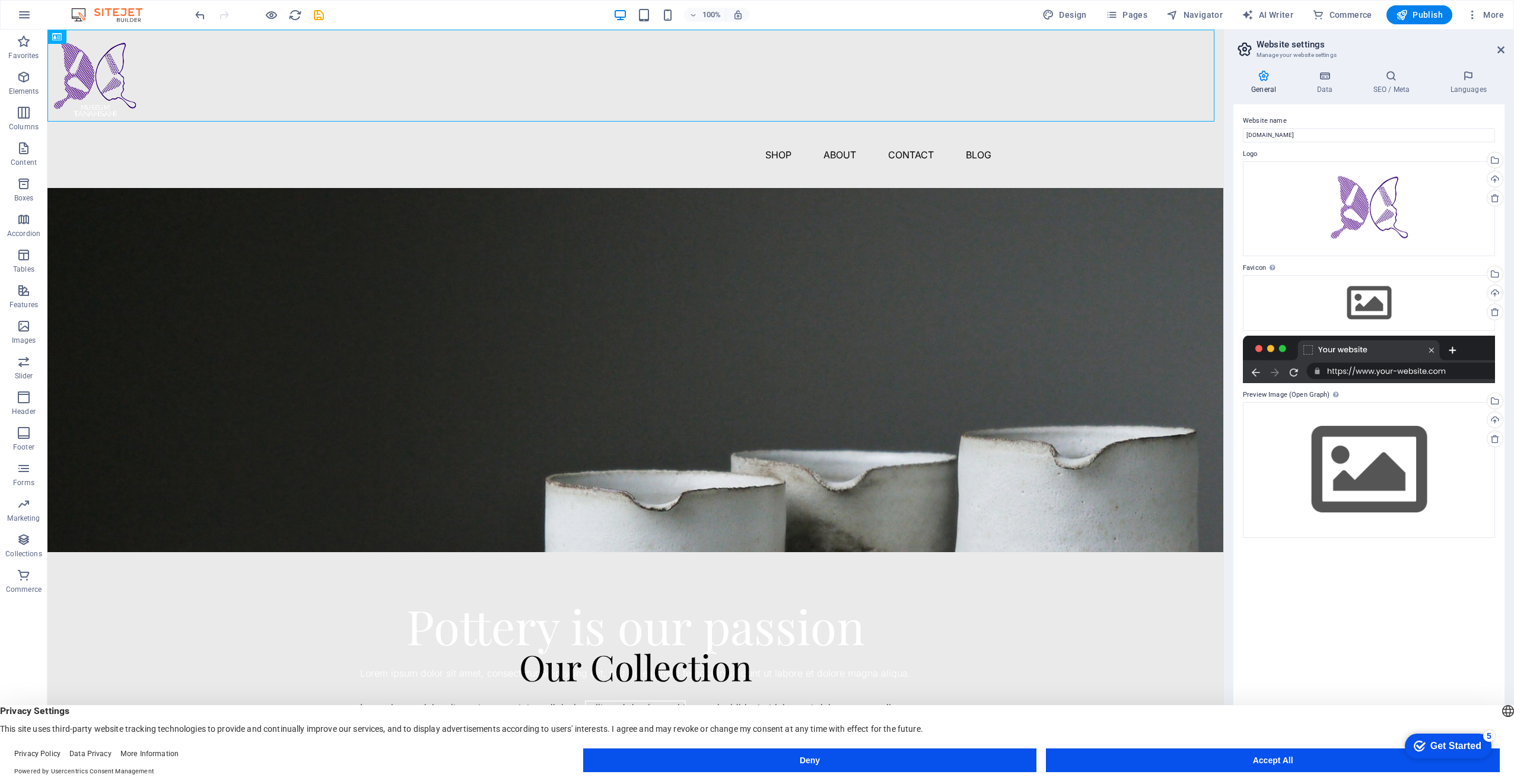
click at [1330, 601] on div "Website name [DOMAIN_NAME] Logo Drag files here, click to choose files or selec…" at bounding box center [1369, 430] width 271 height 652
click at [1500, 51] on icon at bounding box center [1501, 49] width 7 height 10
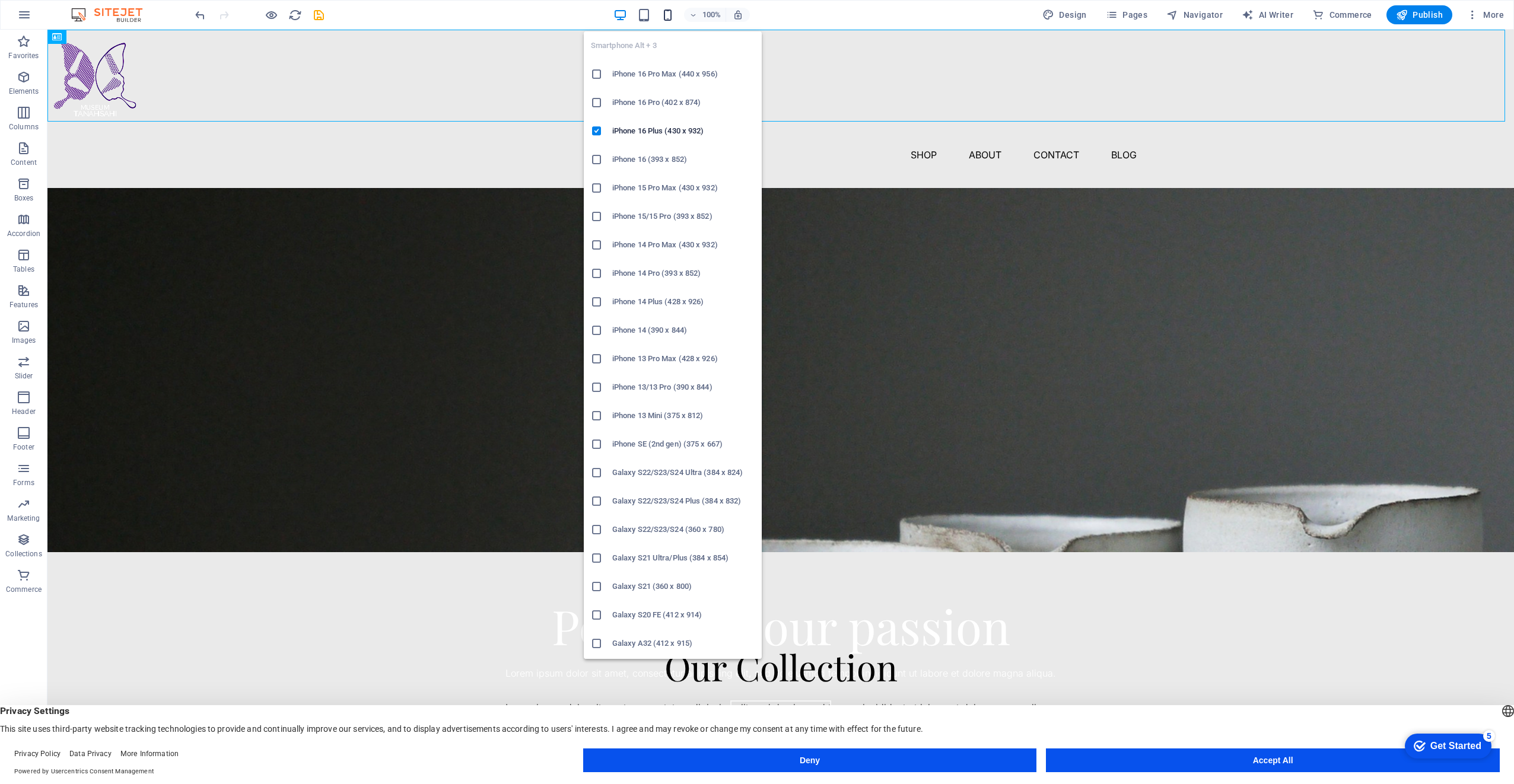
click at [671, 13] on icon "button" at bounding box center [667, 15] width 14 height 14
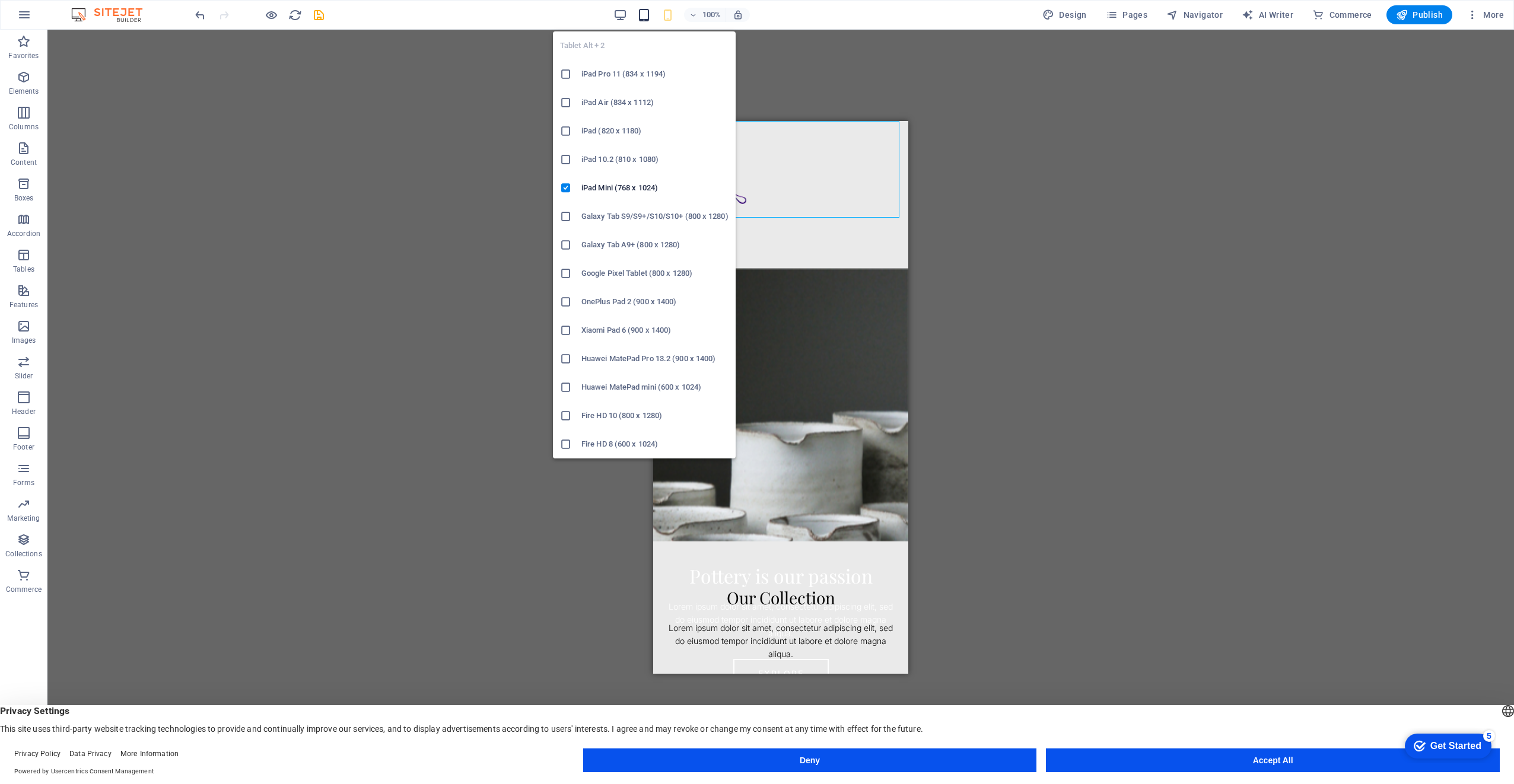
click at [647, 15] on icon "button" at bounding box center [644, 15] width 14 height 14
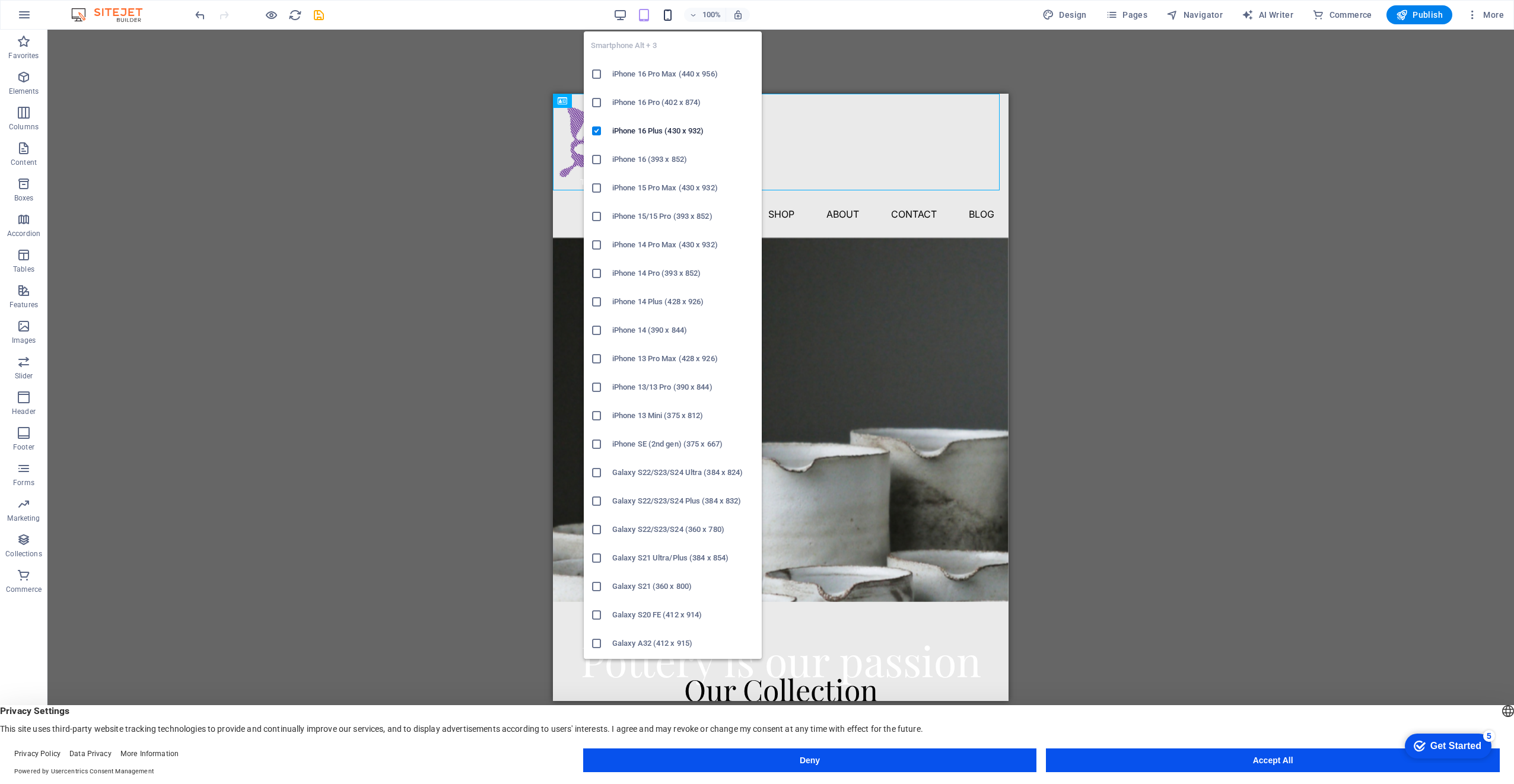
click at [670, 14] on icon "button" at bounding box center [667, 15] width 14 height 14
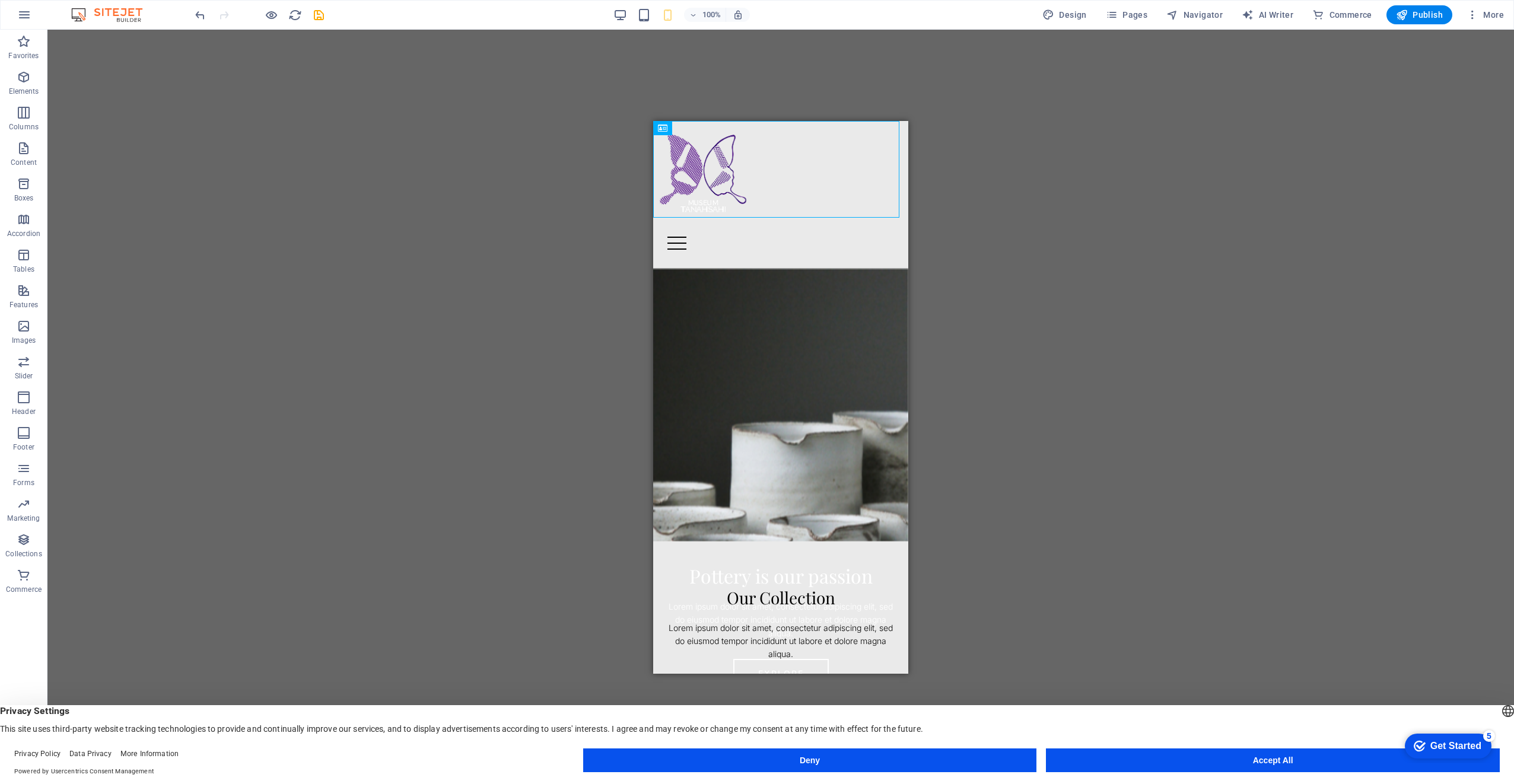
click at [621, 7] on div "100%" at bounding box center [681, 15] width 137 height 19
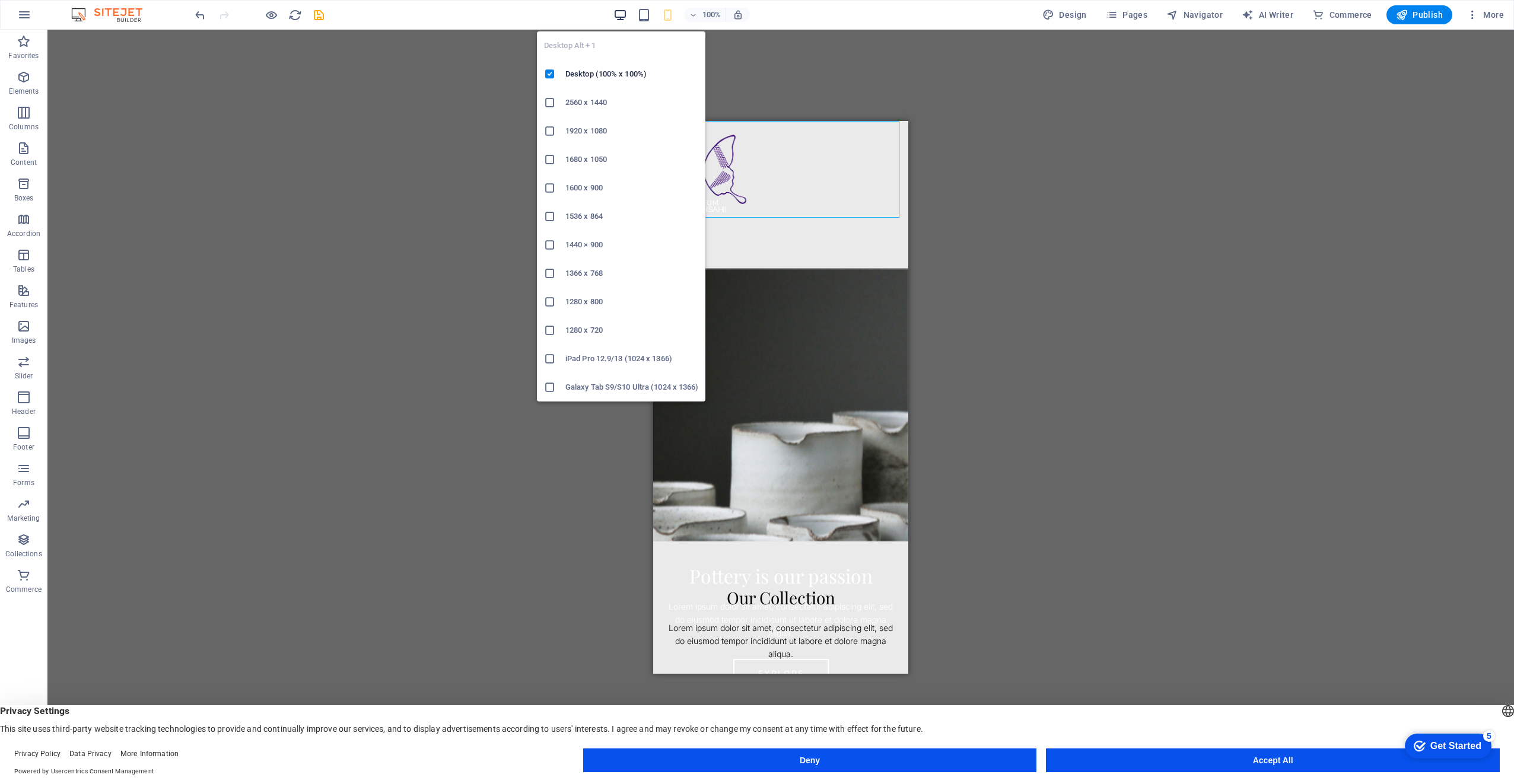
click at [624, 14] on icon "button" at bounding box center [620, 15] width 14 height 14
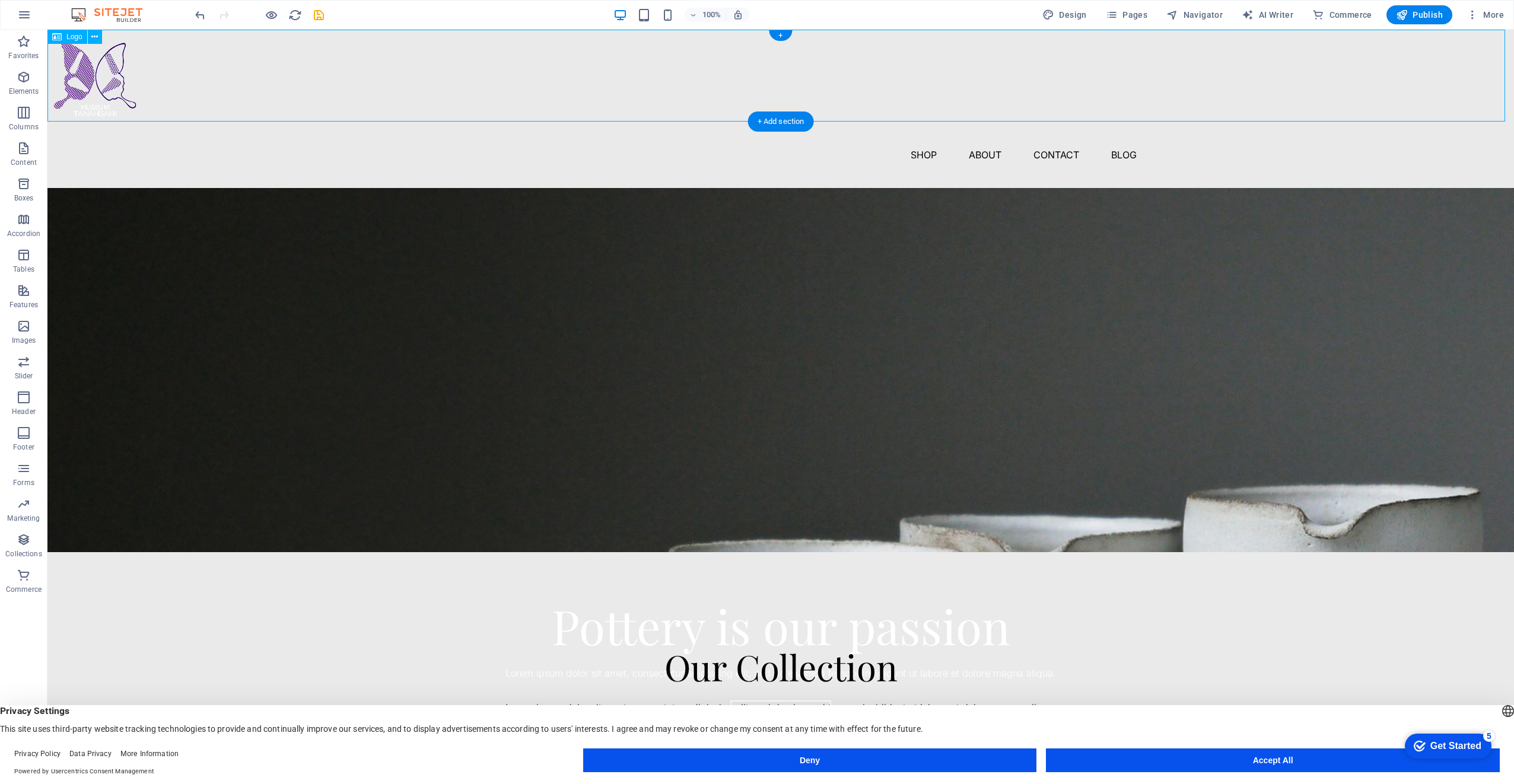
click at [86, 63] on div at bounding box center [781, 75] width 1467 height 92
select select "px"
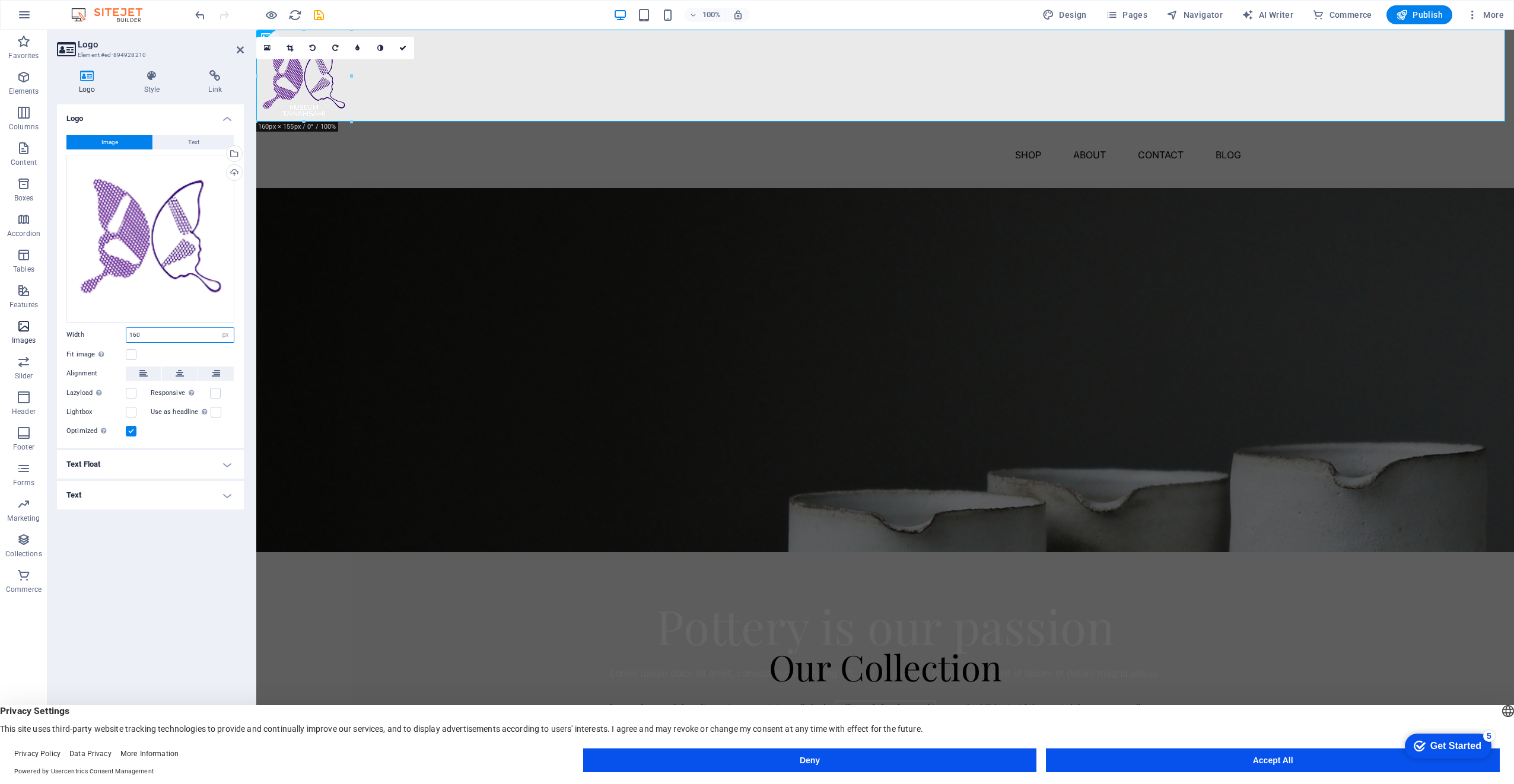
drag, startPoint x: 152, startPoint y: 332, endPoint x: 25, endPoint y: 330, distance: 127.0
click at [25, 330] on section "Favorites Elements Columns Content Boxes Accordion Tables Features Images Slide…" at bounding box center [757, 397] width 1514 height 735
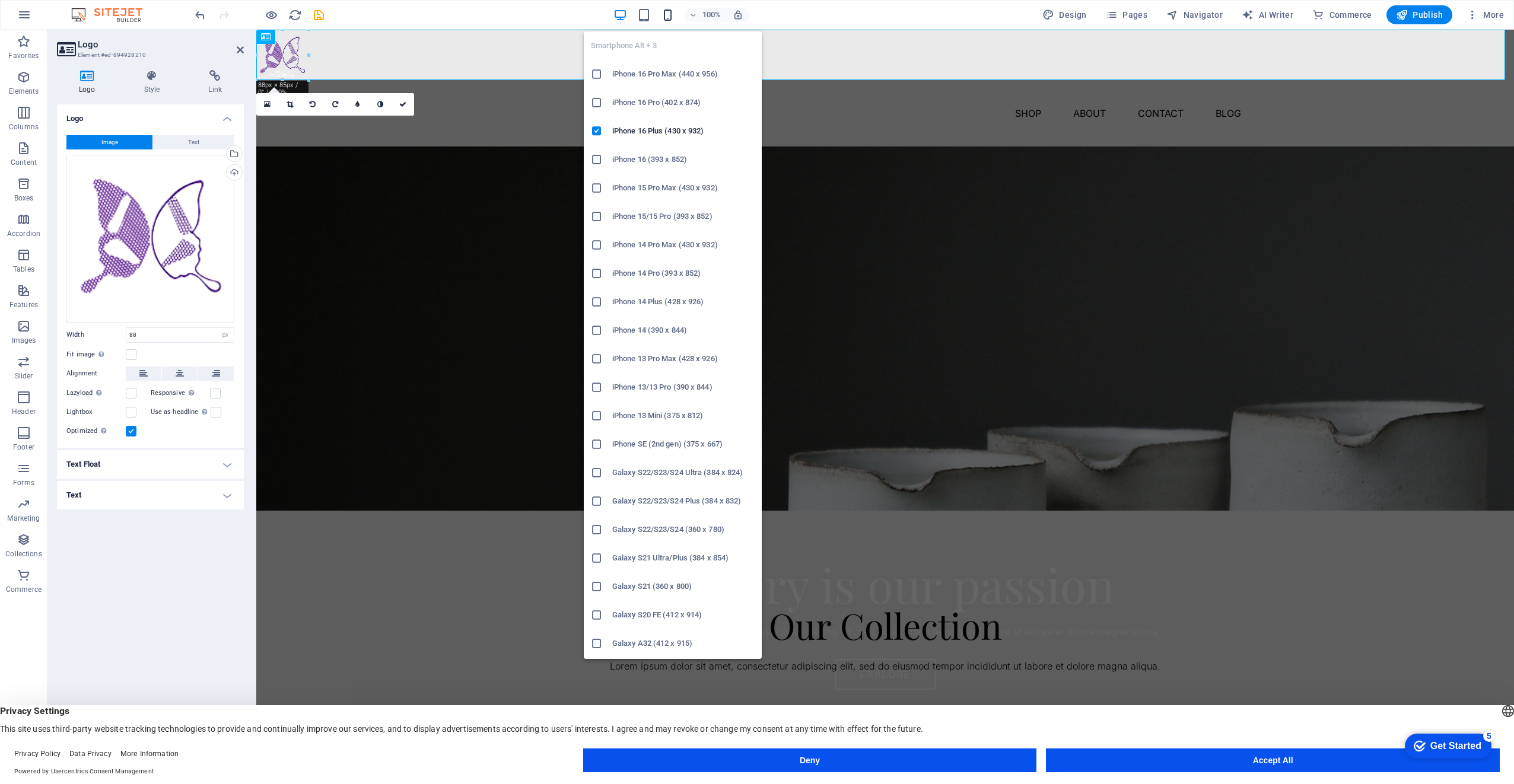
click at [673, 16] on icon "button" at bounding box center [667, 15] width 14 height 14
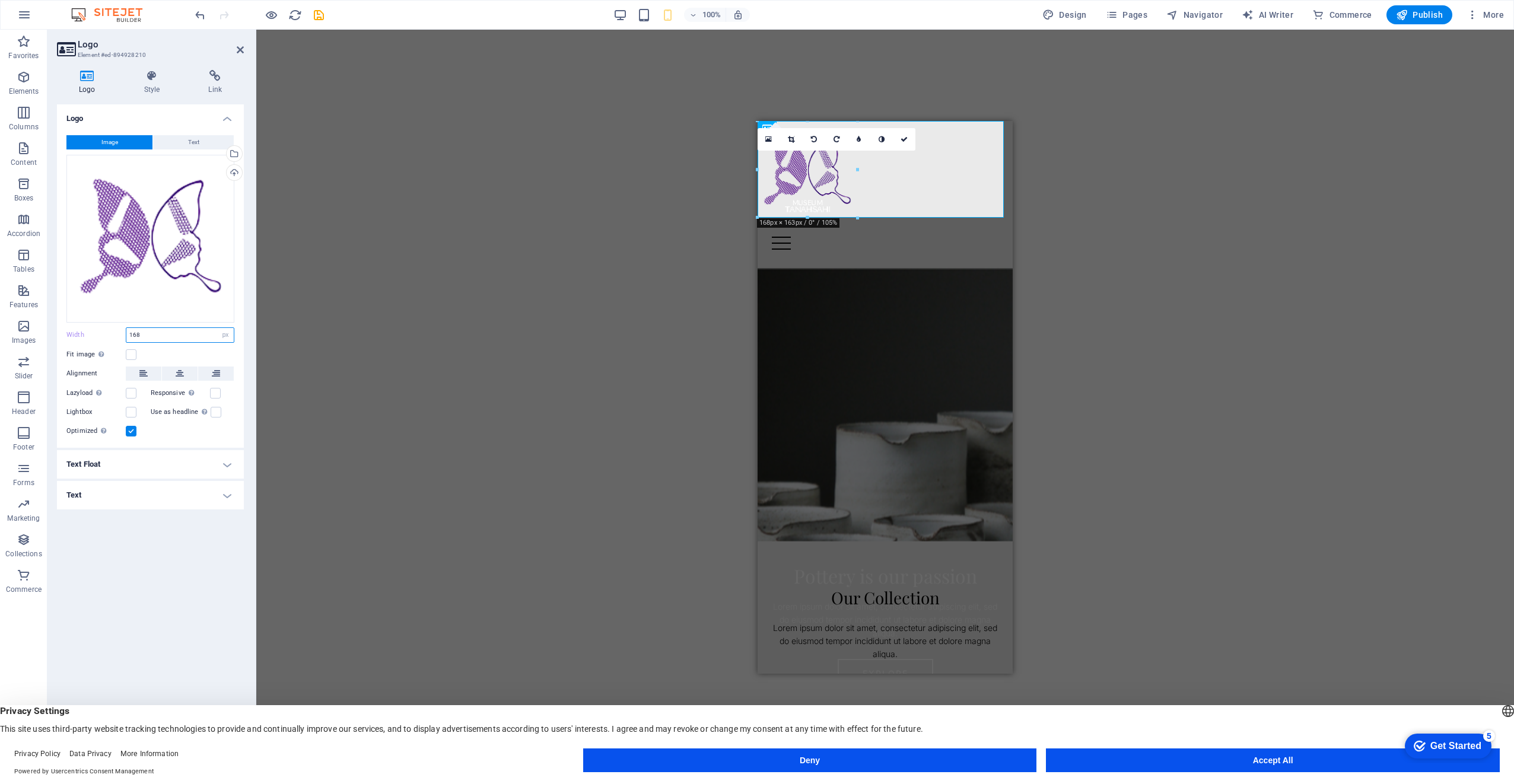
drag, startPoint x: 152, startPoint y: 334, endPoint x: 175, endPoint y: 336, distance: 23.1
click at [118, 333] on div "Width 168 Default auto px rem % em vh vw" at bounding box center [150, 335] width 168 height 15
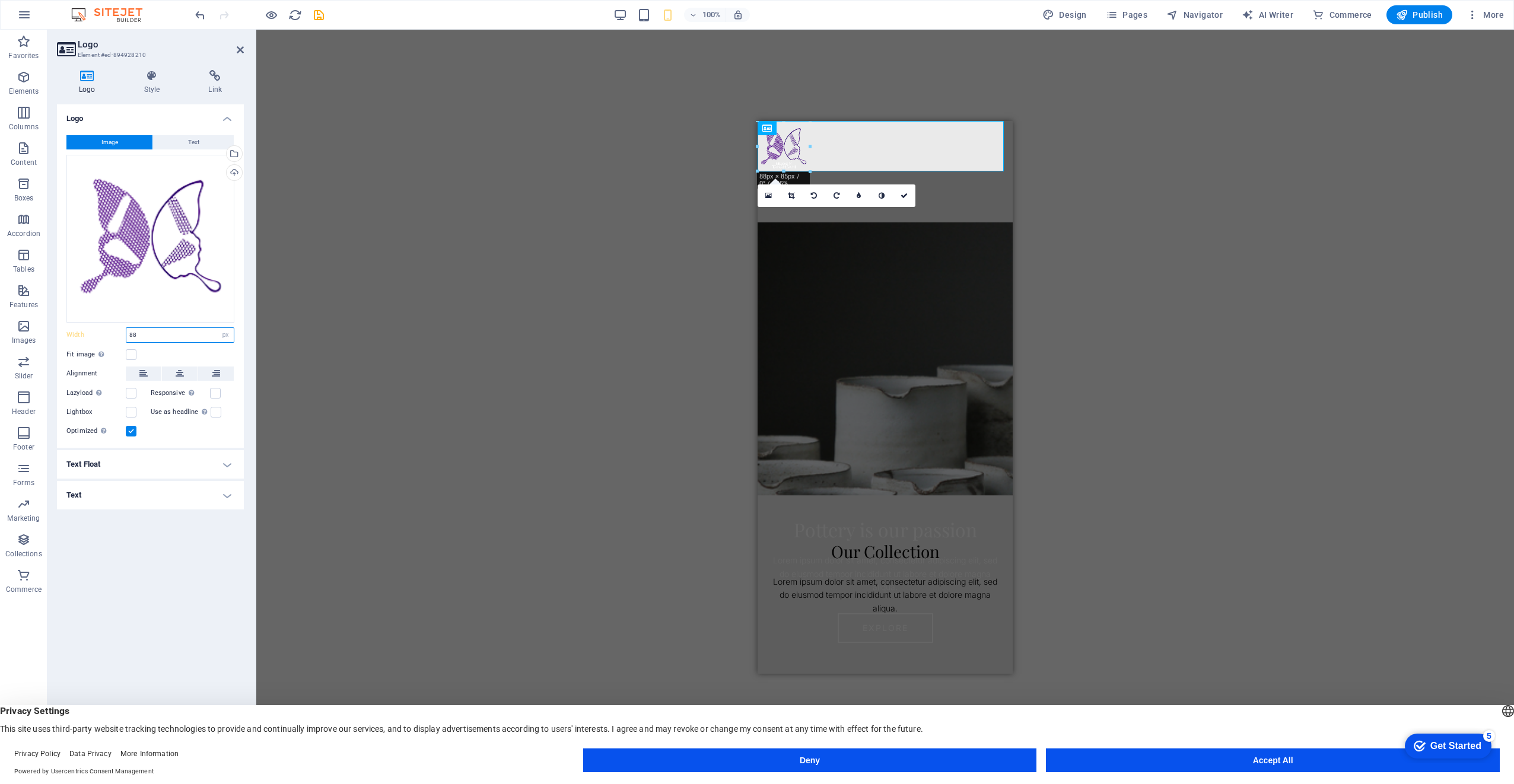
type input "88"
click at [906, 191] on link at bounding box center [904, 196] width 23 height 23
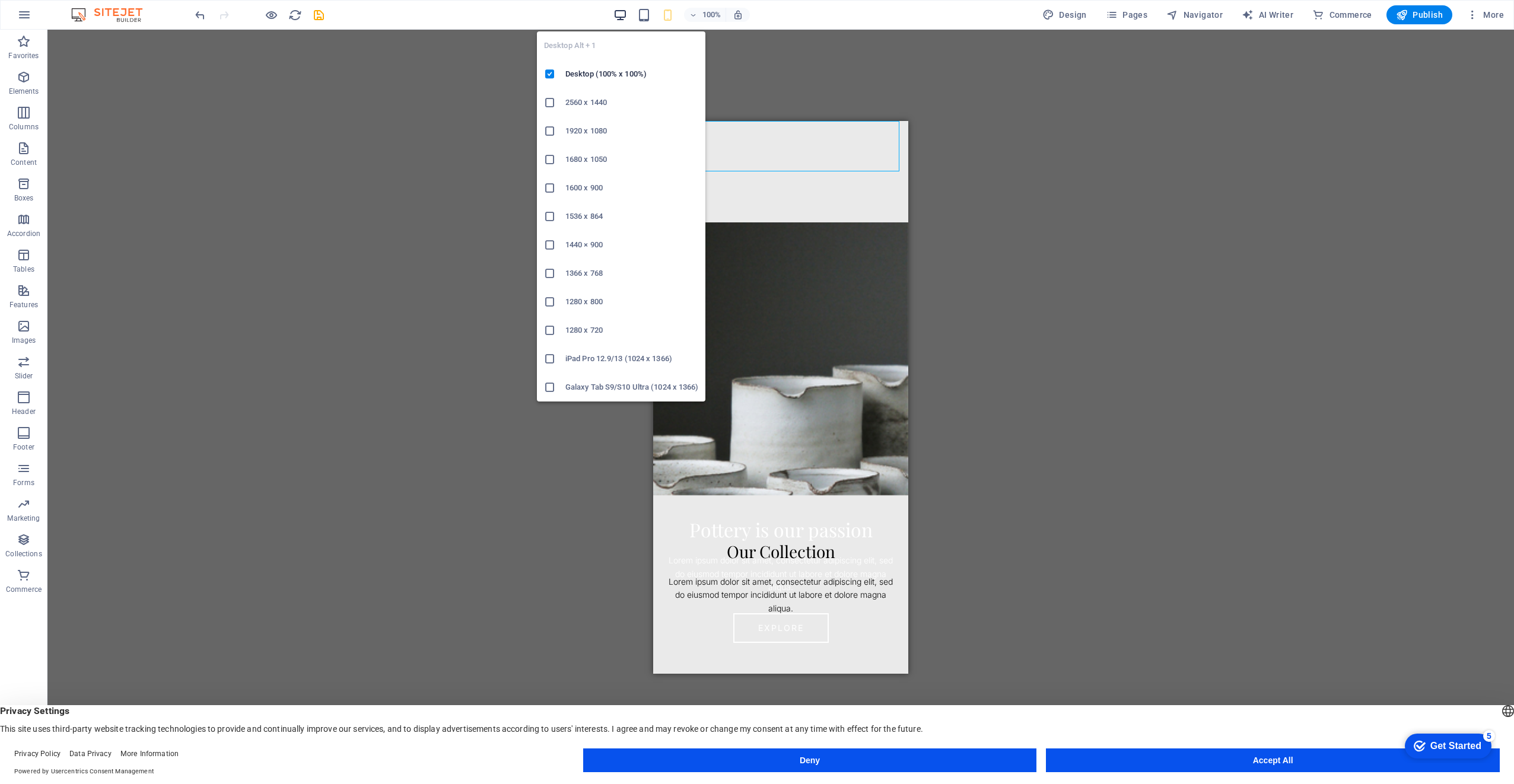
click at [618, 12] on icon "button" at bounding box center [620, 15] width 14 height 14
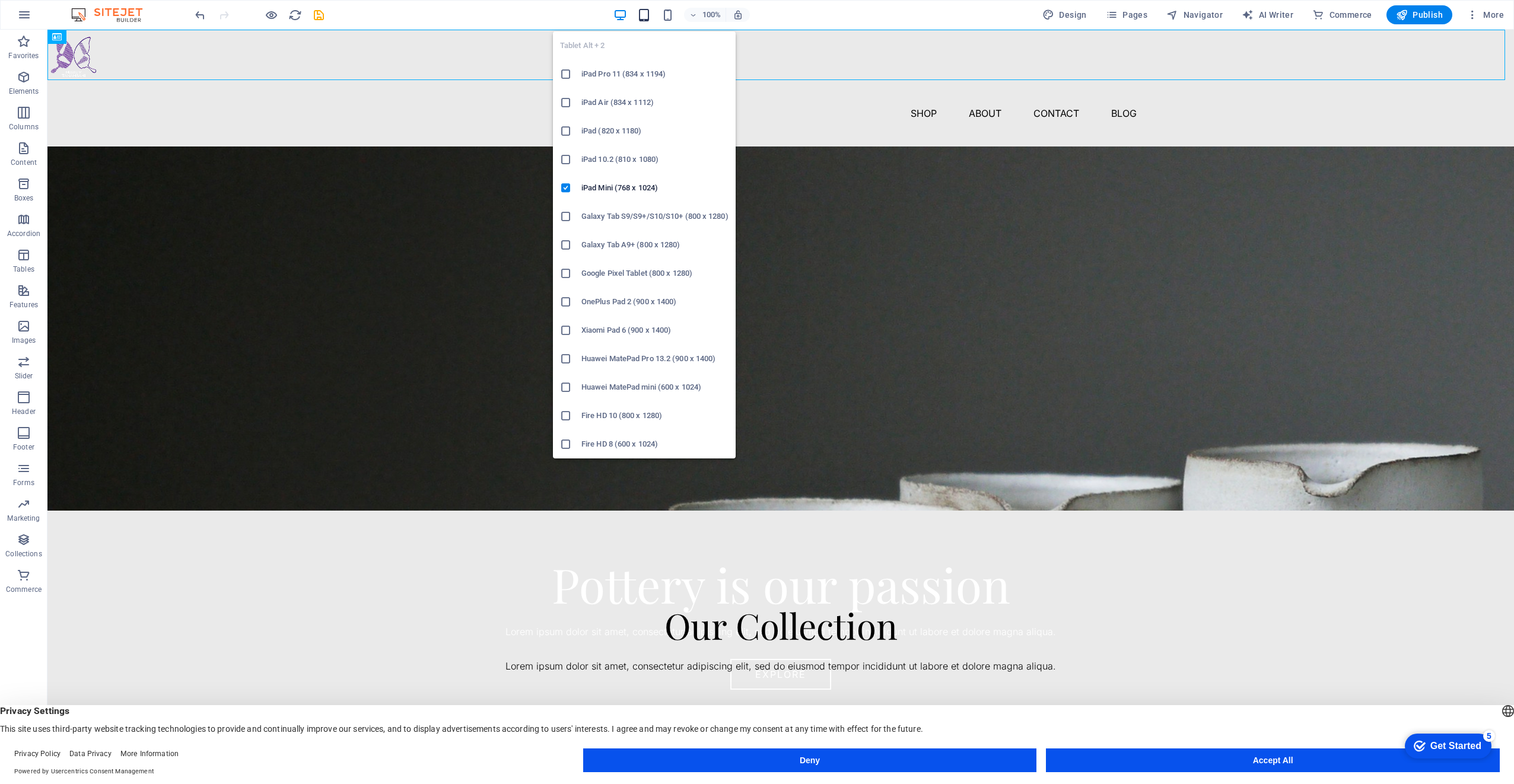
click at [645, 17] on icon "button" at bounding box center [644, 15] width 14 height 14
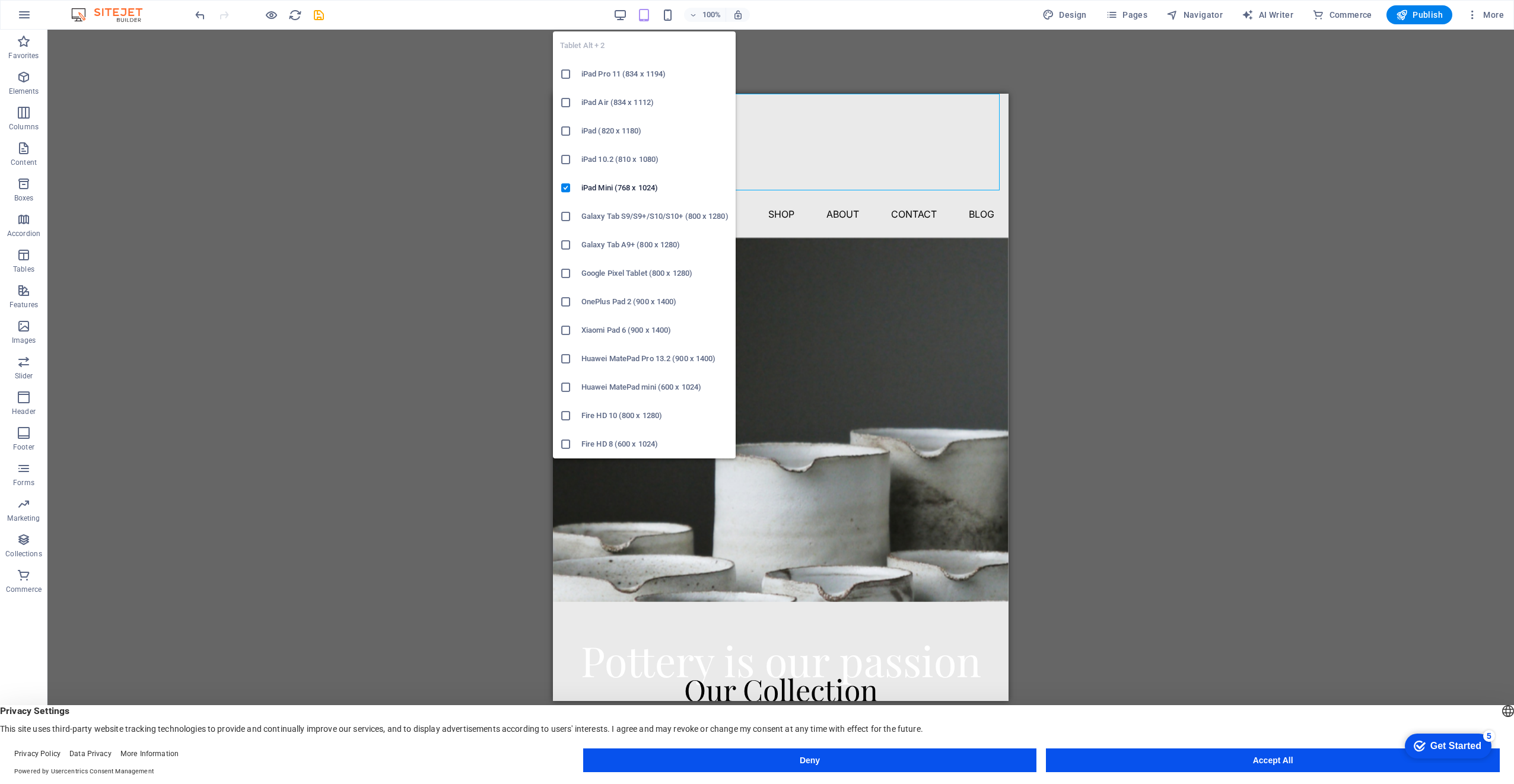
click at [590, 129] on h6 "iPad (820 x 1180)" at bounding box center [655, 131] width 147 height 14
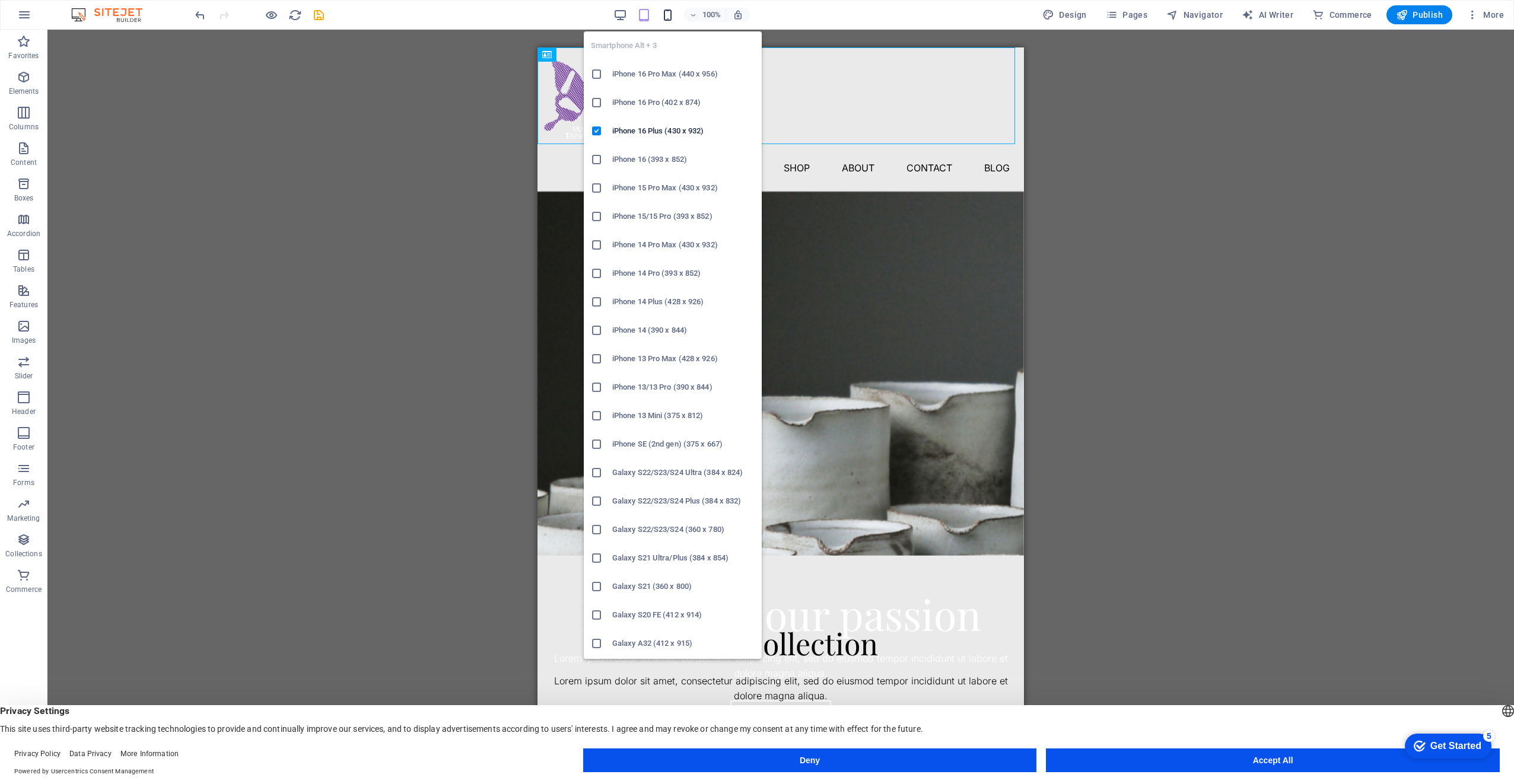
click at [669, 16] on icon "button" at bounding box center [667, 15] width 14 height 14
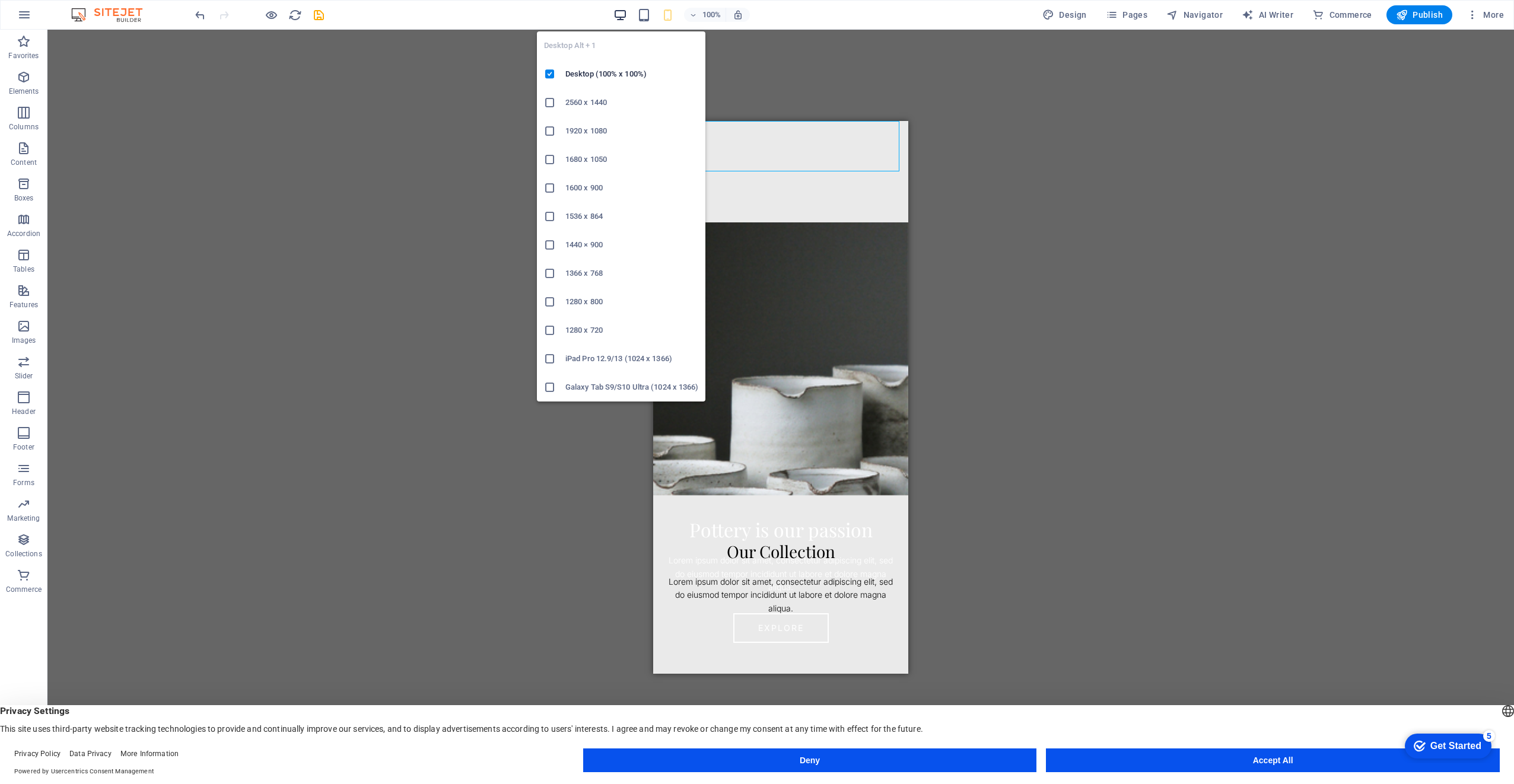
click at [625, 13] on icon "button" at bounding box center [620, 15] width 14 height 14
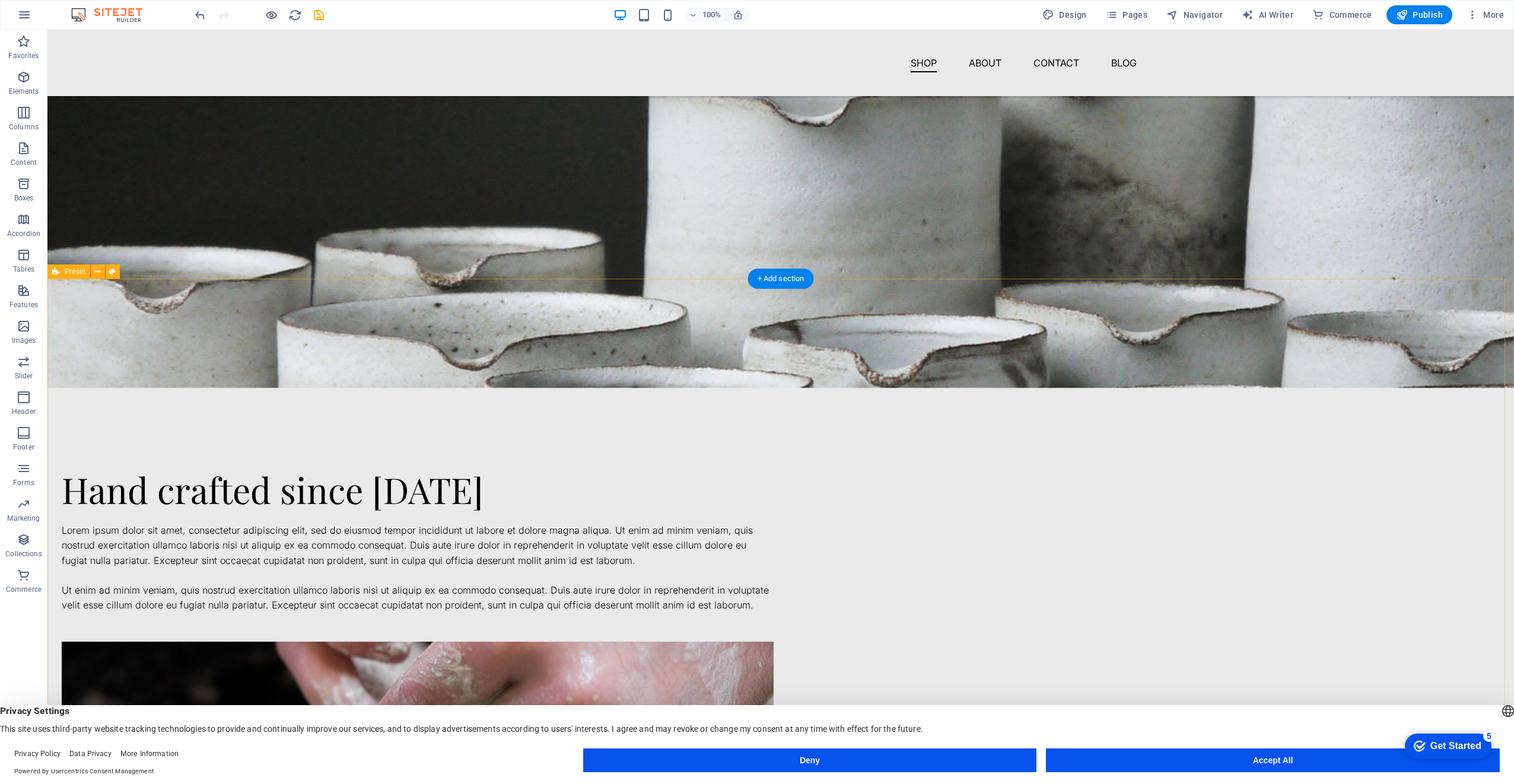
scroll to position [20, 0]
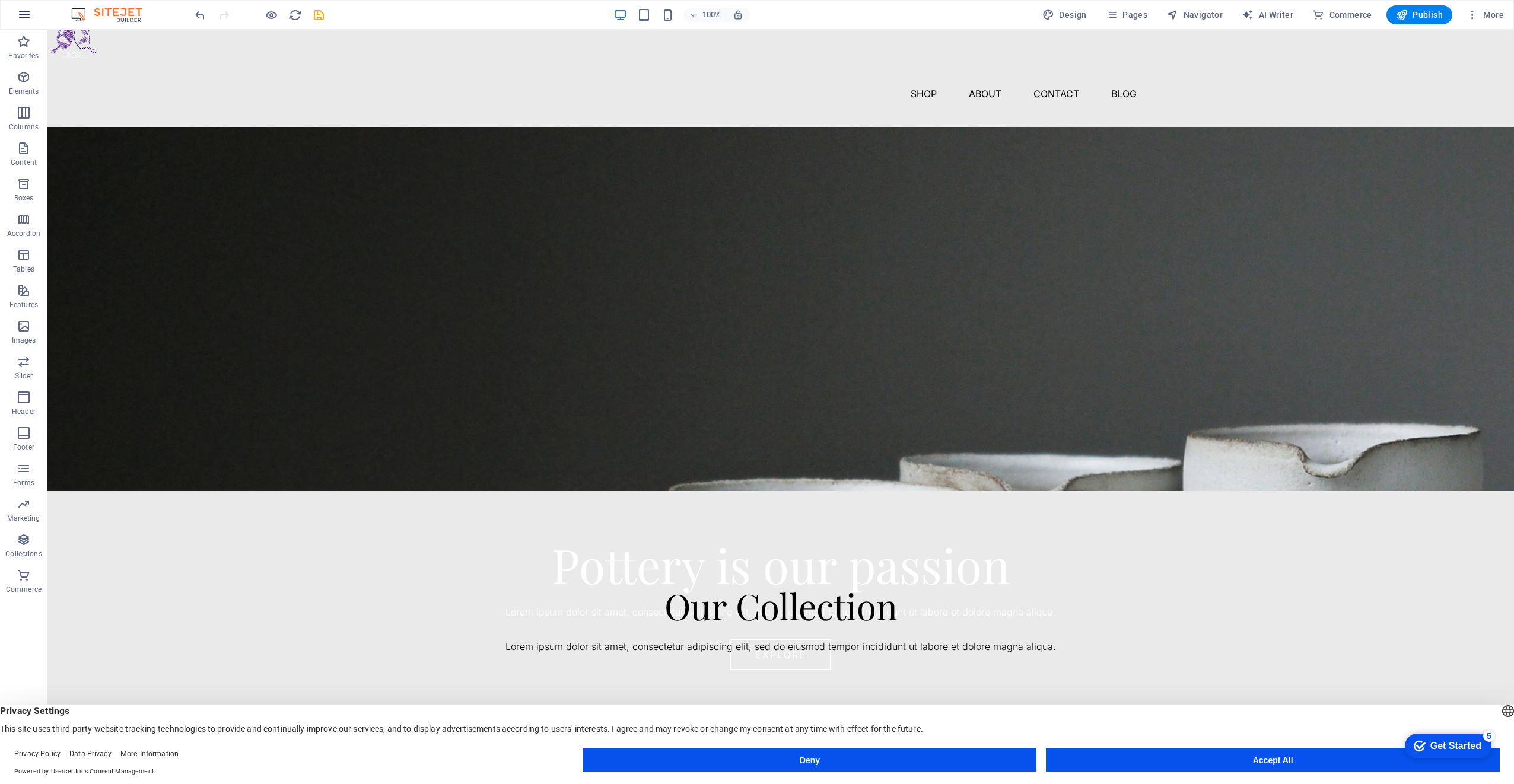
click at [25, 18] on icon "button" at bounding box center [24, 14] width 14 height 14
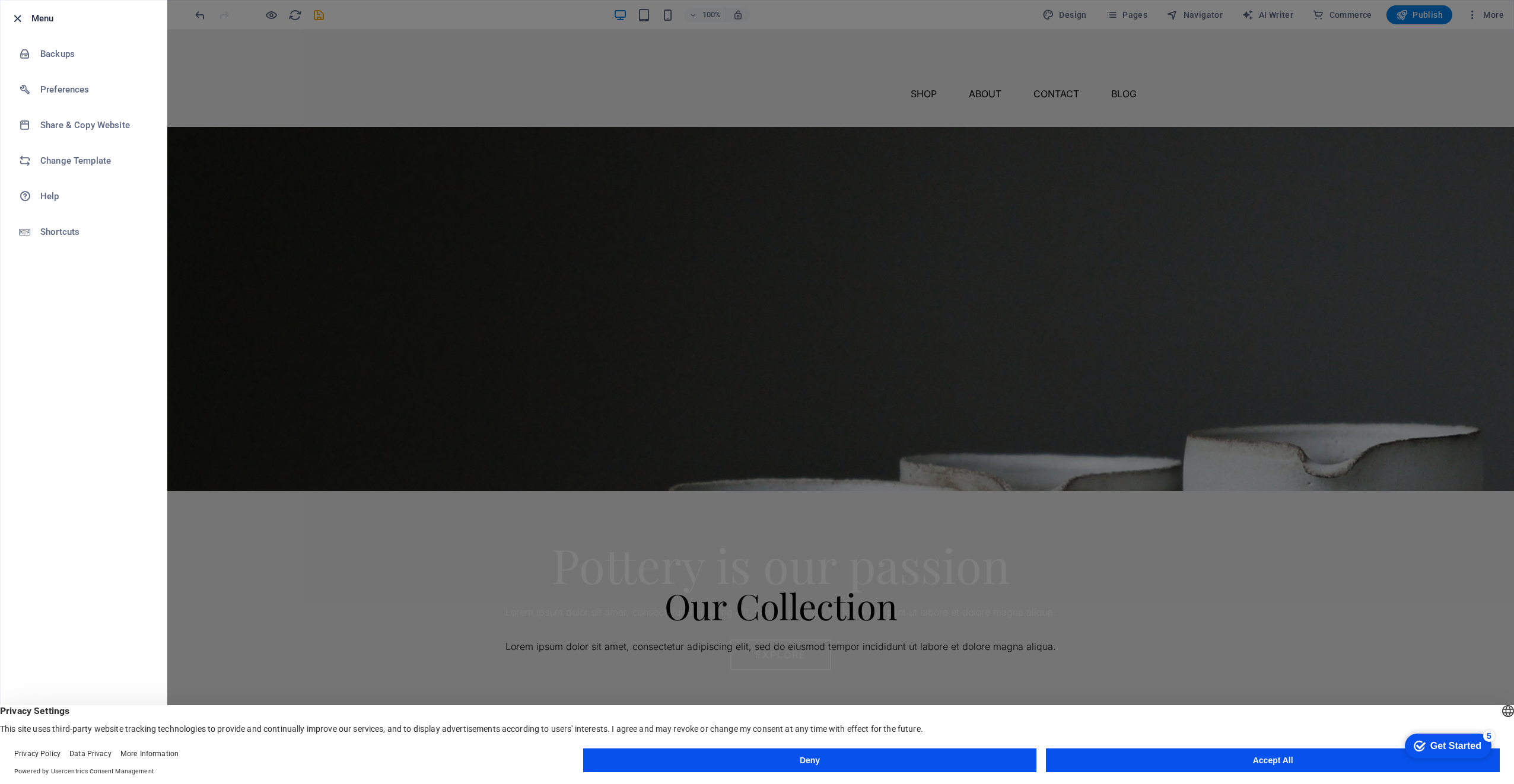
click at [16, 18] on icon "button" at bounding box center [18, 18] width 14 height 14
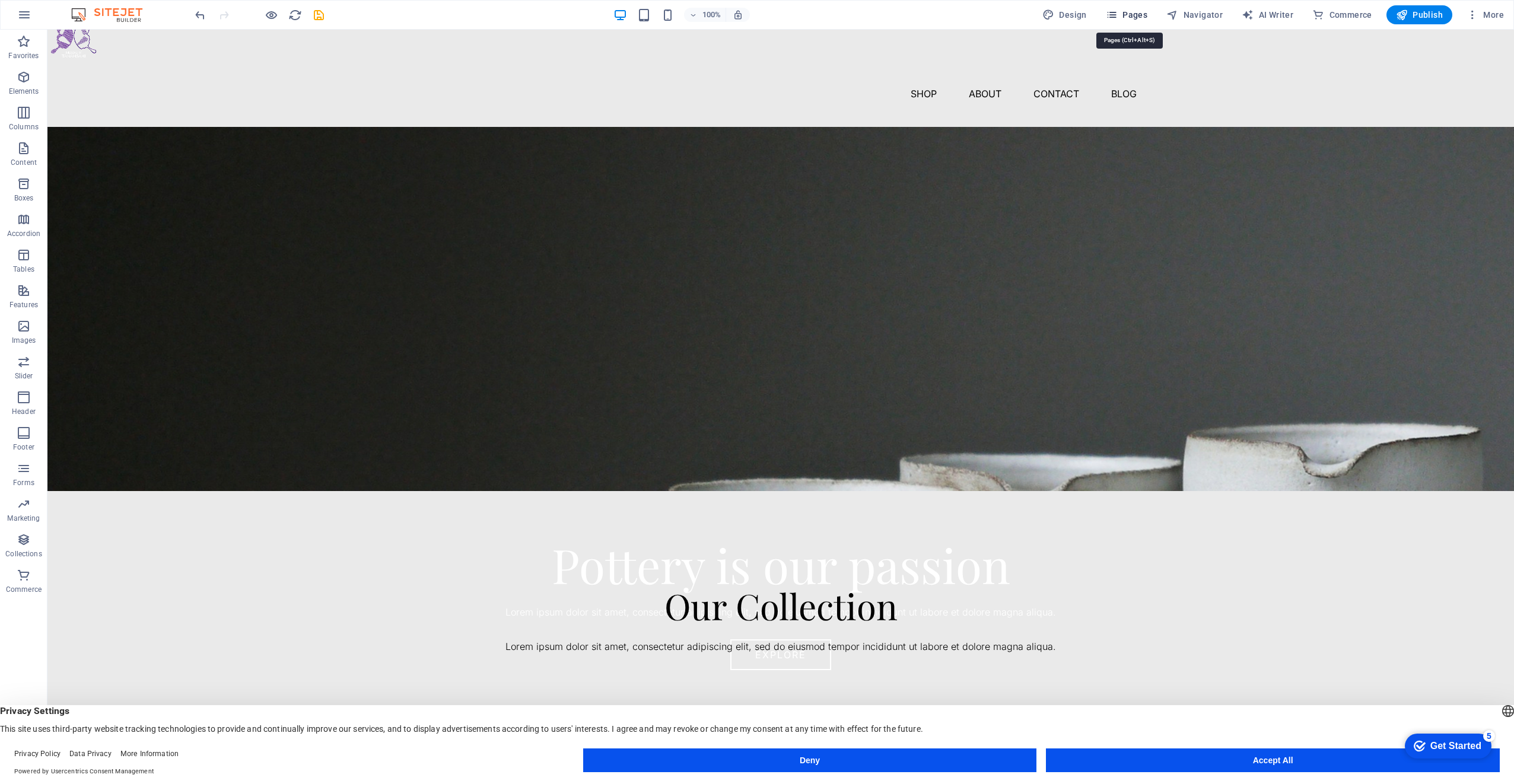
click at [1132, 16] on span "Pages" at bounding box center [1126, 15] width 41 height 12
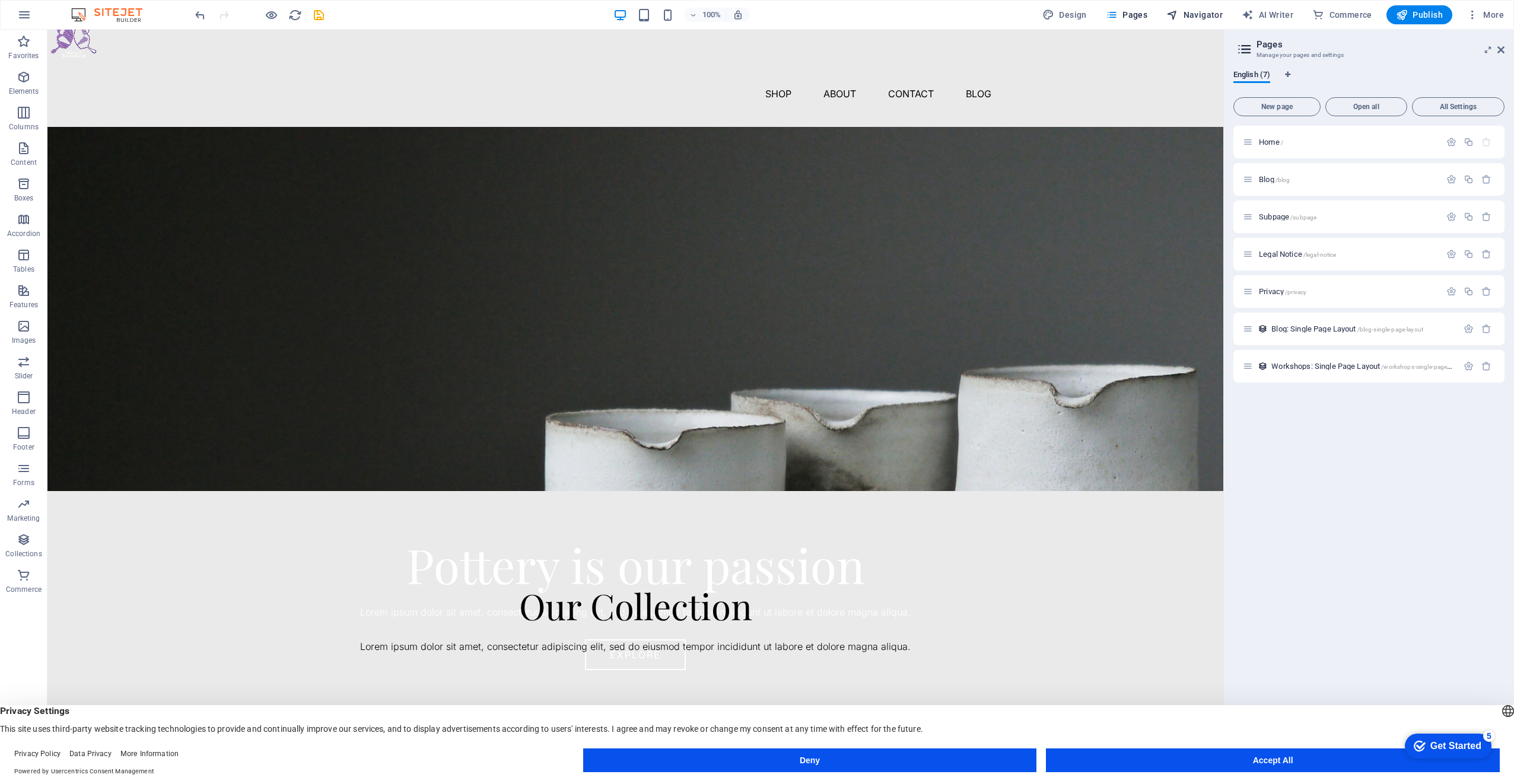
click at [1201, 13] on span "Navigator" at bounding box center [1195, 15] width 57 height 12
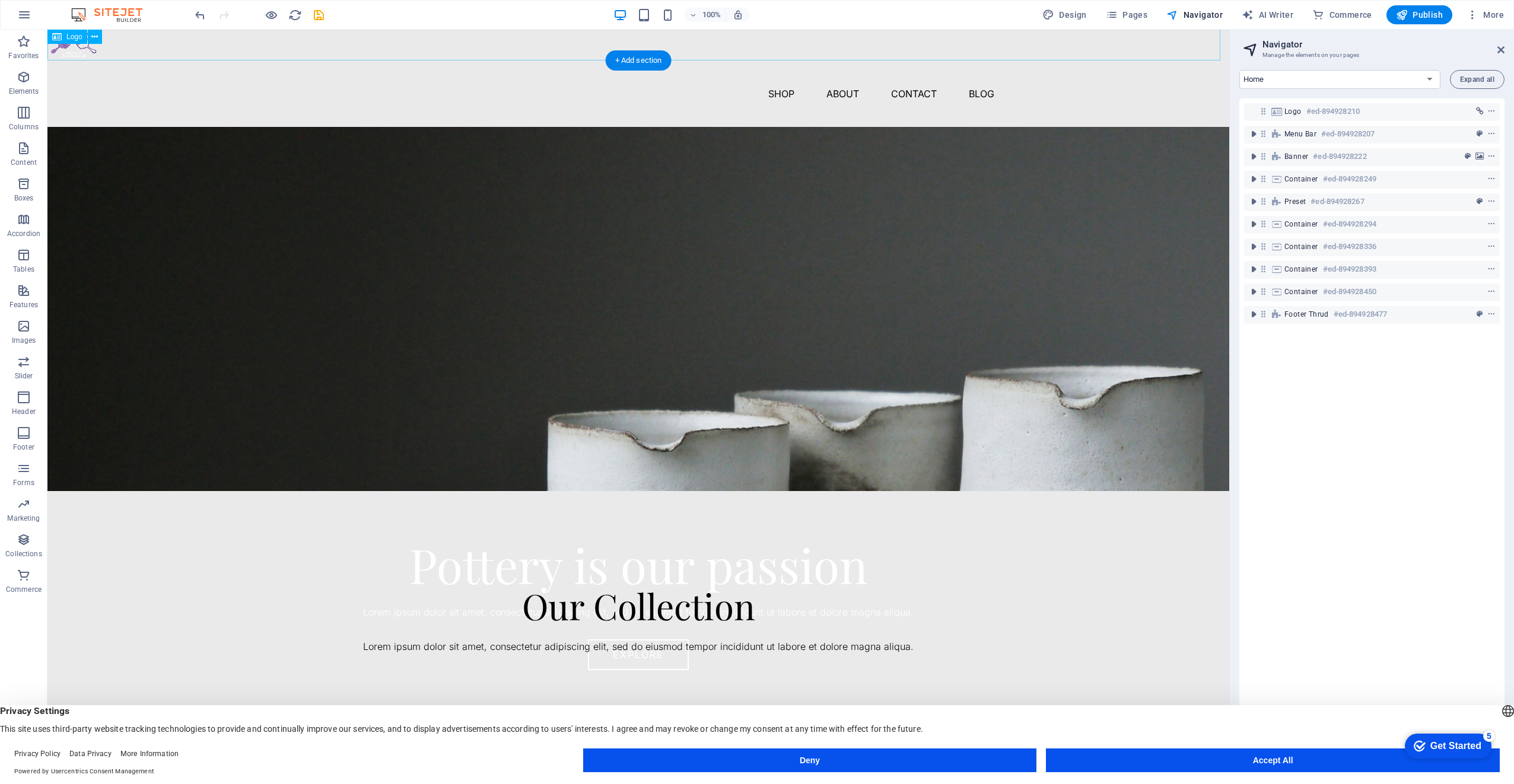
click at [966, 57] on div at bounding box center [639, 35] width 1182 height 51
click at [1135, 14] on span "Pages" at bounding box center [1126, 15] width 41 height 12
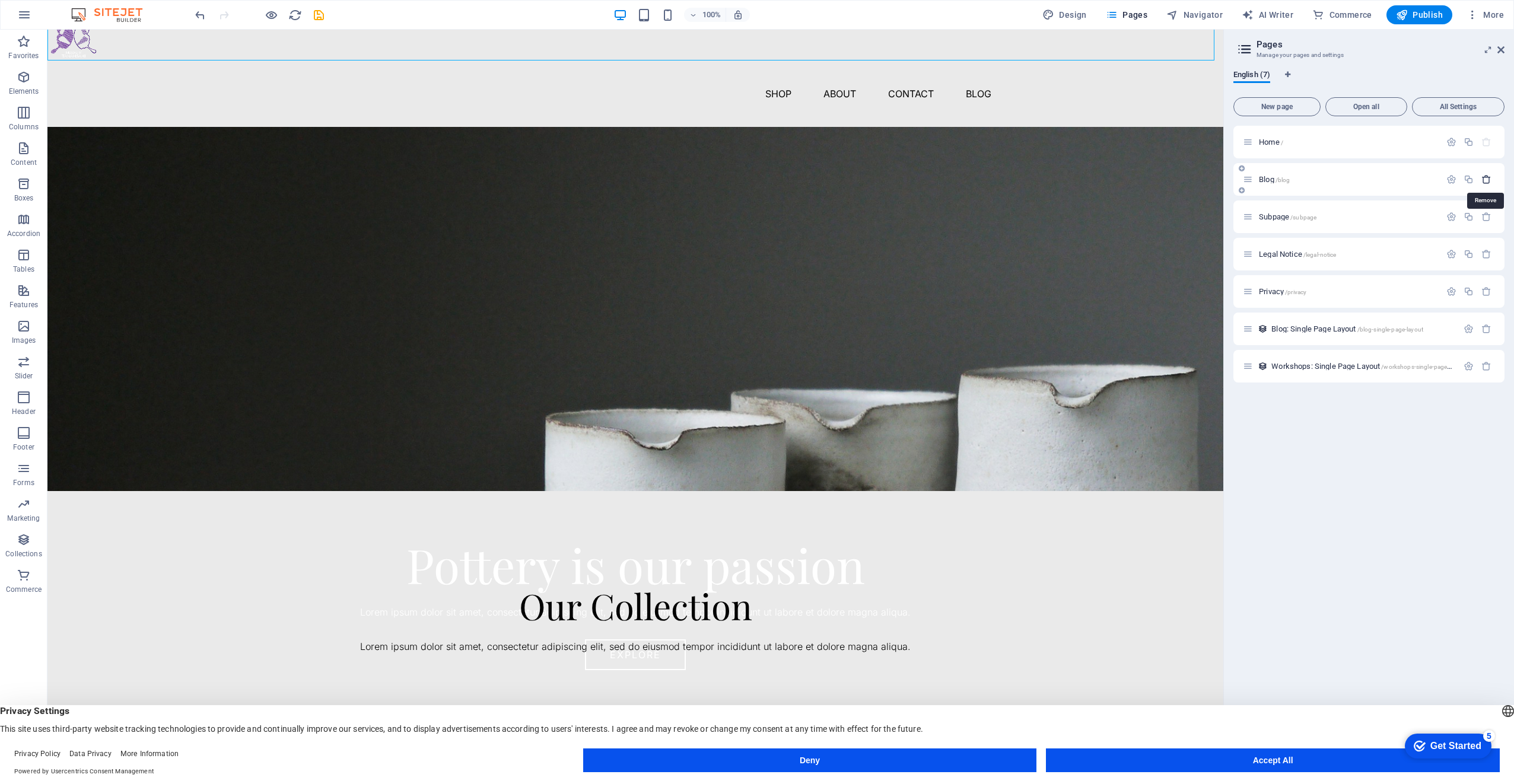
click at [1486, 182] on icon "button" at bounding box center [1487, 179] width 10 height 10
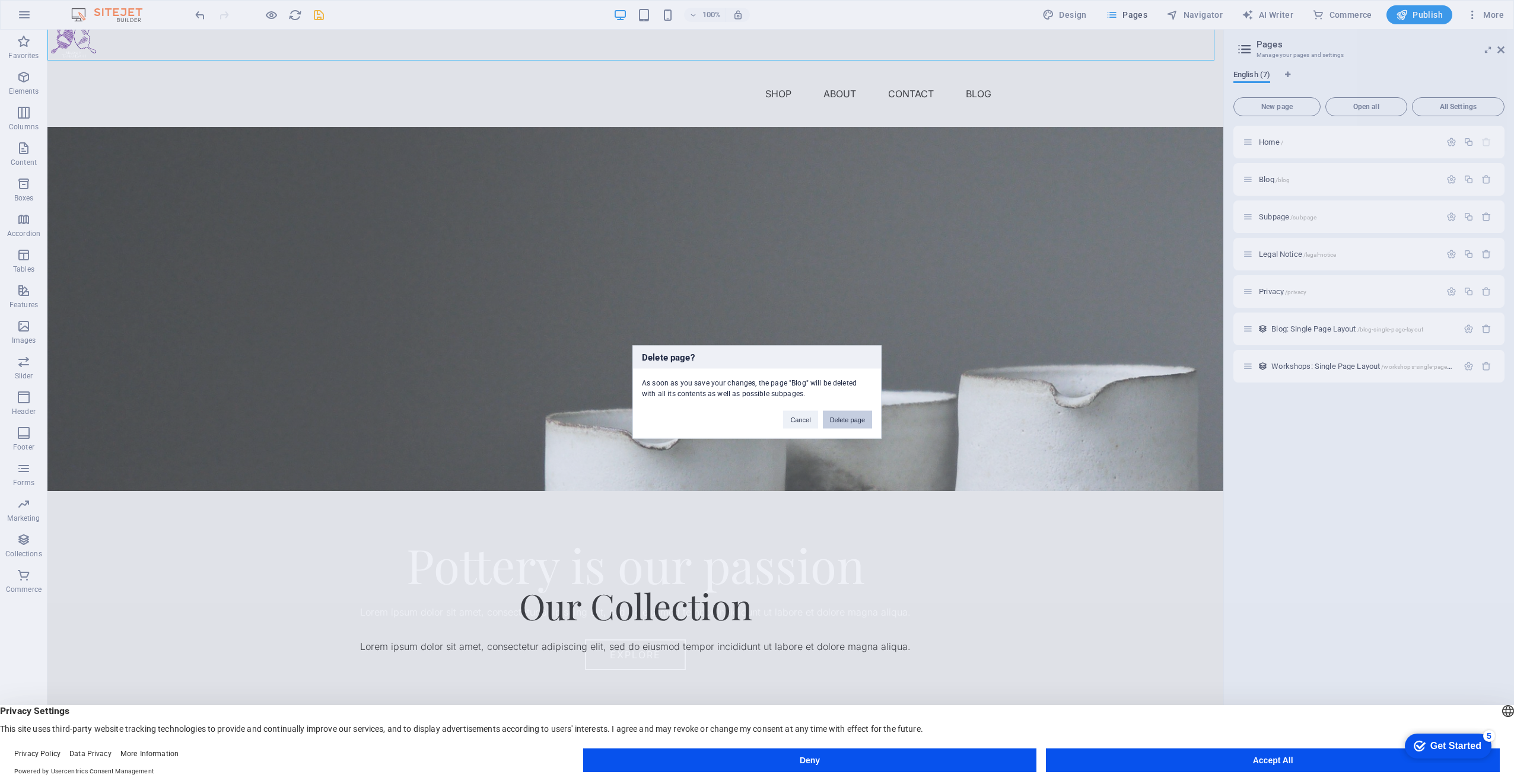
click at [847, 421] on button "Delete page" at bounding box center [847, 420] width 49 height 18
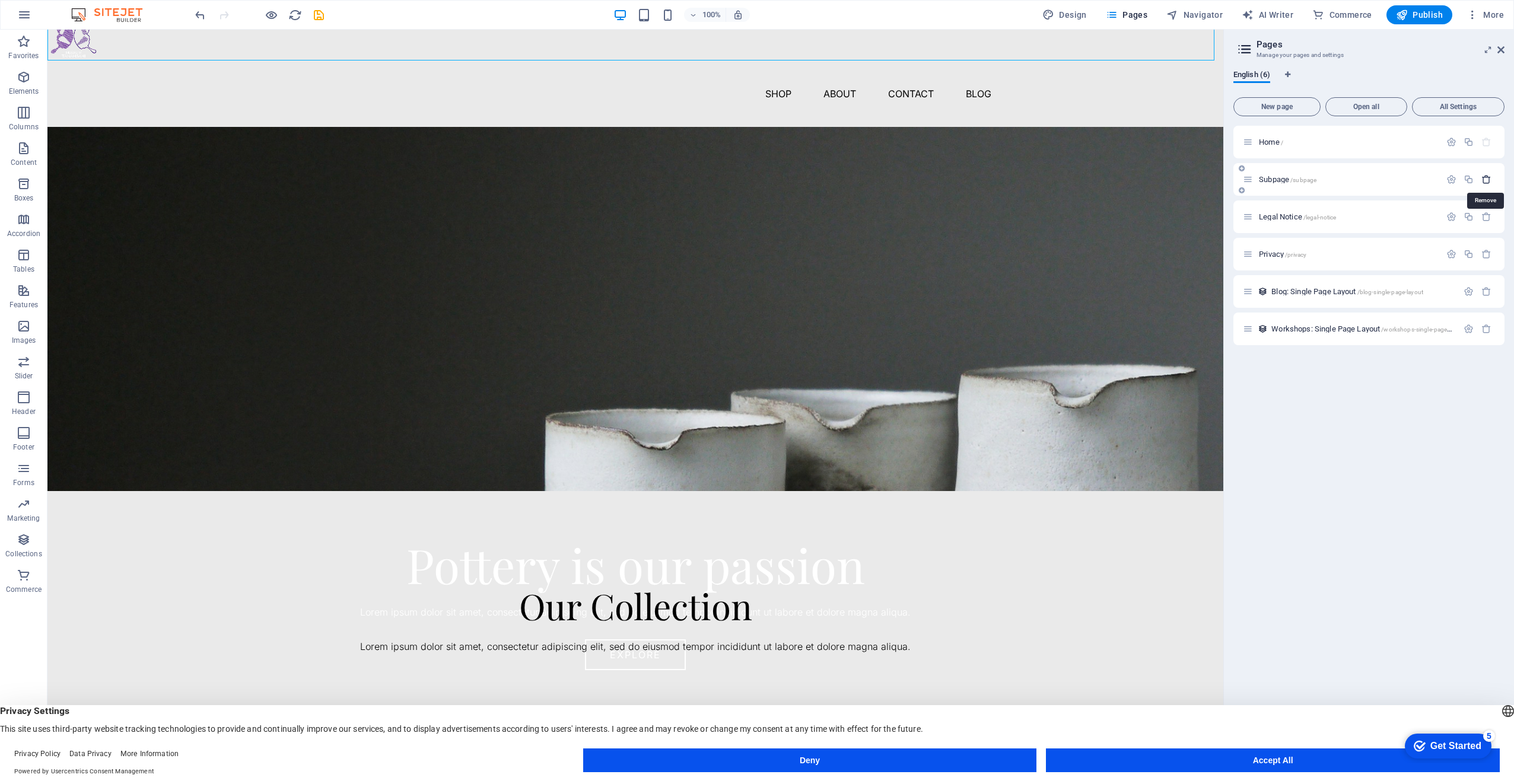
click at [1488, 180] on icon "button" at bounding box center [1487, 179] width 10 height 10
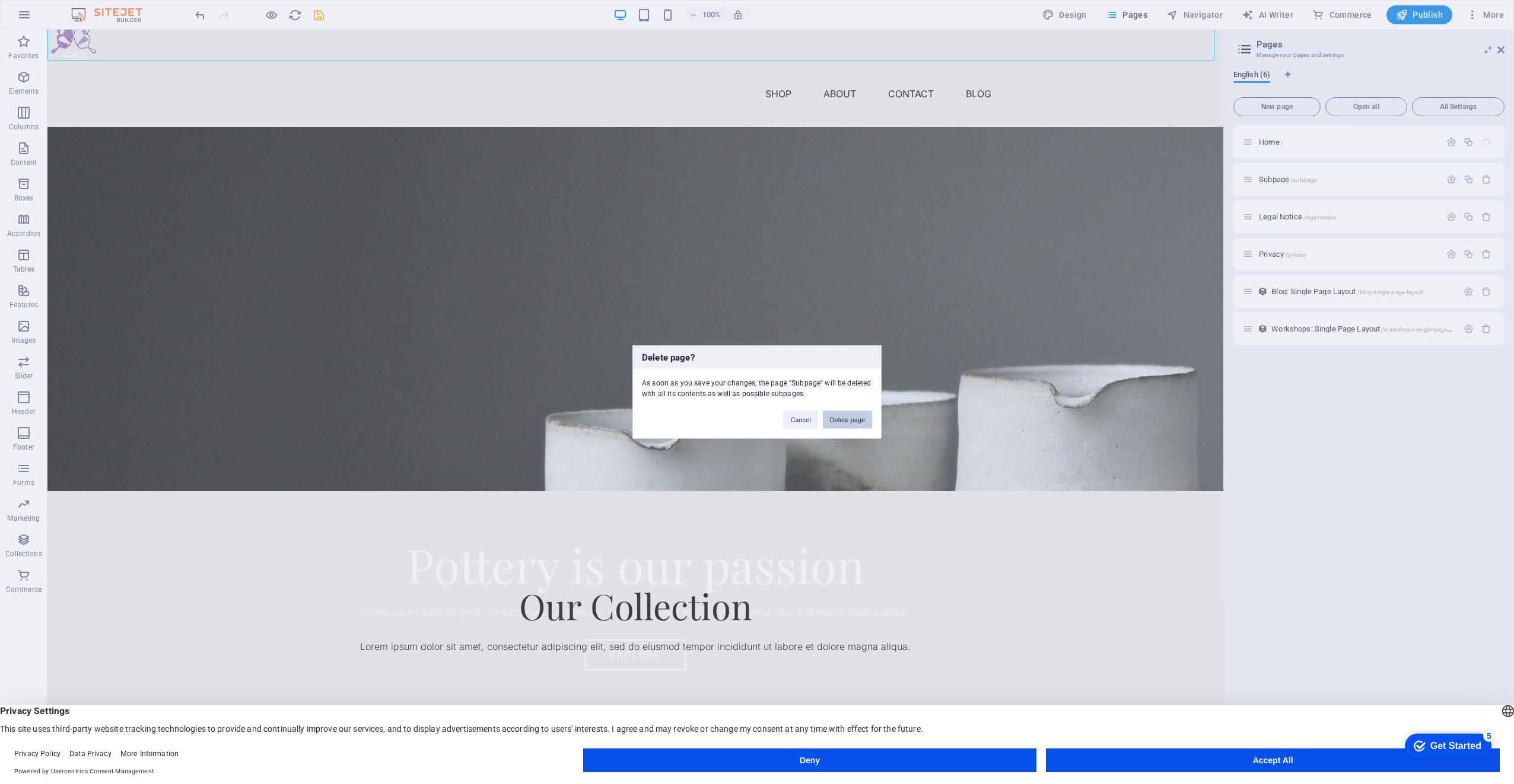
click at [847, 420] on button "Delete page" at bounding box center [847, 420] width 49 height 18
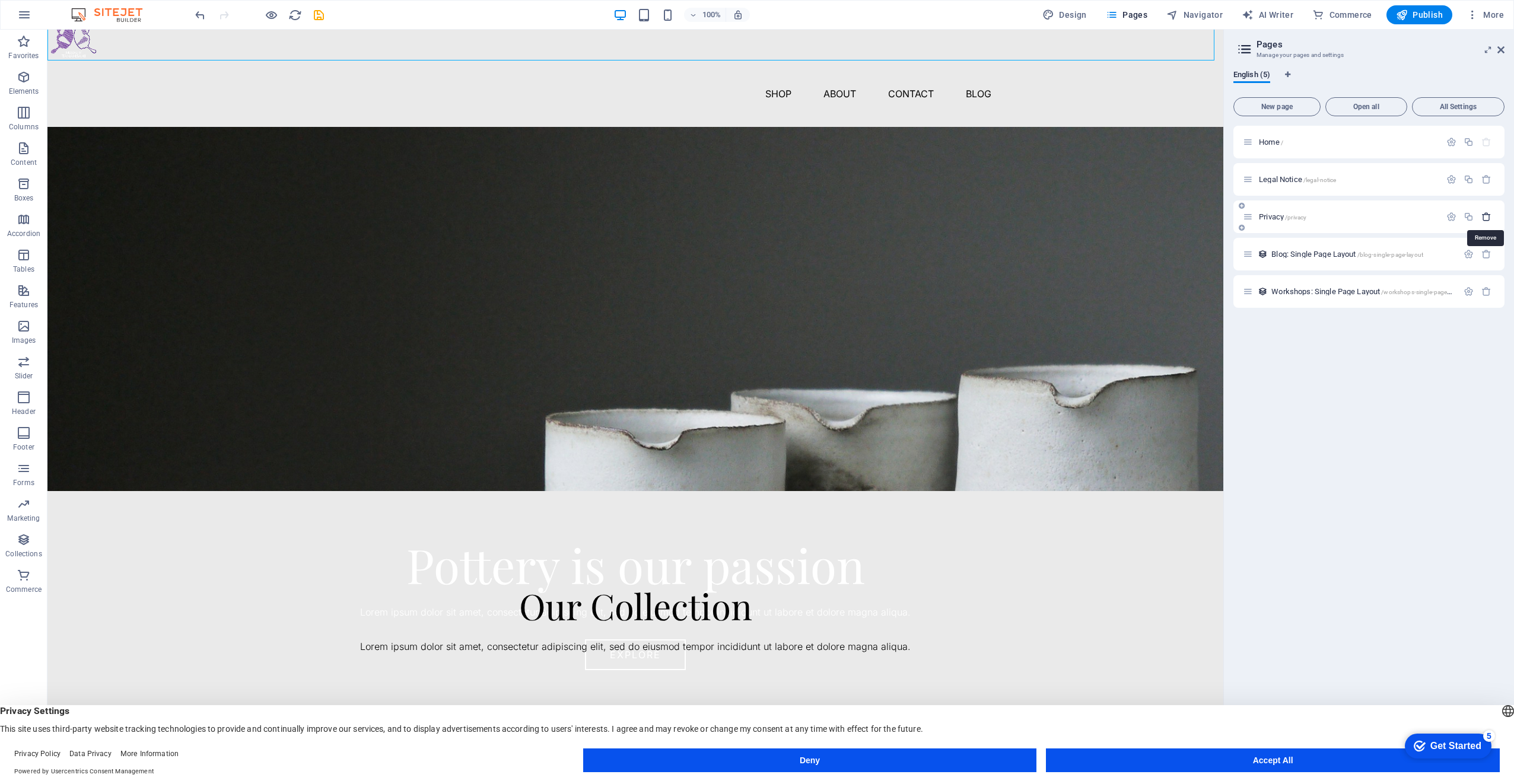
click at [1489, 213] on icon "button" at bounding box center [1487, 217] width 10 height 10
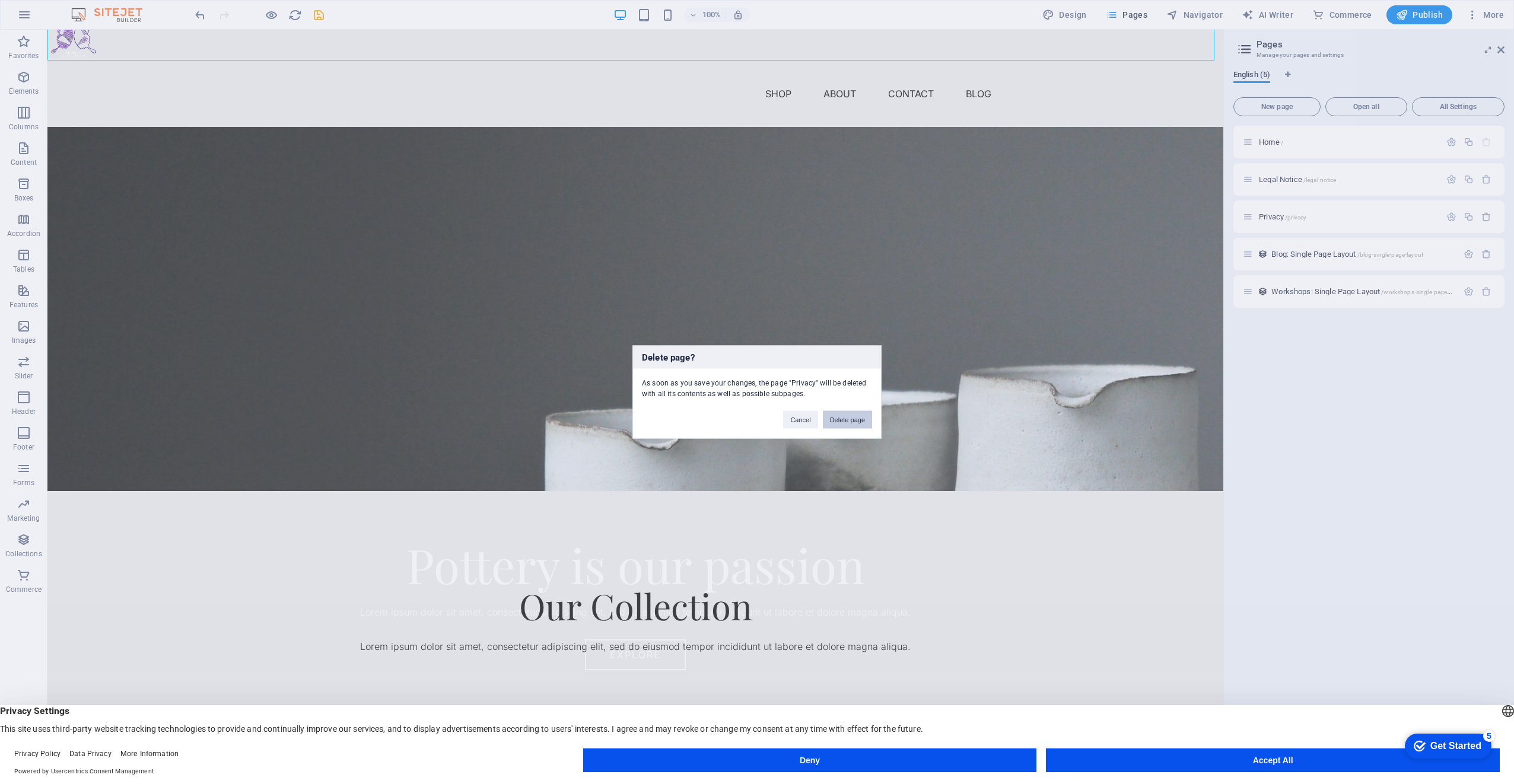
drag, startPoint x: 847, startPoint y: 421, endPoint x: 802, endPoint y: 390, distance: 54.6
click at [847, 421] on button "Delete page" at bounding box center [847, 420] width 49 height 18
